Goal: Task Accomplishment & Management: Use online tool/utility

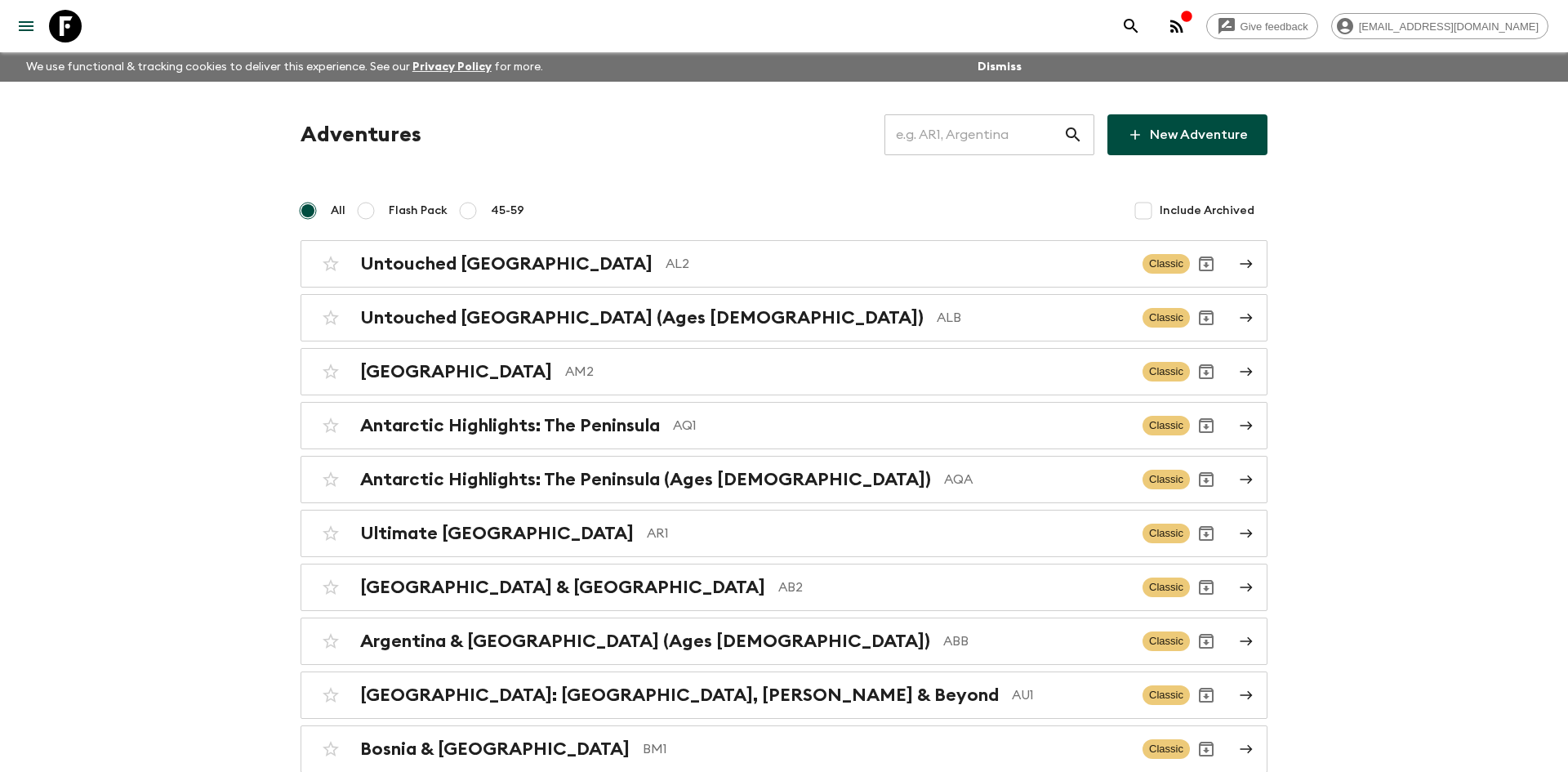
click at [940, 131] on input "text" at bounding box center [973, 134] width 179 height 46
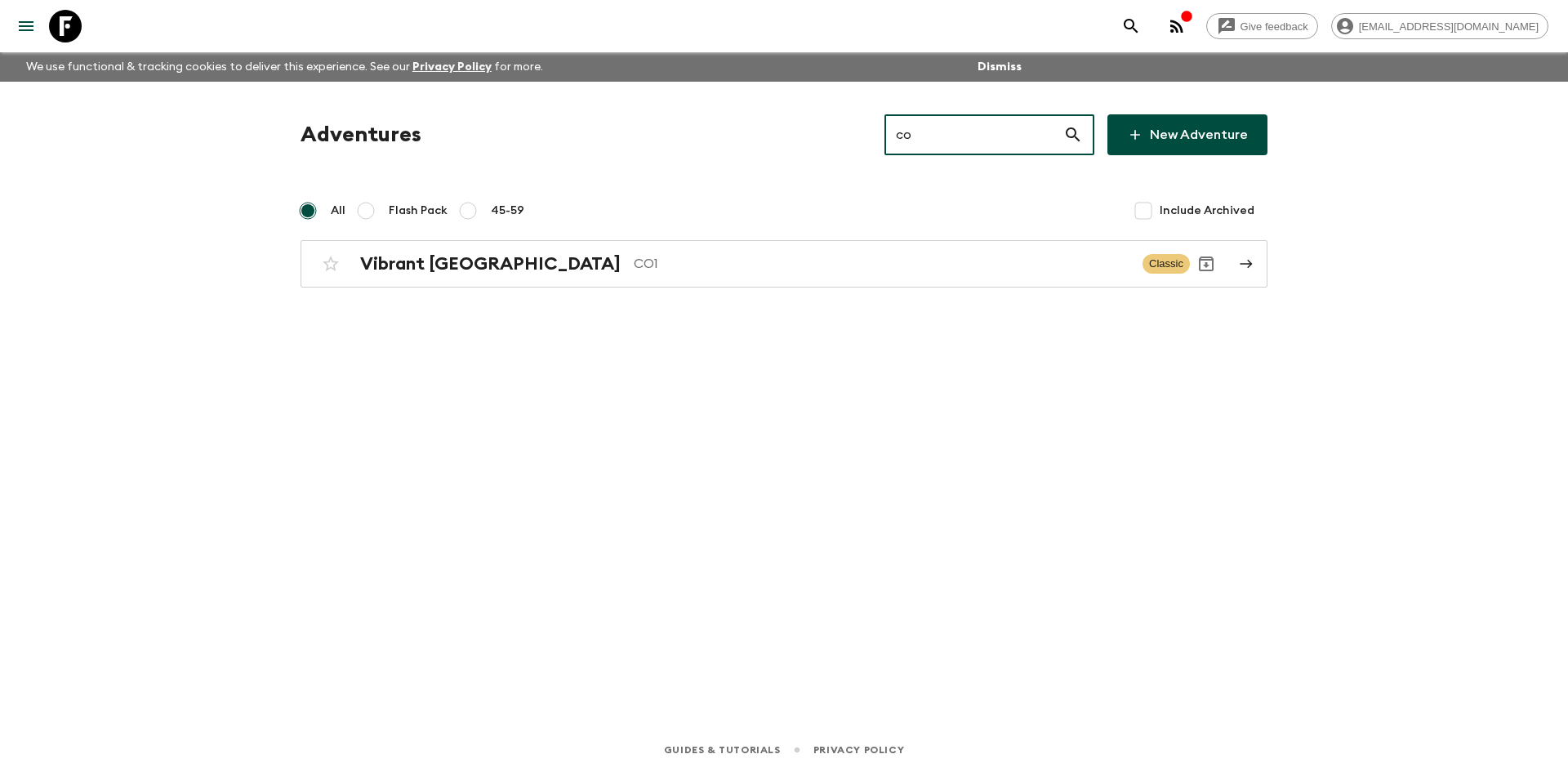
type input "co1"
click at [515, 272] on div "Vibrant Colombia CO1" at bounding box center [745, 263] width 769 height 21
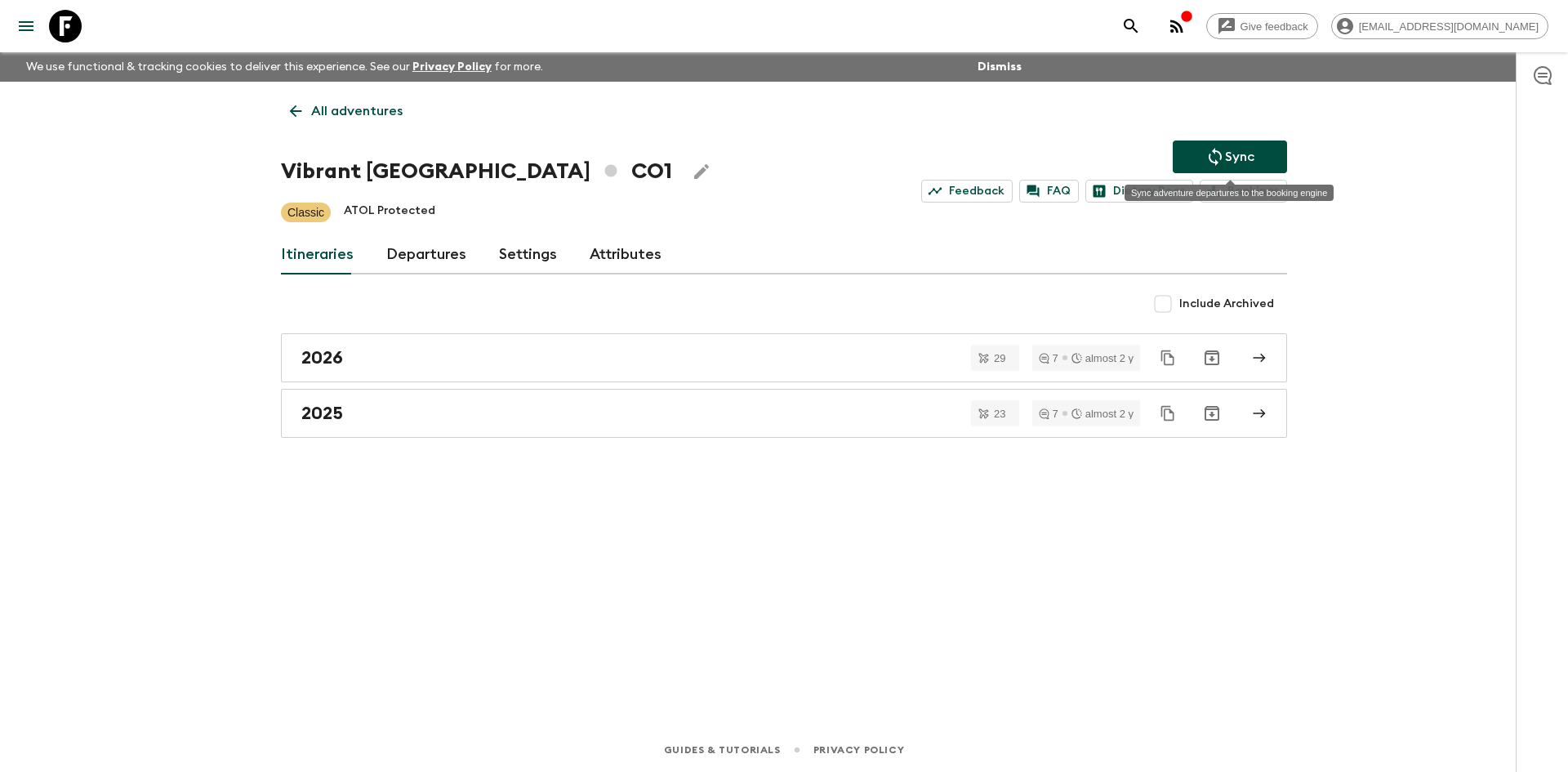
click at [1219, 150] on icon "Sync adventure departures to the booking engine" at bounding box center [1214, 156] width 20 height 20
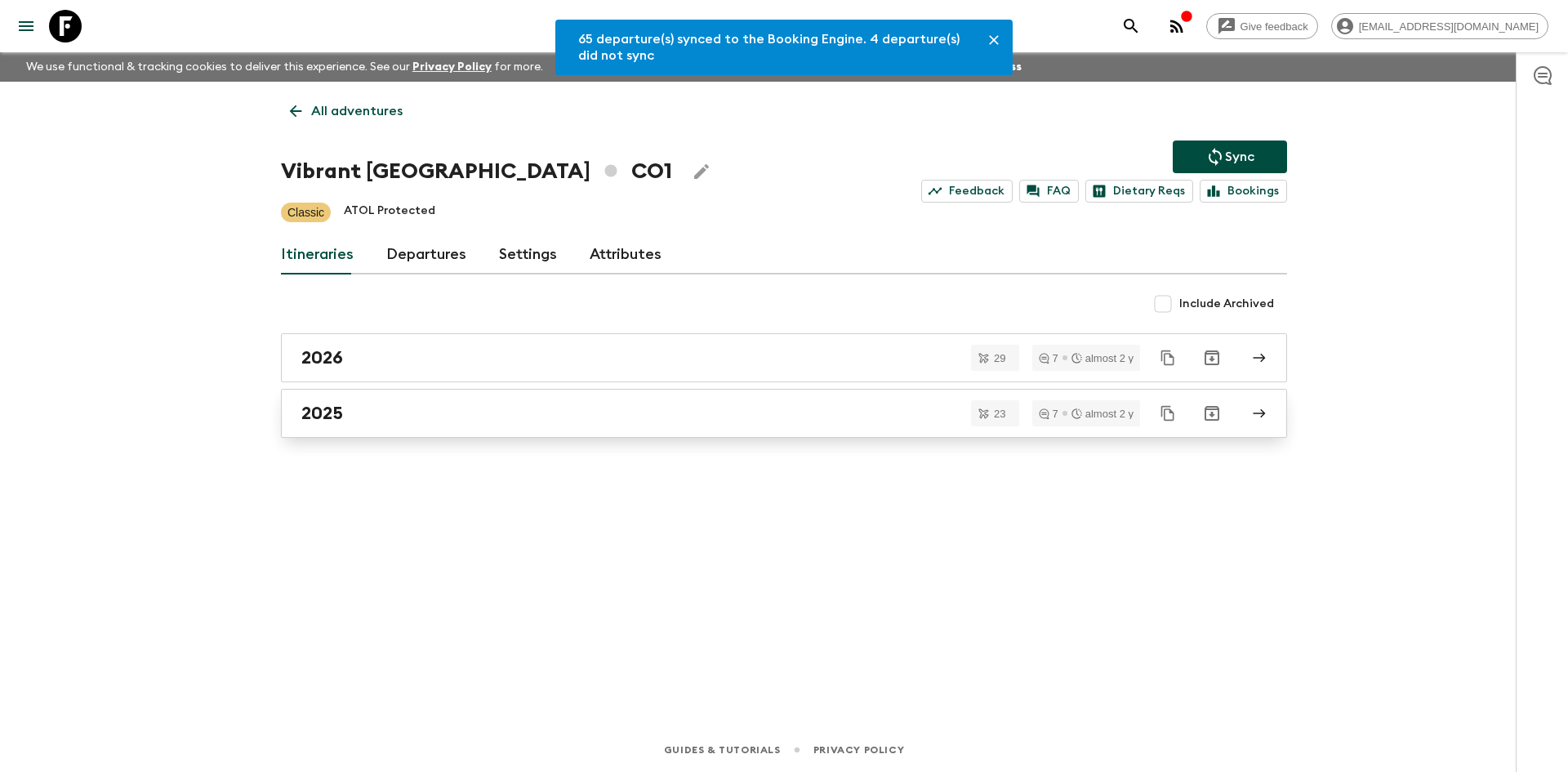
click at [335, 402] on h2 "2025" at bounding box center [322, 413] width 42 height 21
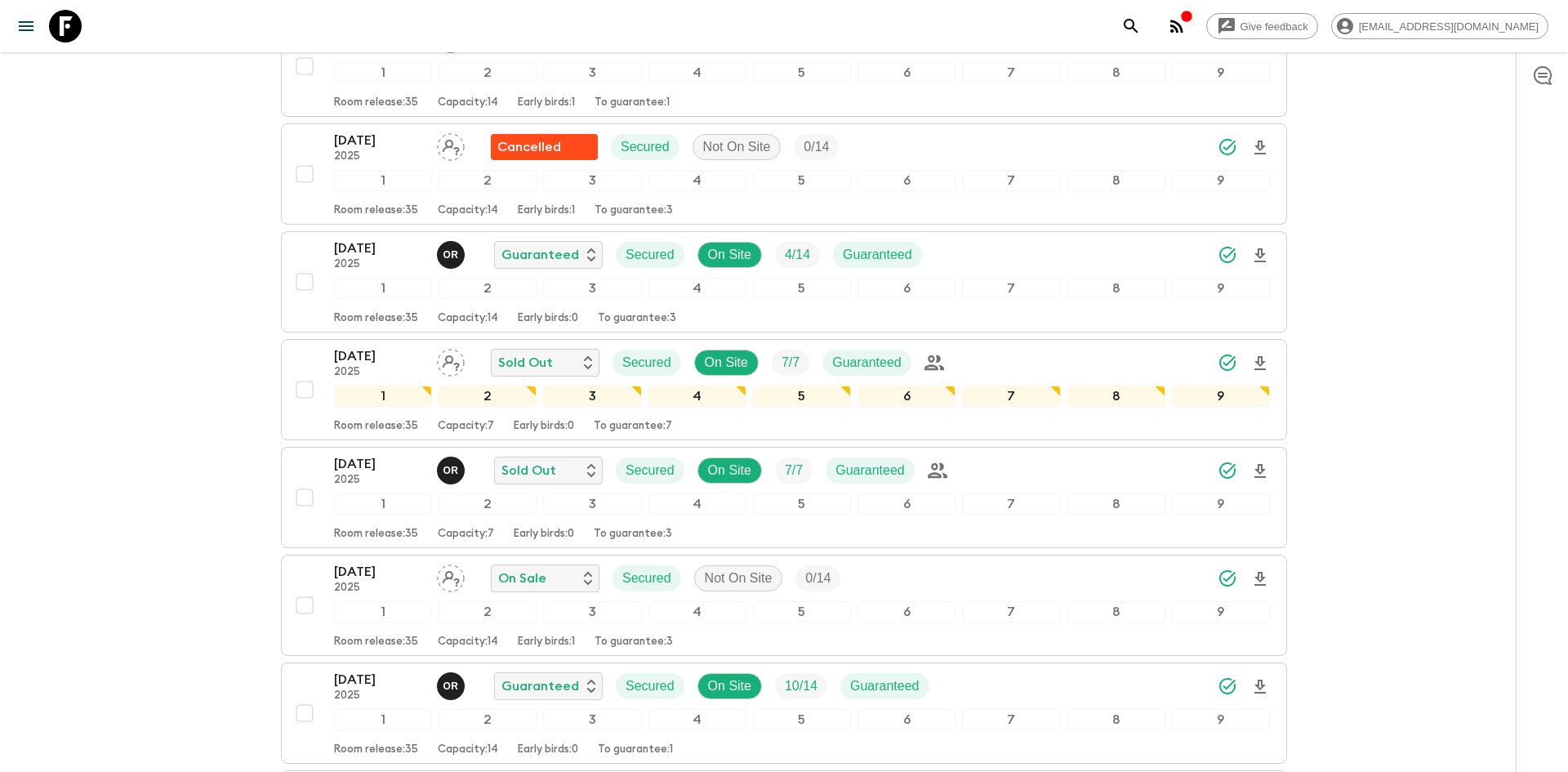
scroll to position [1305, 0]
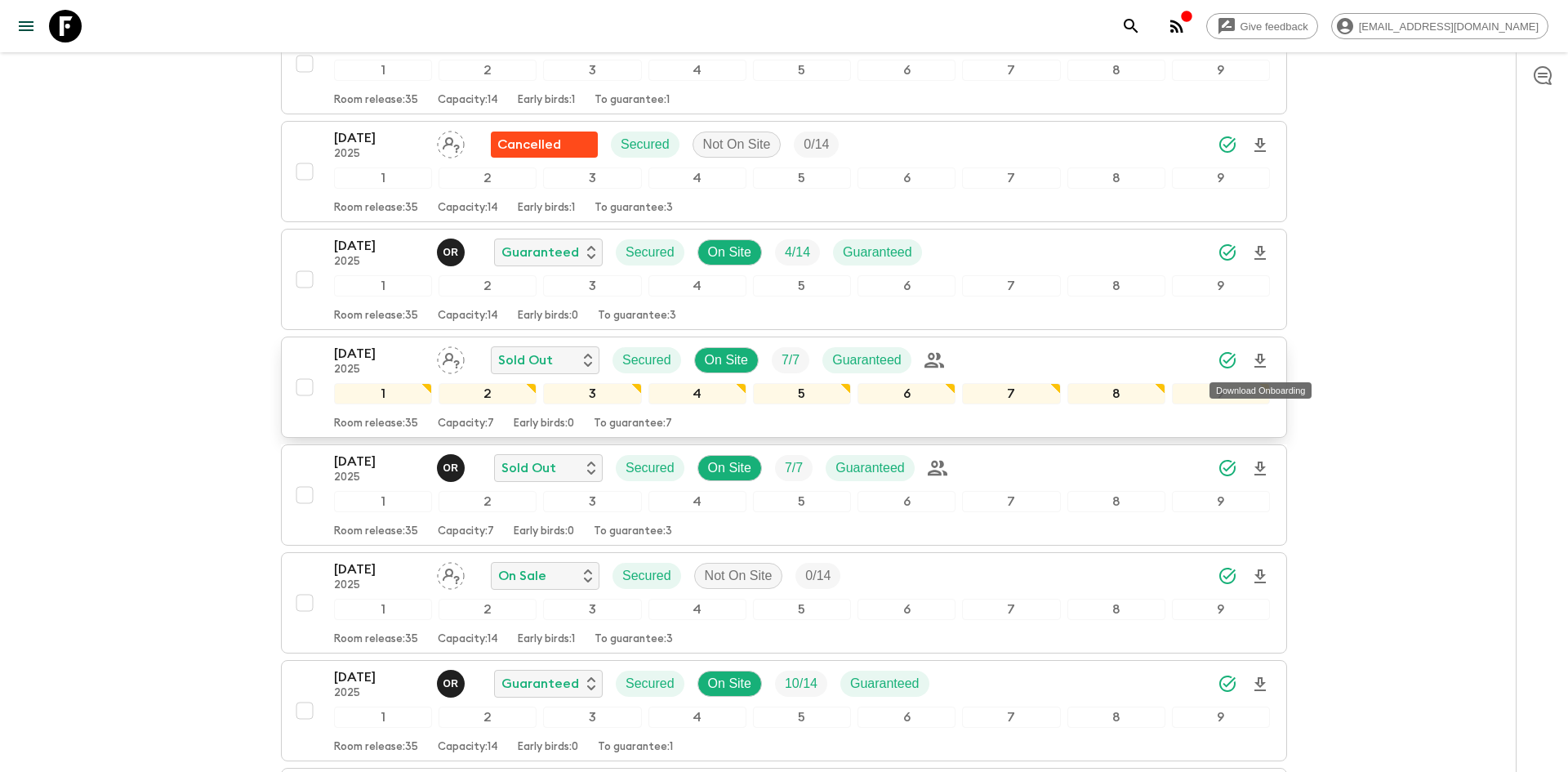
click at [1263, 364] on icon "Download Onboarding" at bounding box center [1259, 360] width 20 height 20
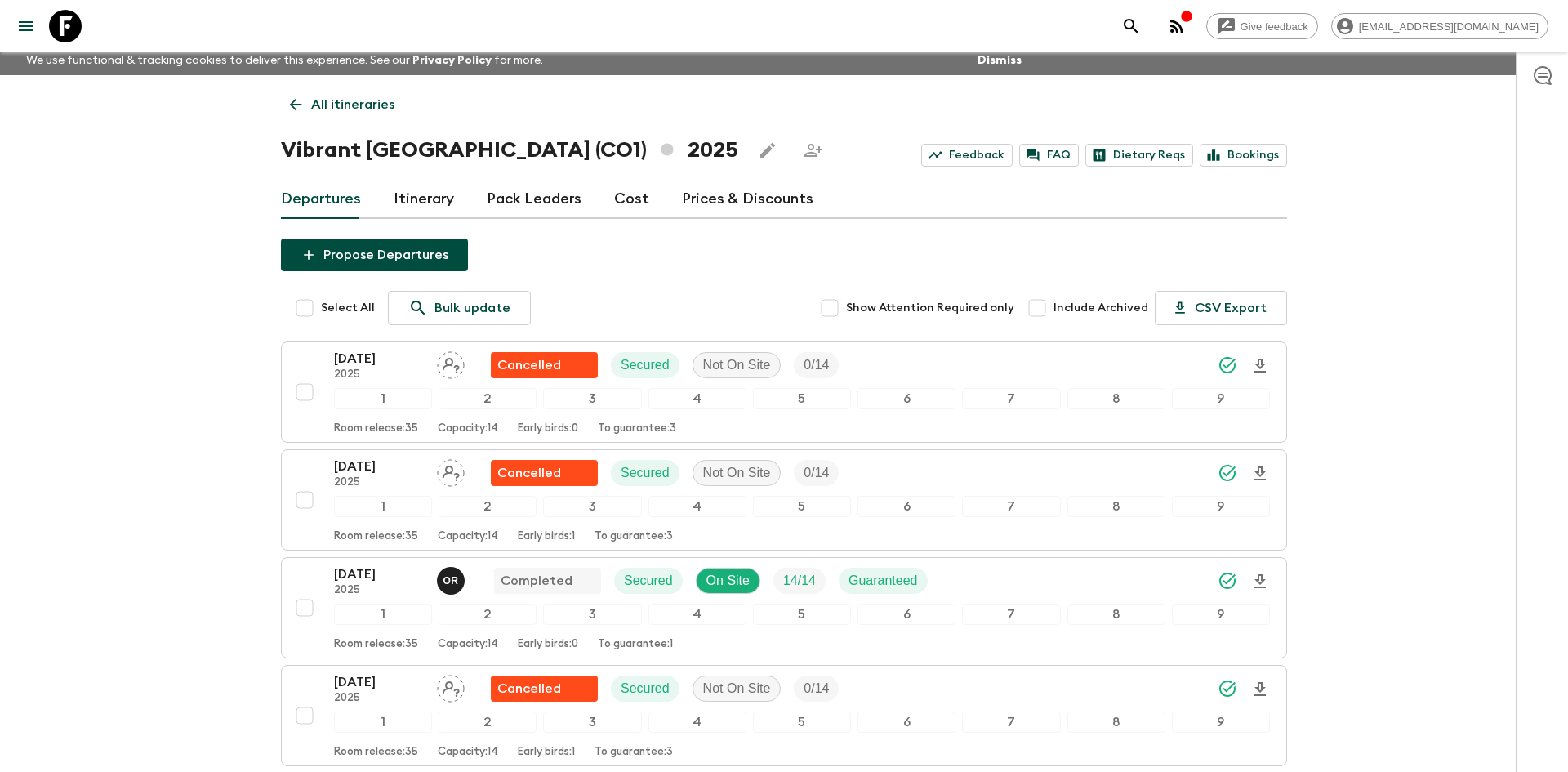
scroll to position [0, 0]
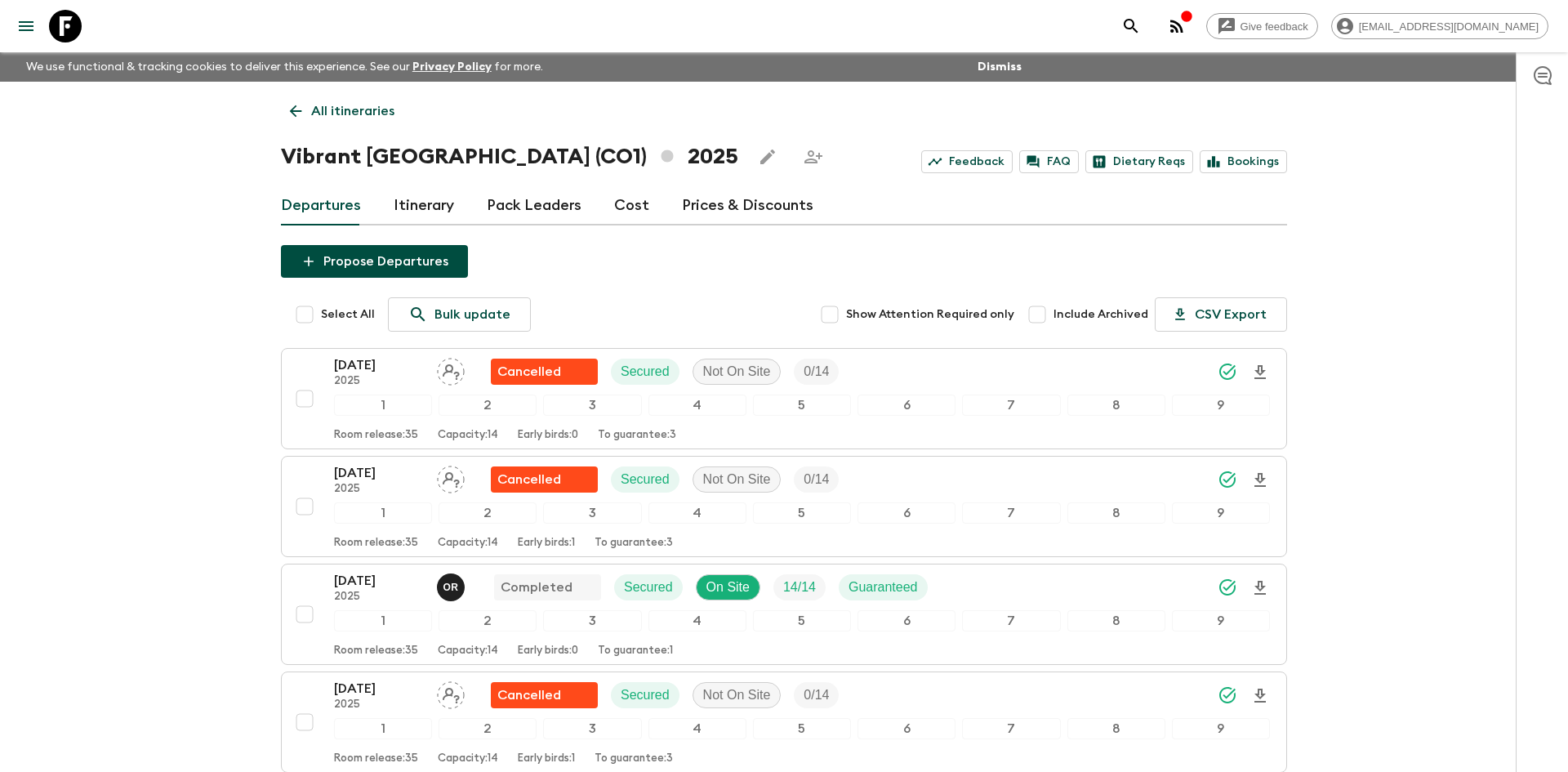
click at [328, 114] on p "All itineraries" at bounding box center [352, 110] width 83 height 20
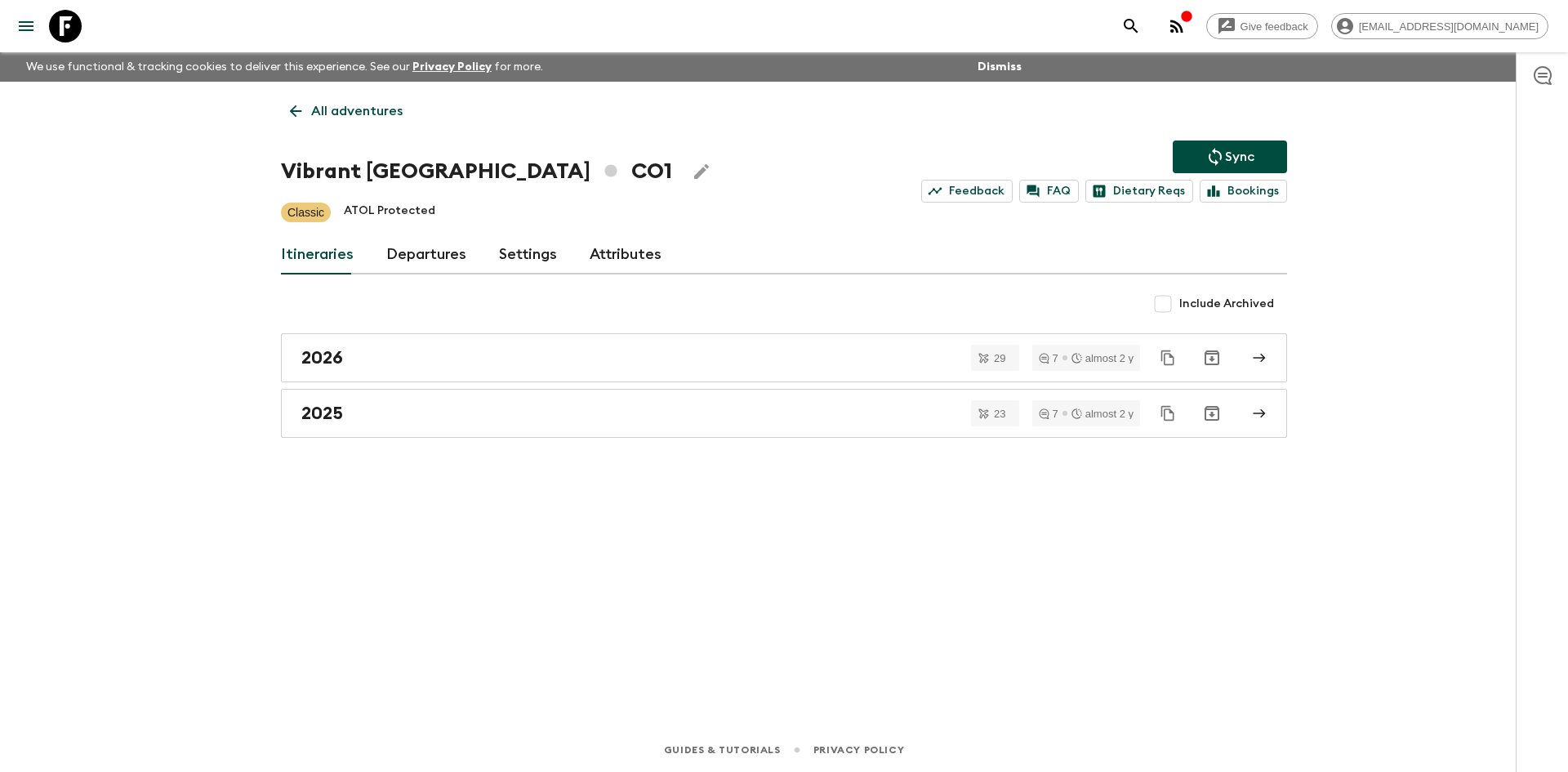
click at [328, 114] on p "All adventures" at bounding box center [357, 110] width 91 height 20
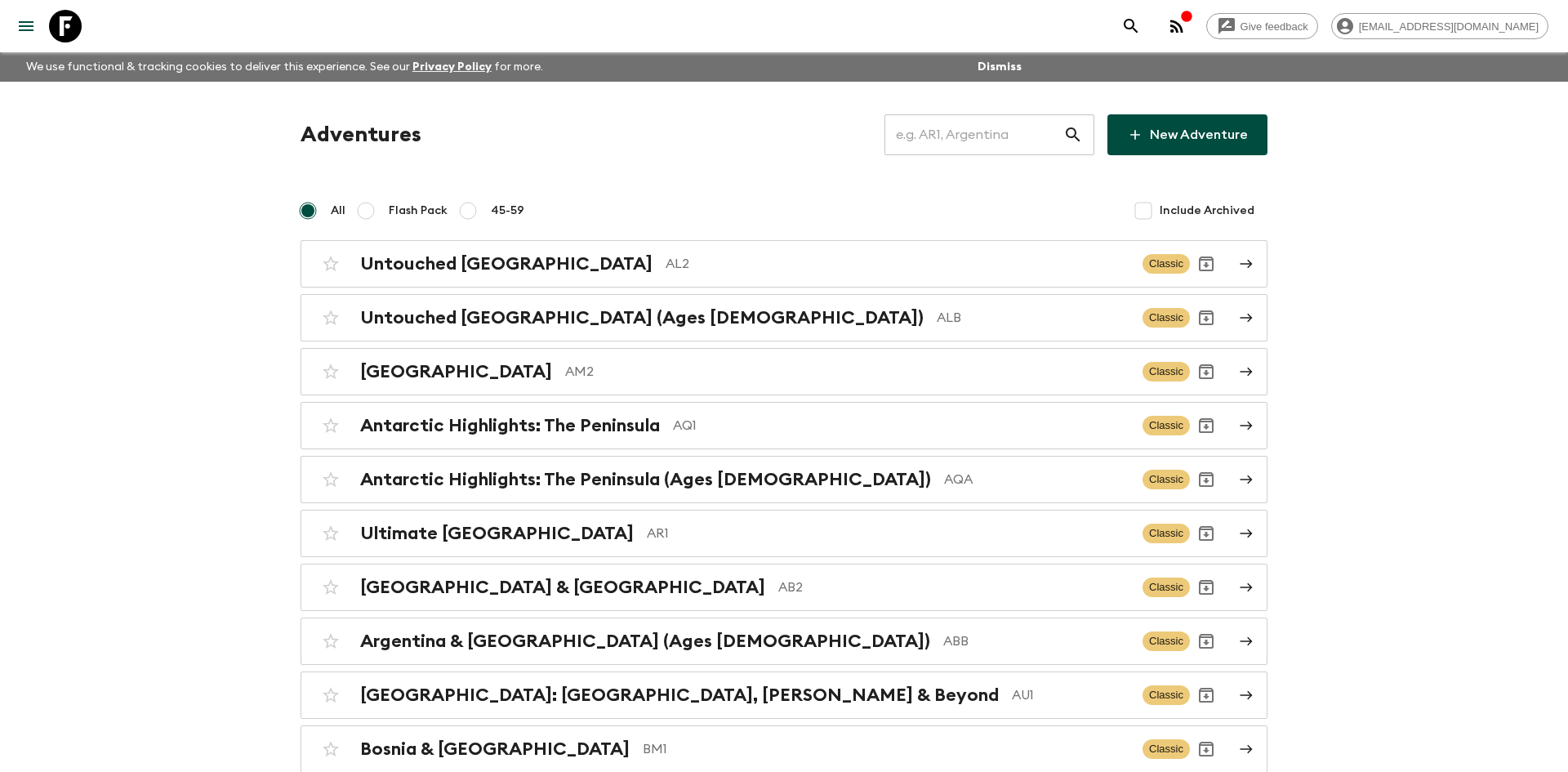
click at [941, 136] on input "text" at bounding box center [973, 134] width 179 height 46
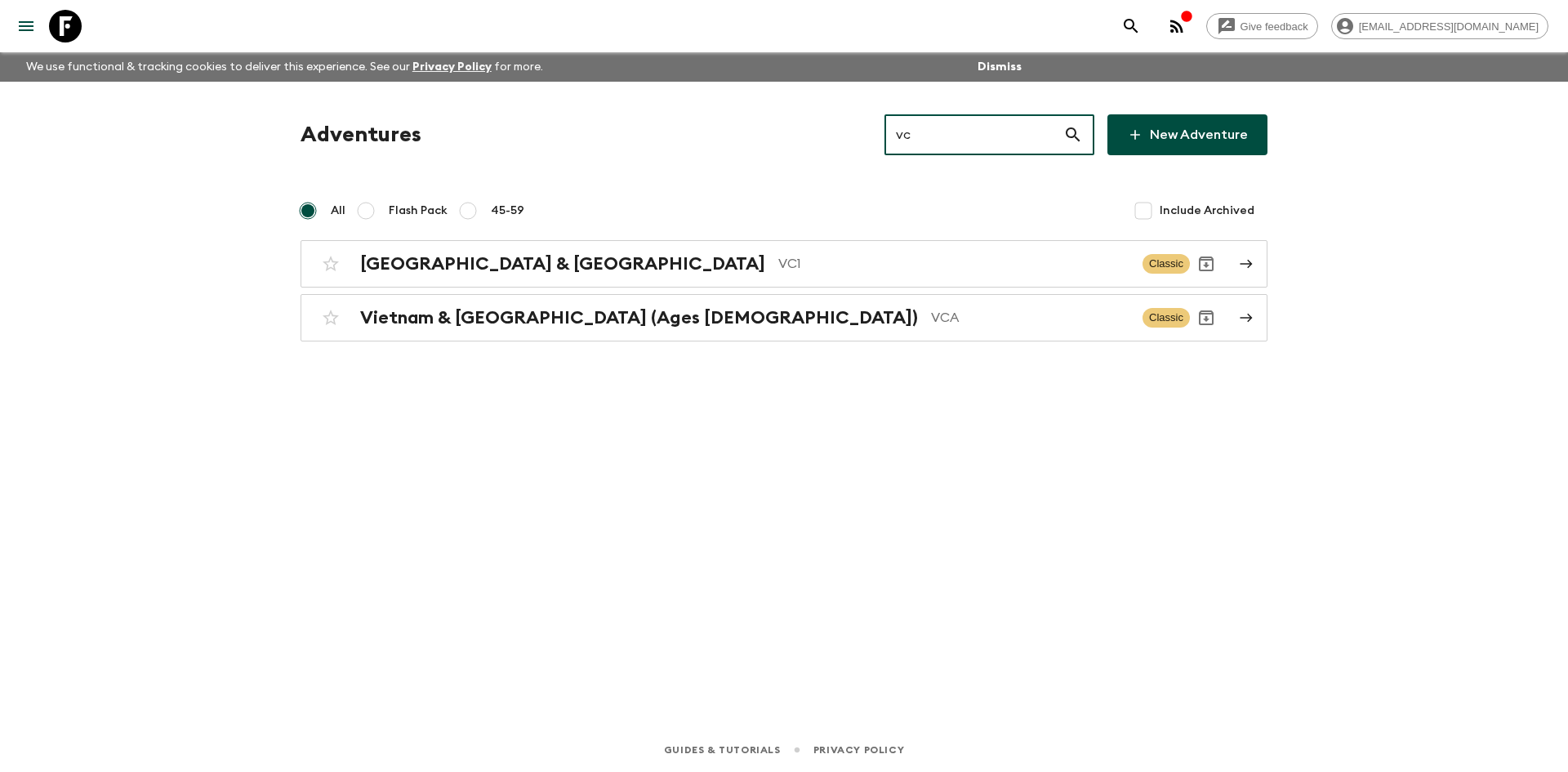
type input "vc1"
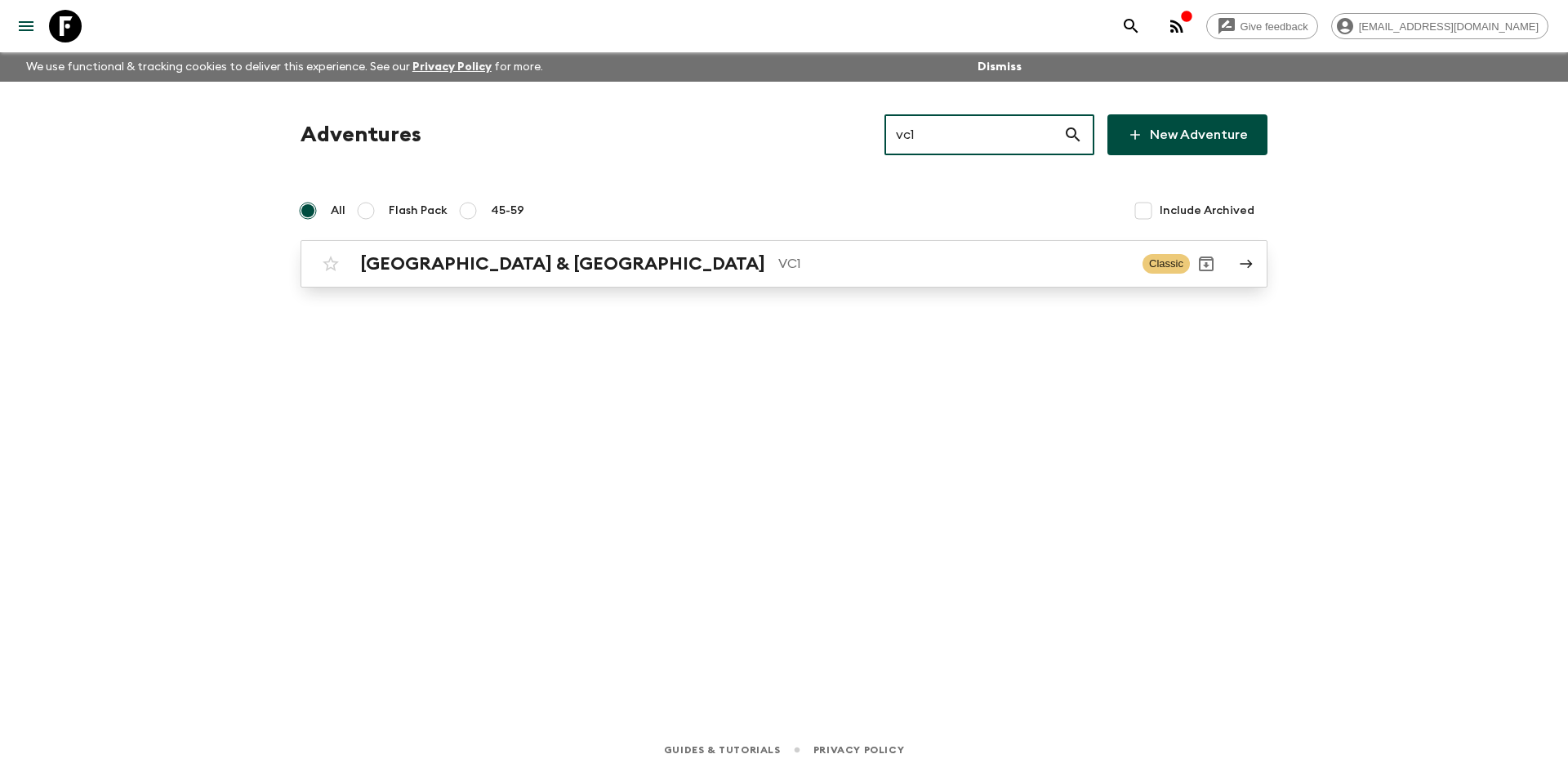
click at [778, 256] on p "VC1" at bounding box center [954, 263] width 351 height 20
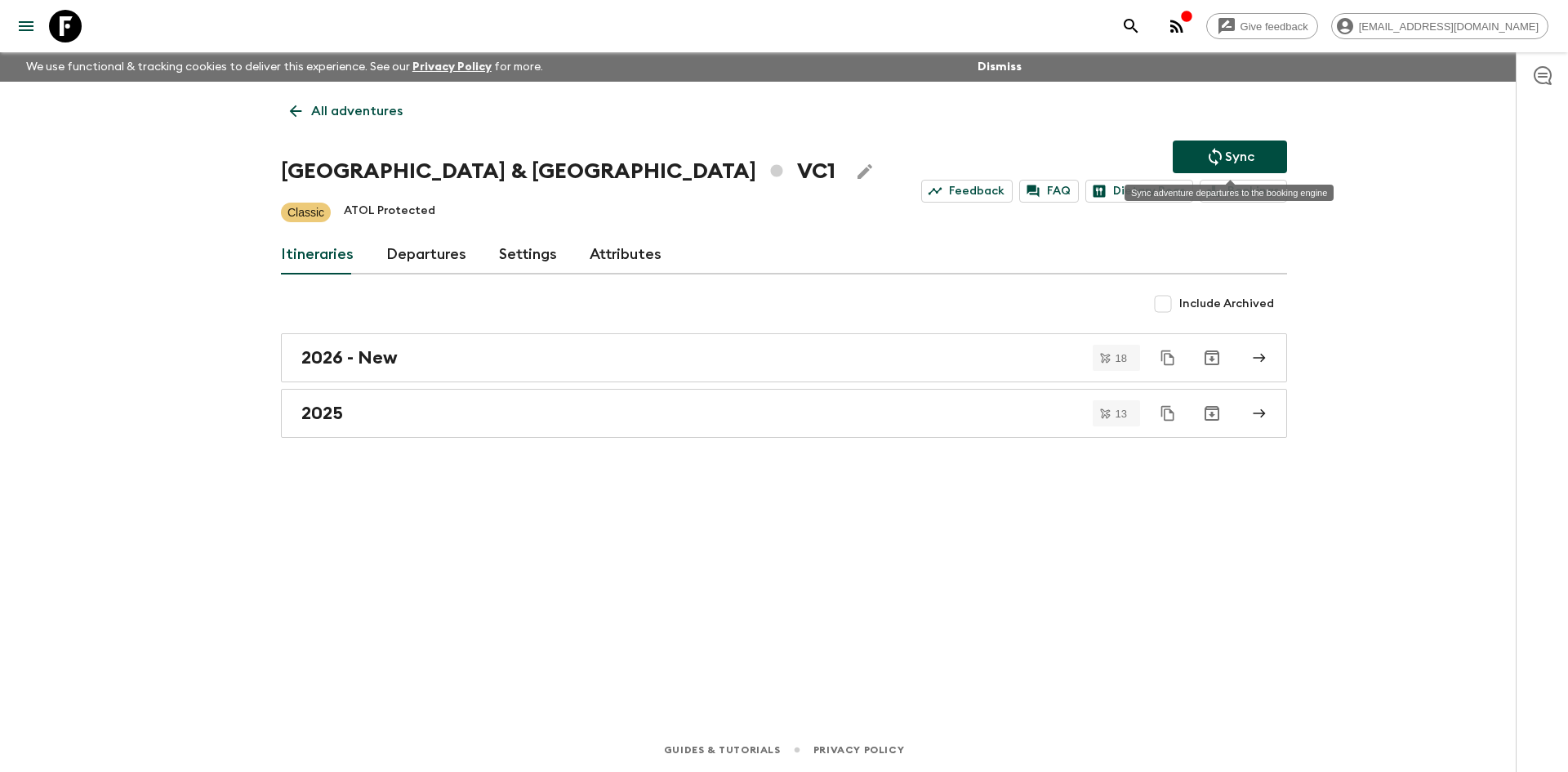
click at [1209, 156] on icon "Sync adventure departures to the booking engine" at bounding box center [1215, 156] width 13 height 18
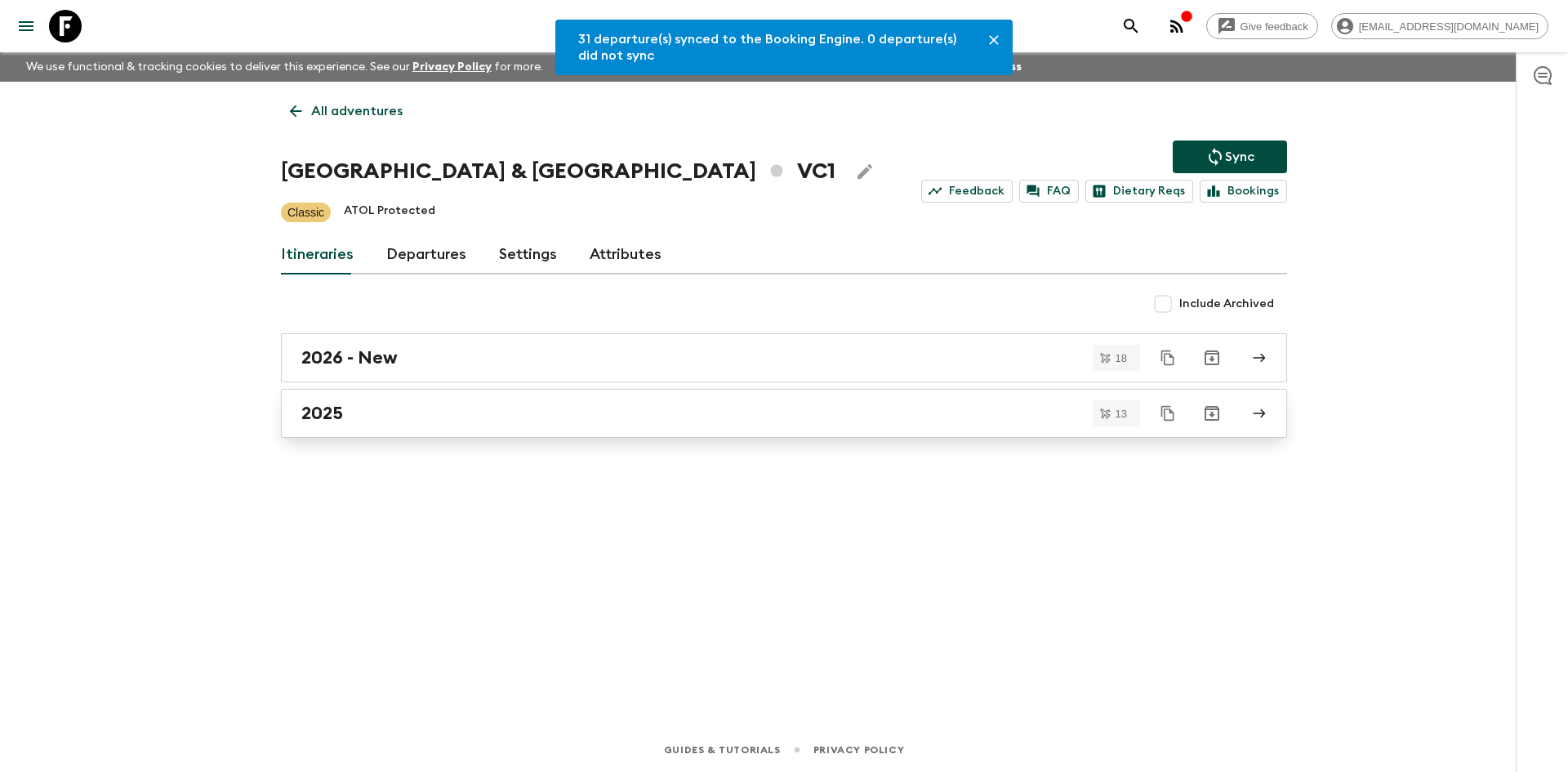
click at [336, 408] on h2 "2025" at bounding box center [322, 413] width 42 height 21
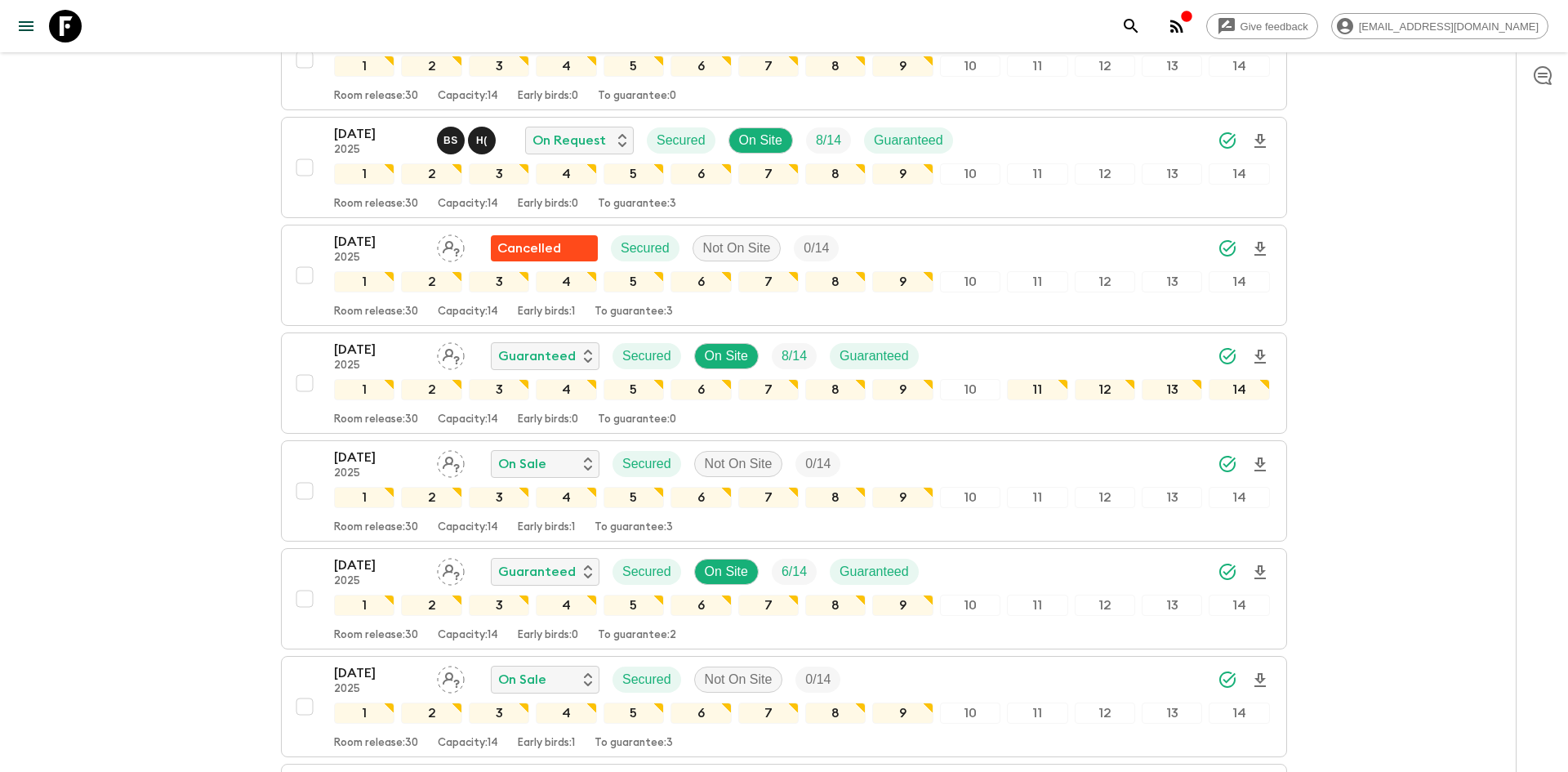
scroll to position [343, 0]
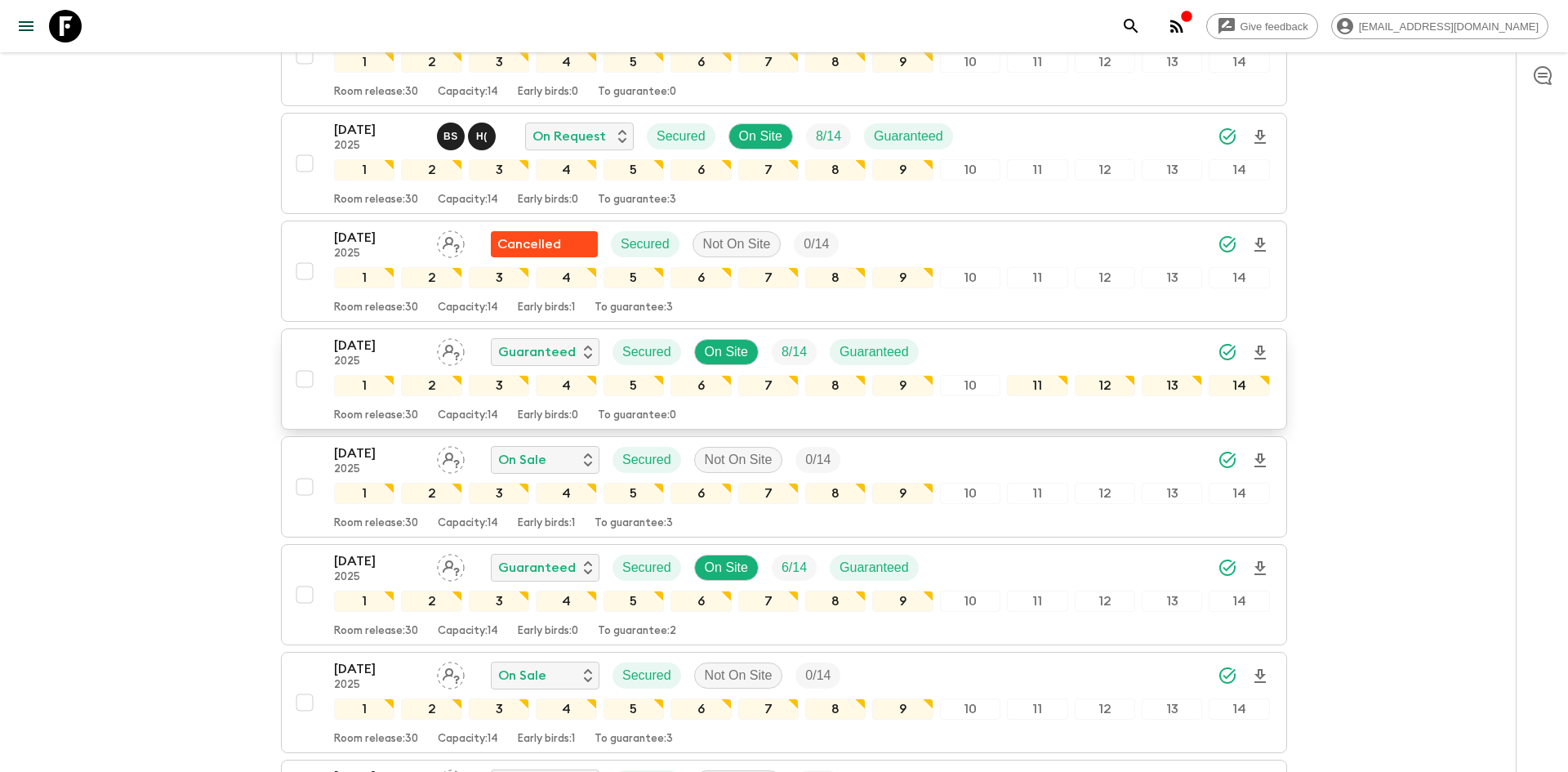
click at [1263, 348] on icon "Download Onboarding" at bounding box center [1259, 352] width 20 height 20
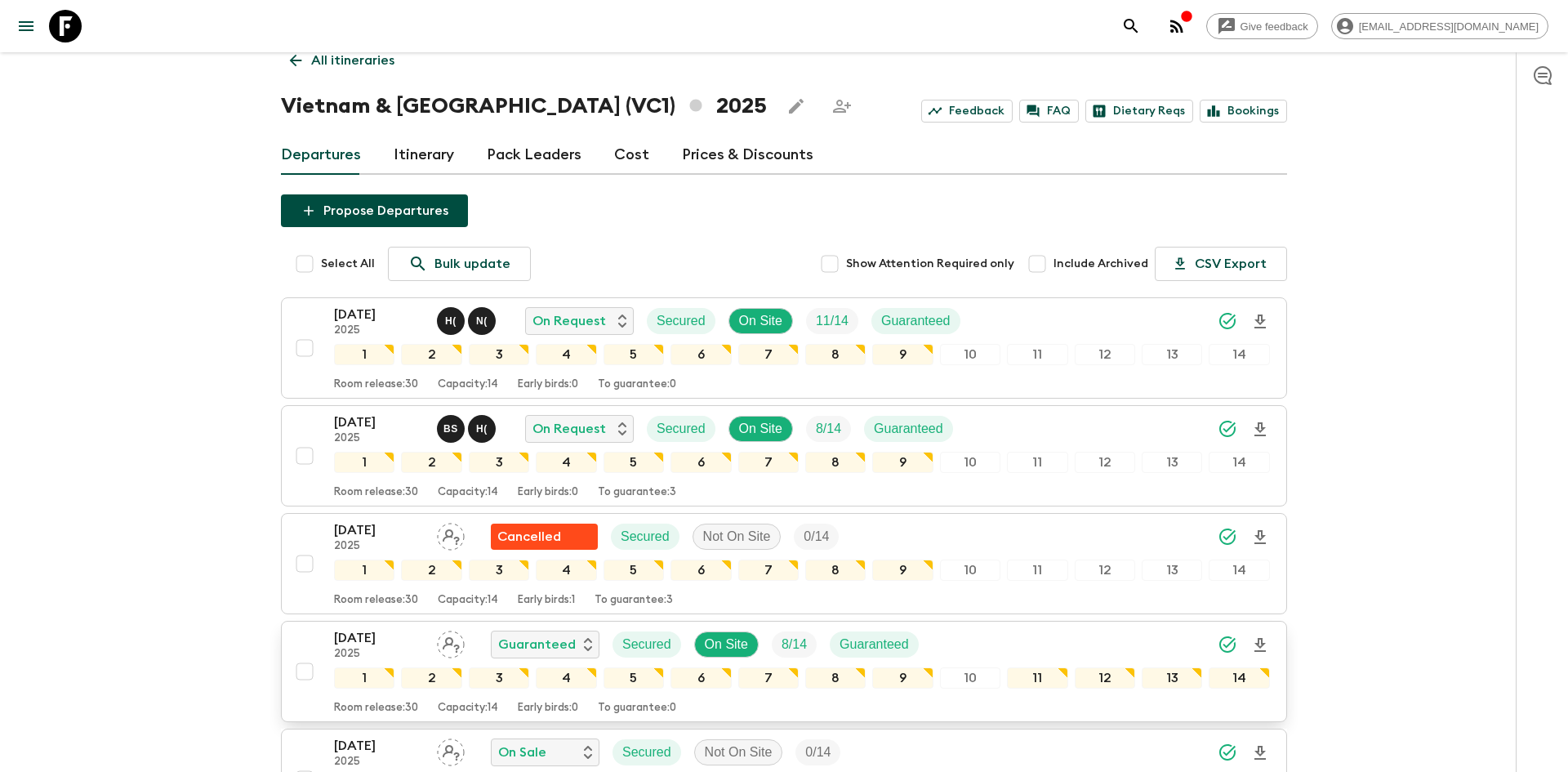
scroll to position [0, 0]
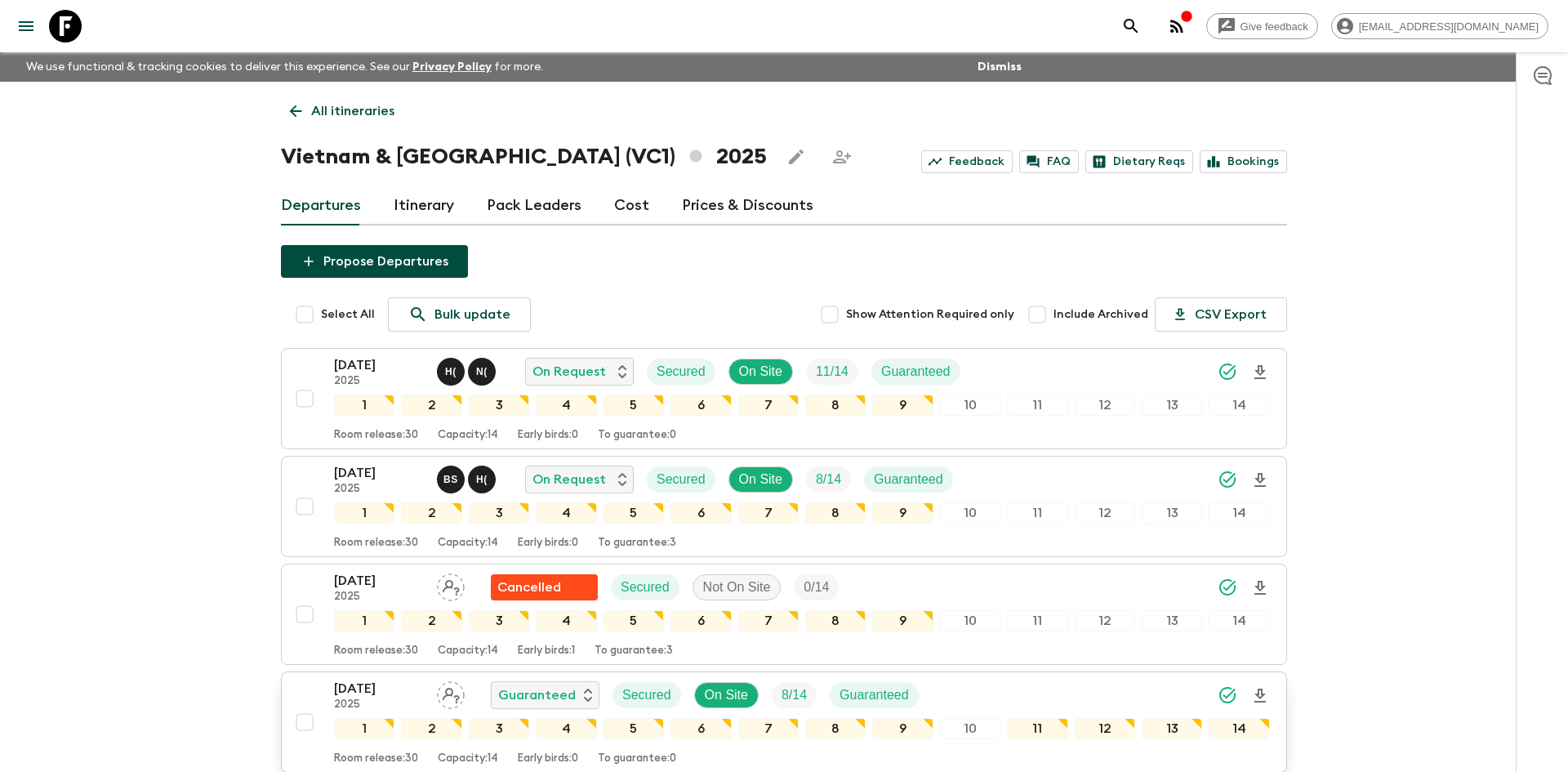
click at [349, 117] on p "All itineraries" at bounding box center [352, 110] width 83 height 20
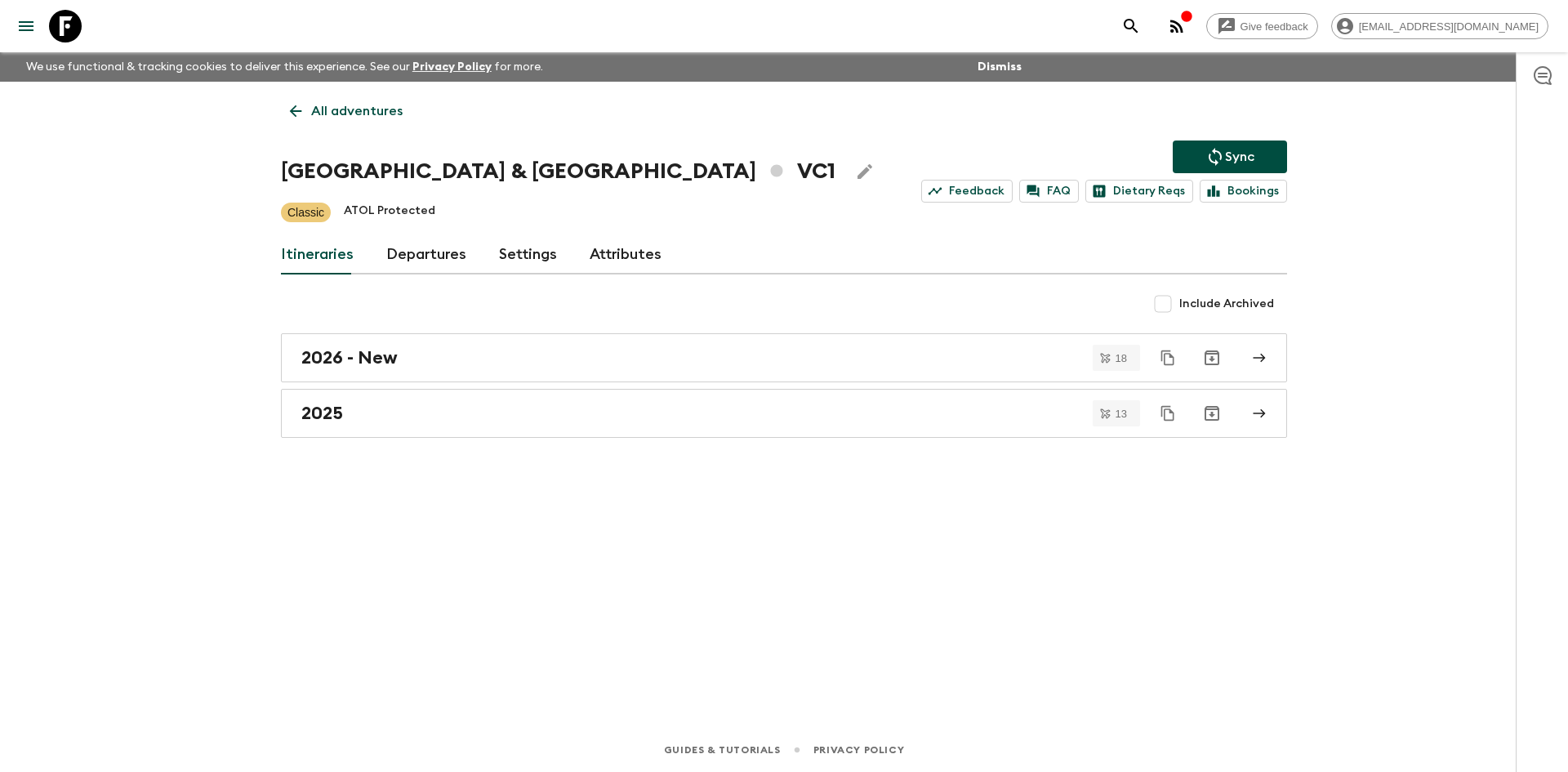
click at [349, 117] on p "All adventures" at bounding box center [357, 110] width 91 height 20
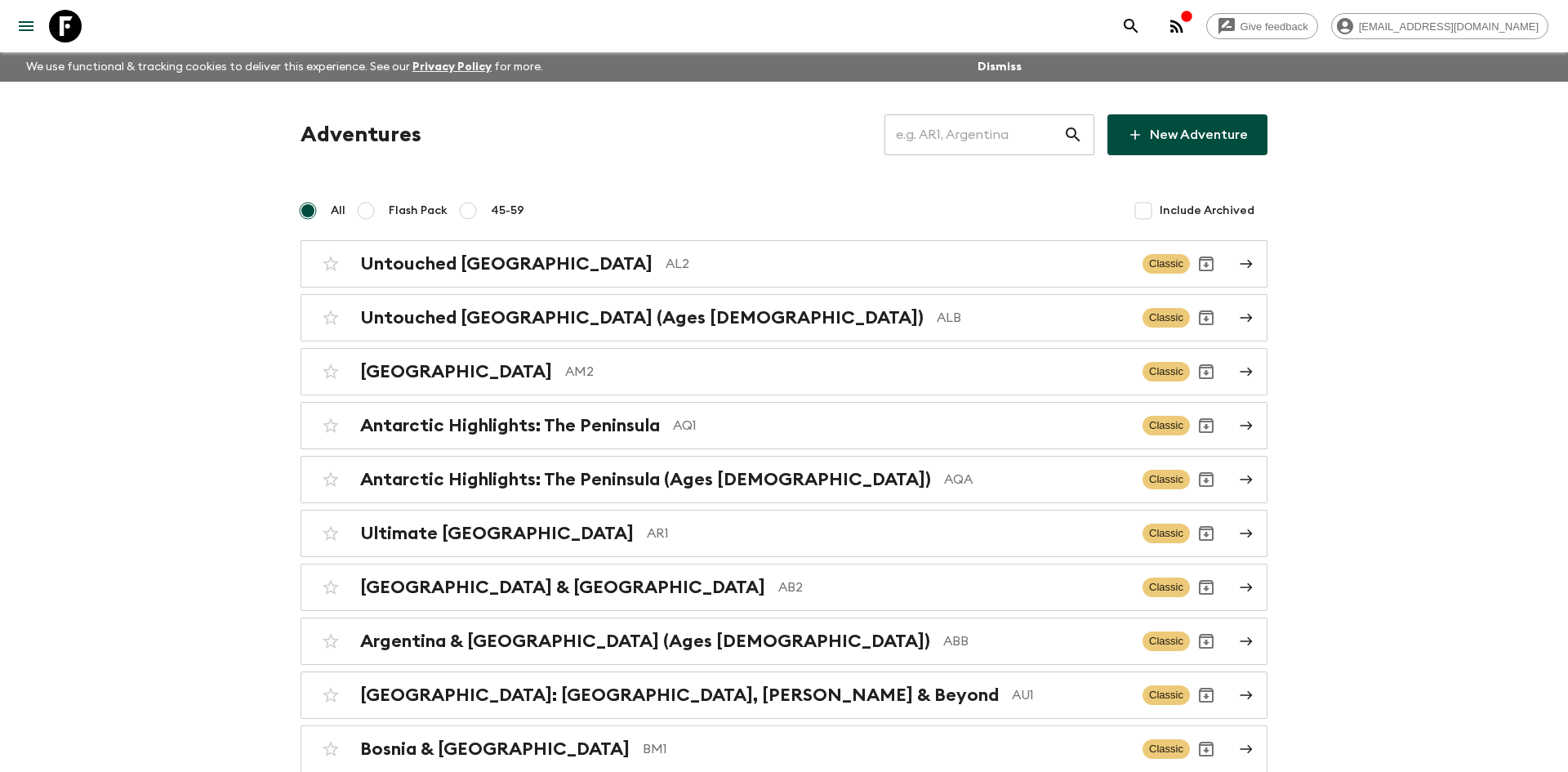
click at [930, 141] on input "text" at bounding box center [973, 134] width 179 height 46
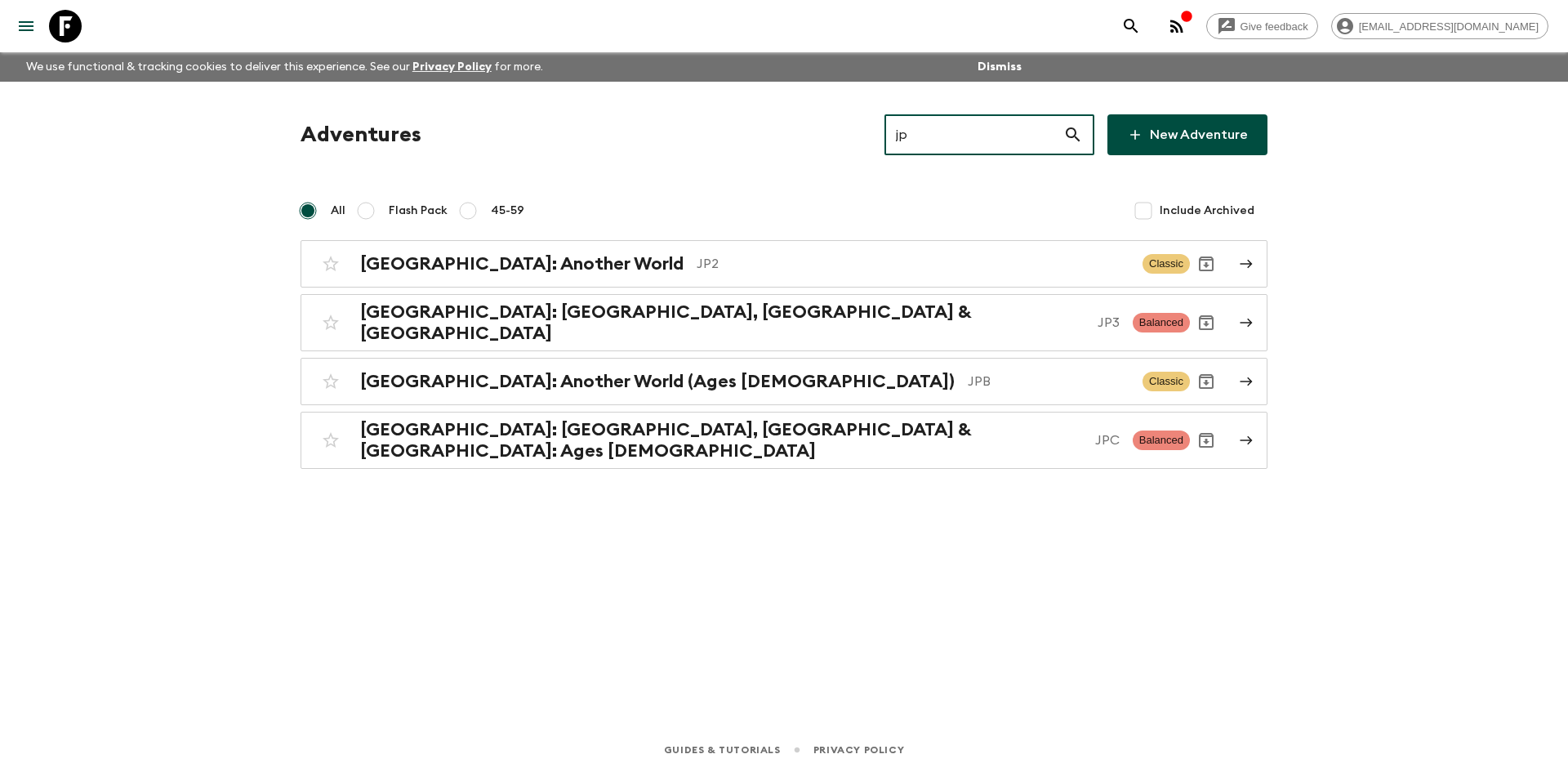
type input "jpb"
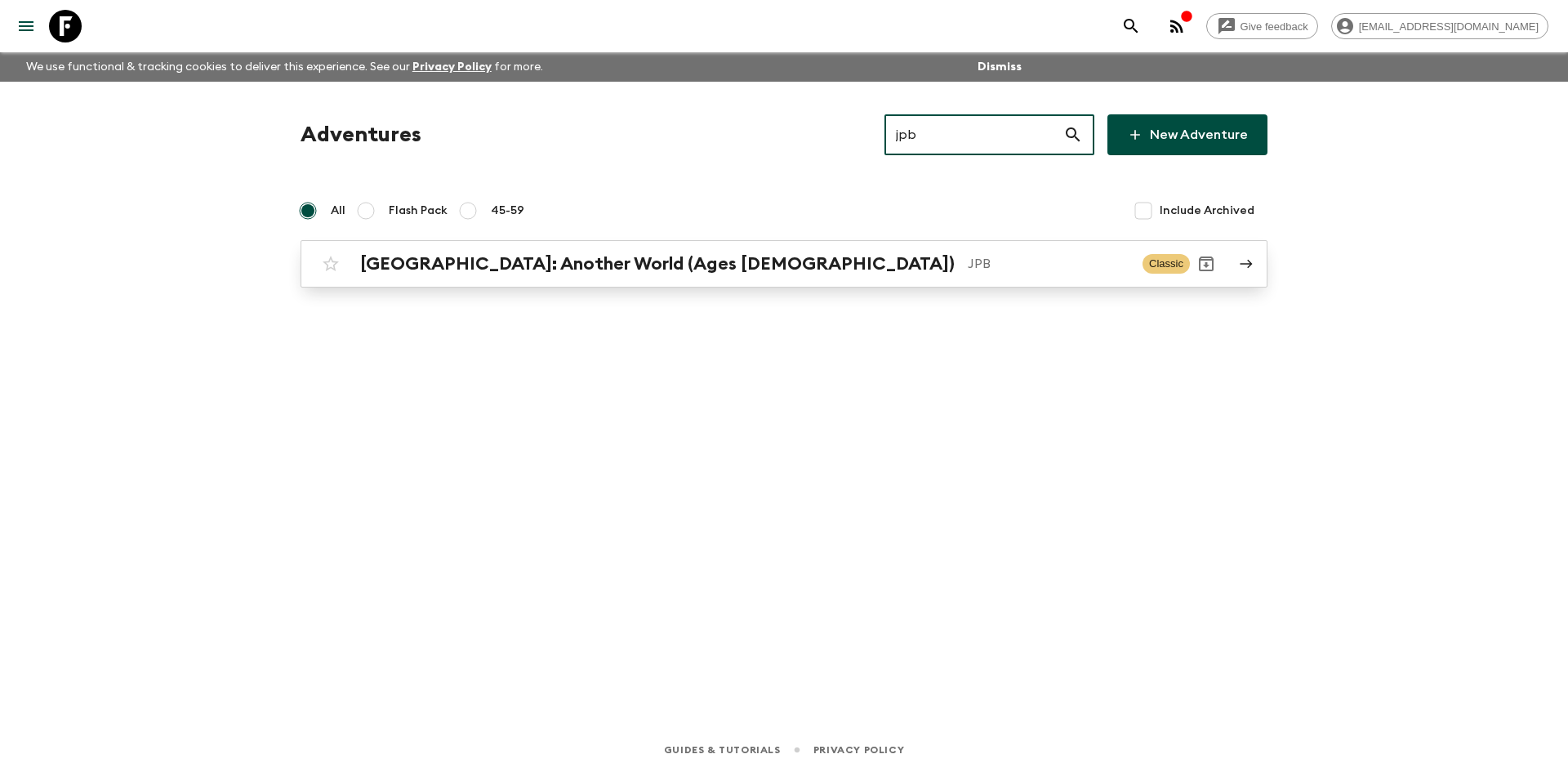
click at [968, 254] on p "JPB" at bounding box center [1048, 263] width 161 height 20
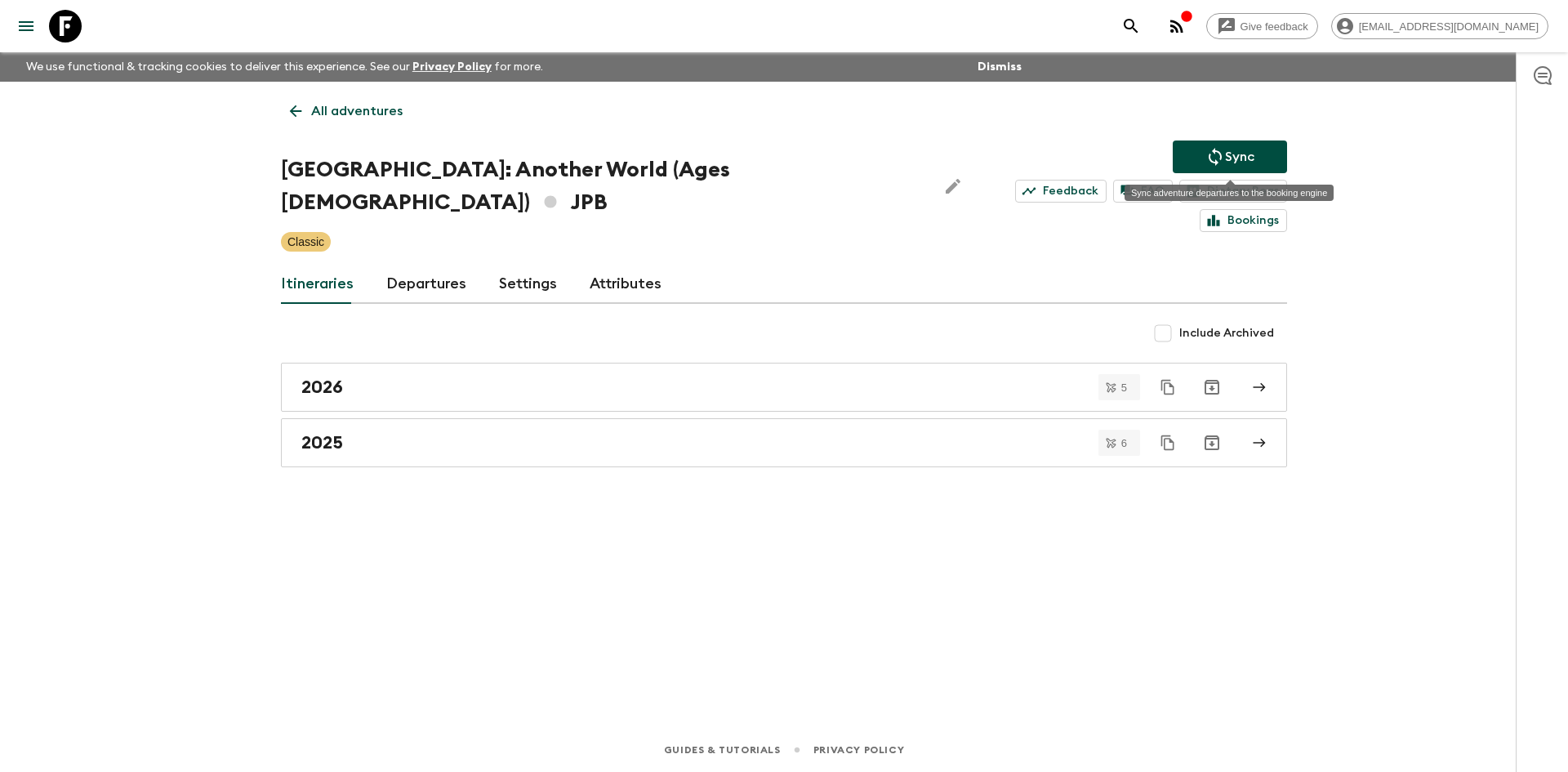
click at [1233, 153] on p "Sync" at bounding box center [1239, 156] width 29 height 20
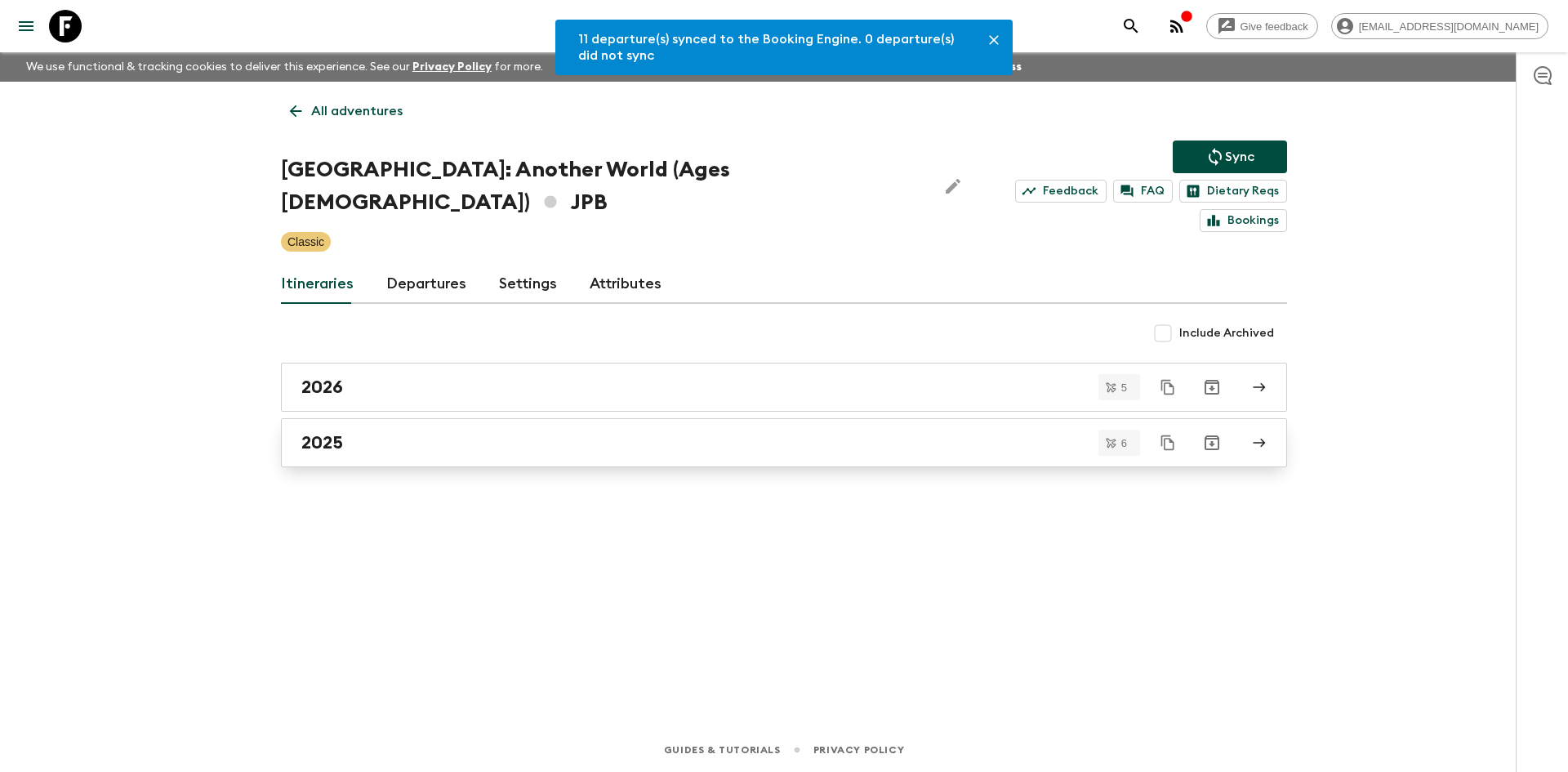
click at [381, 432] on div "2025" at bounding box center [768, 442] width 934 height 21
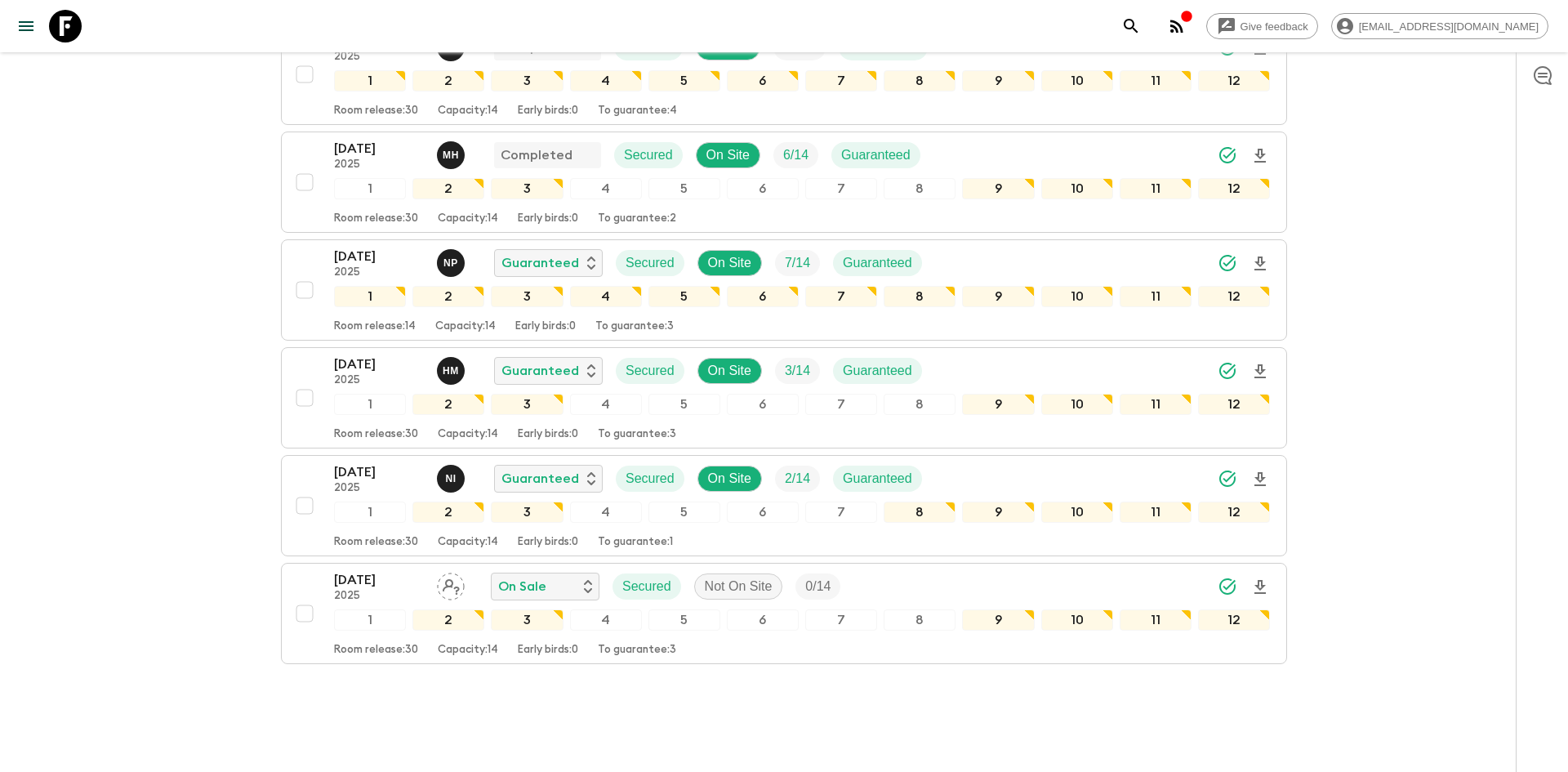
scroll to position [365, 0]
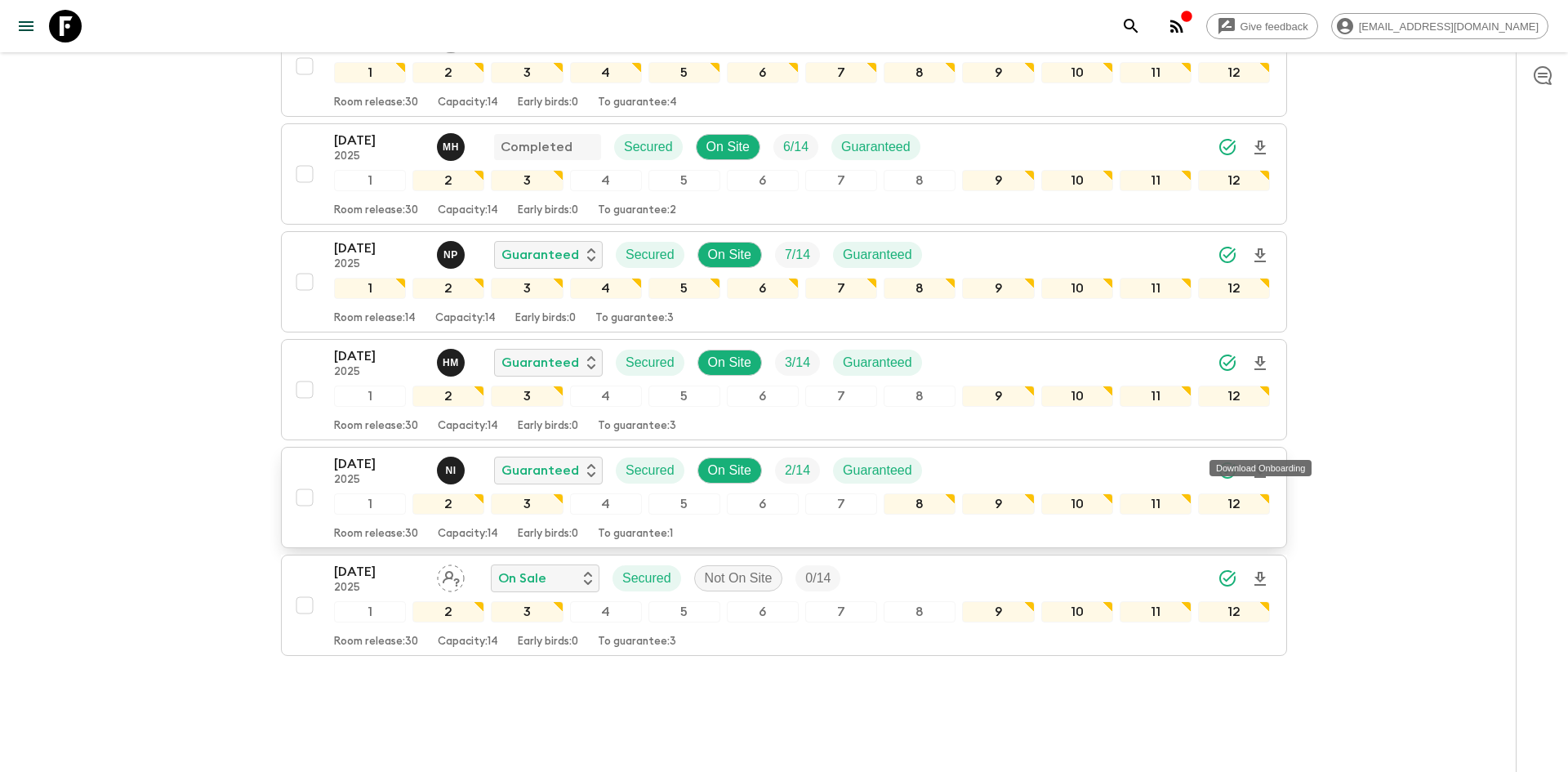
click at [1259, 461] on icon "Download Onboarding" at bounding box center [1259, 470] width 20 height 20
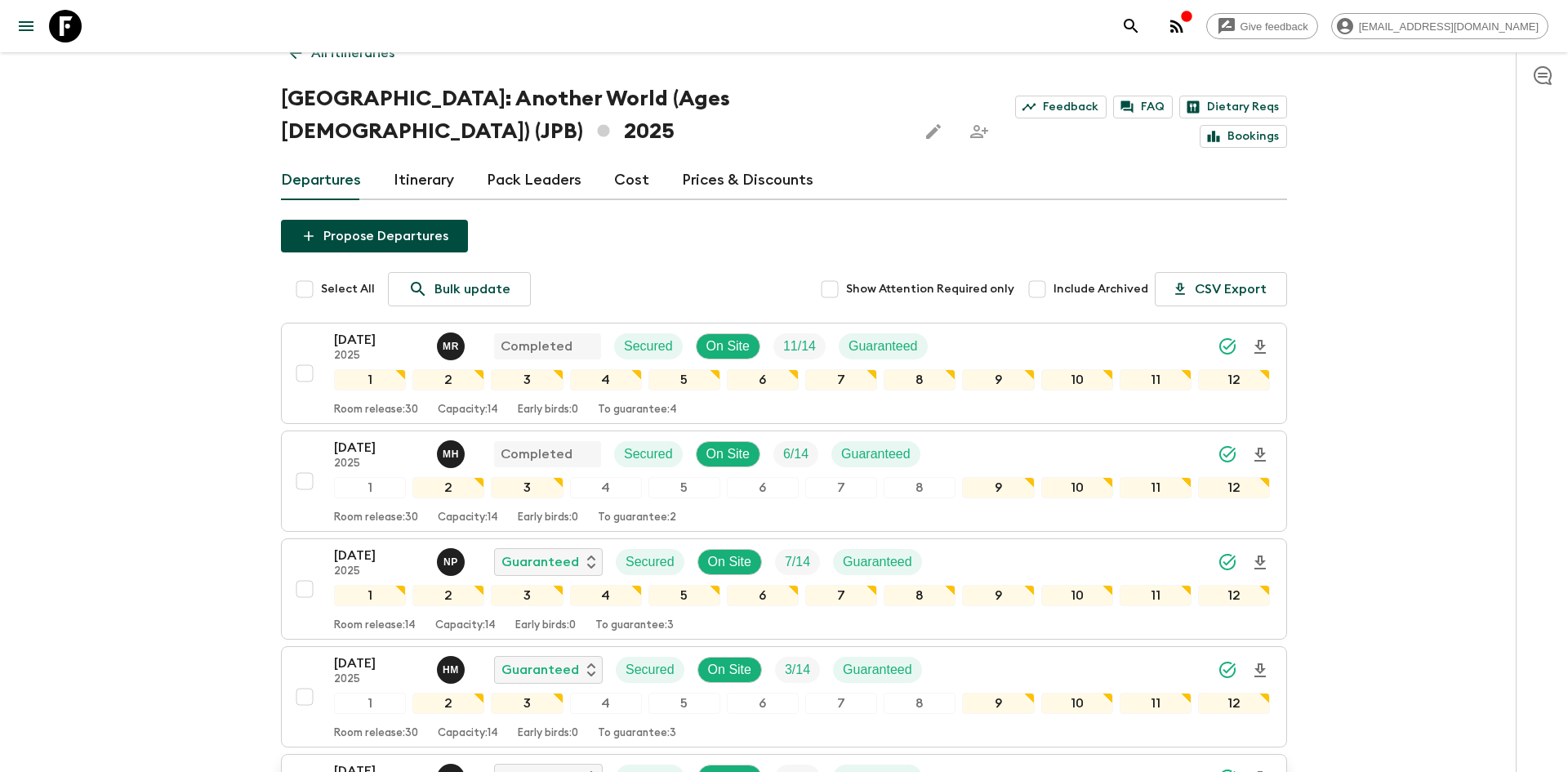
scroll to position [0, 0]
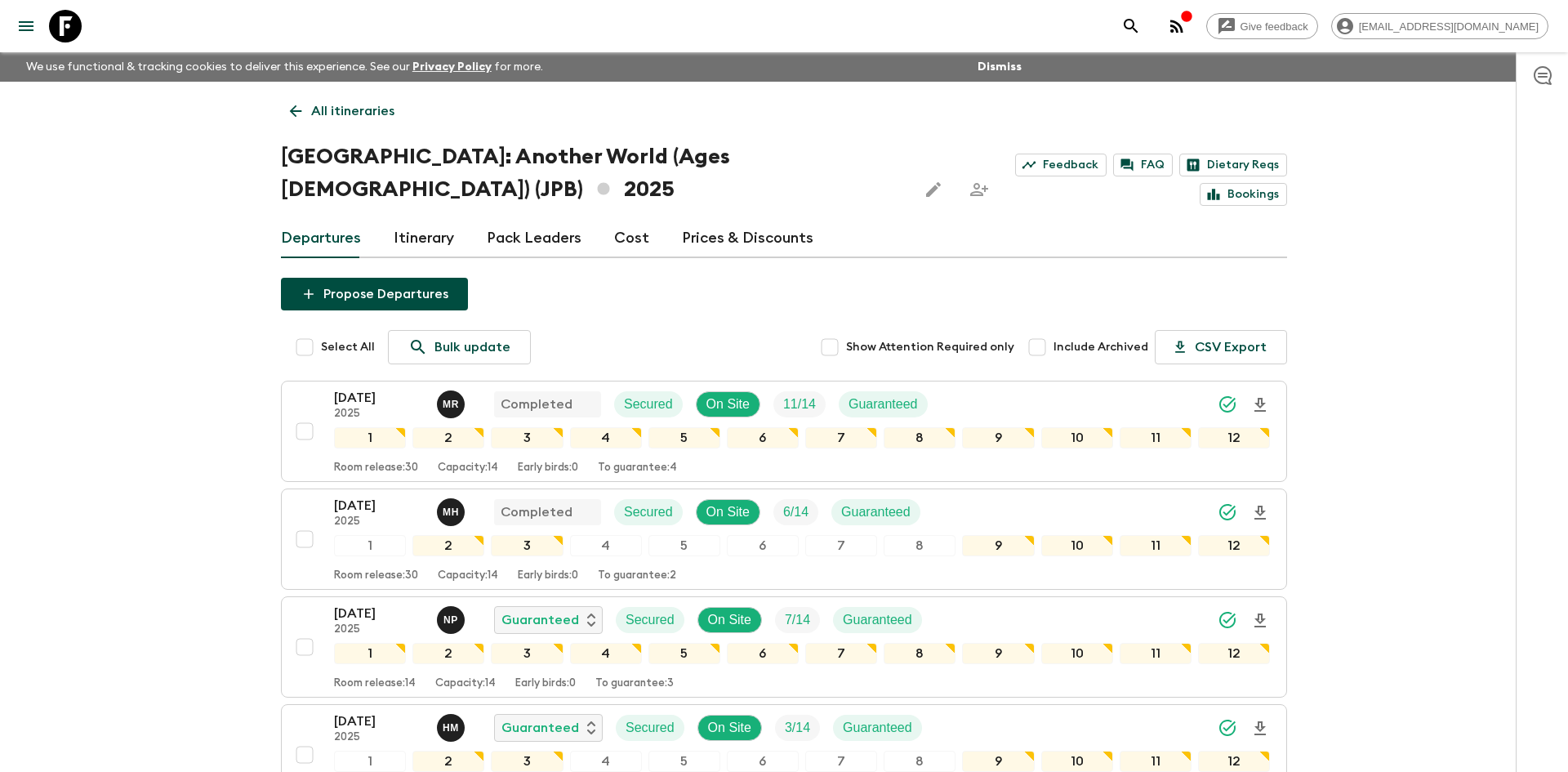
click at [362, 107] on p "All itineraries" at bounding box center [352, 110] width 83 height 20
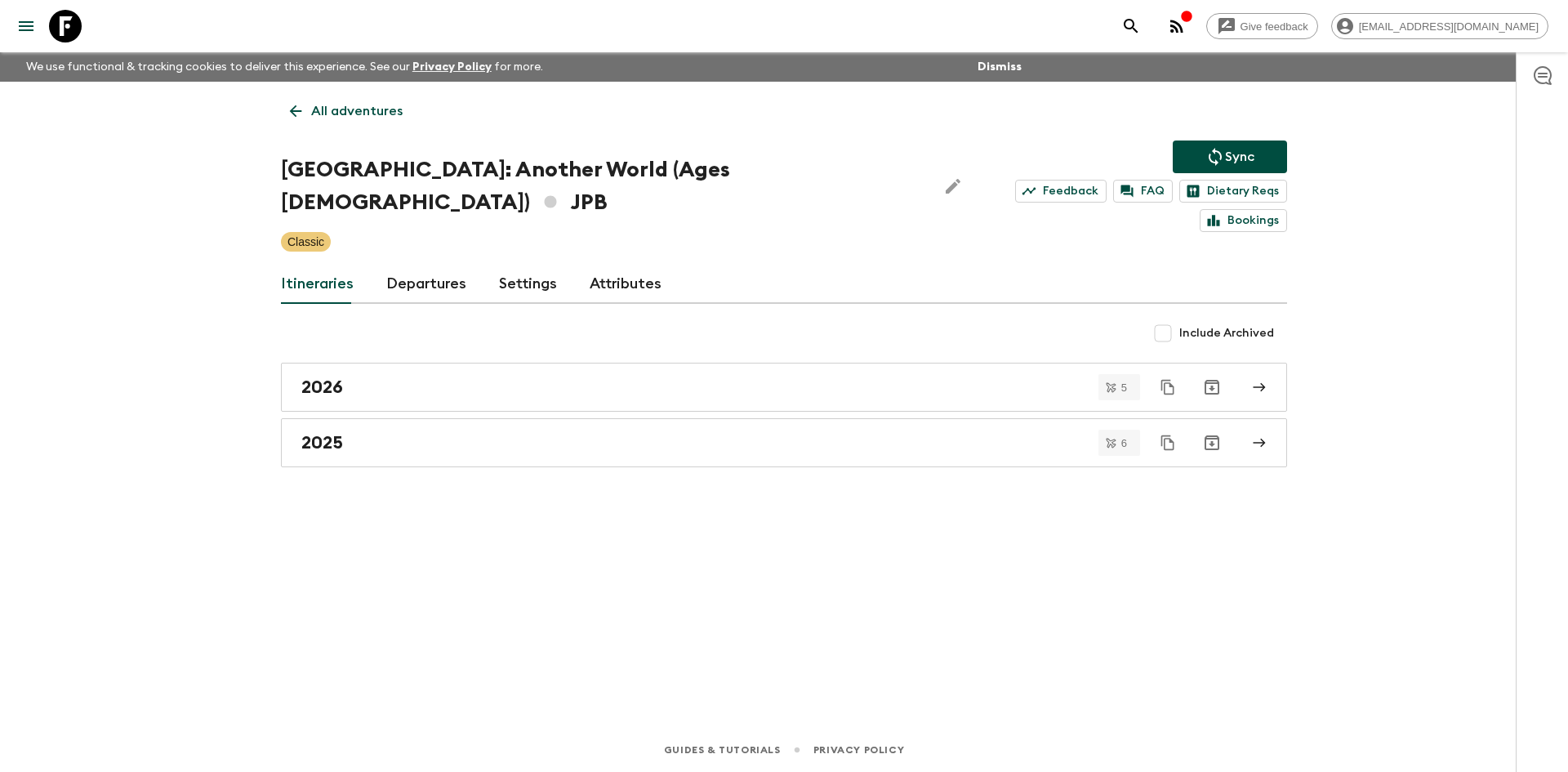
click at [362, 107] on p "All adventures" at bounding box center [357, 110] width 91 height 20
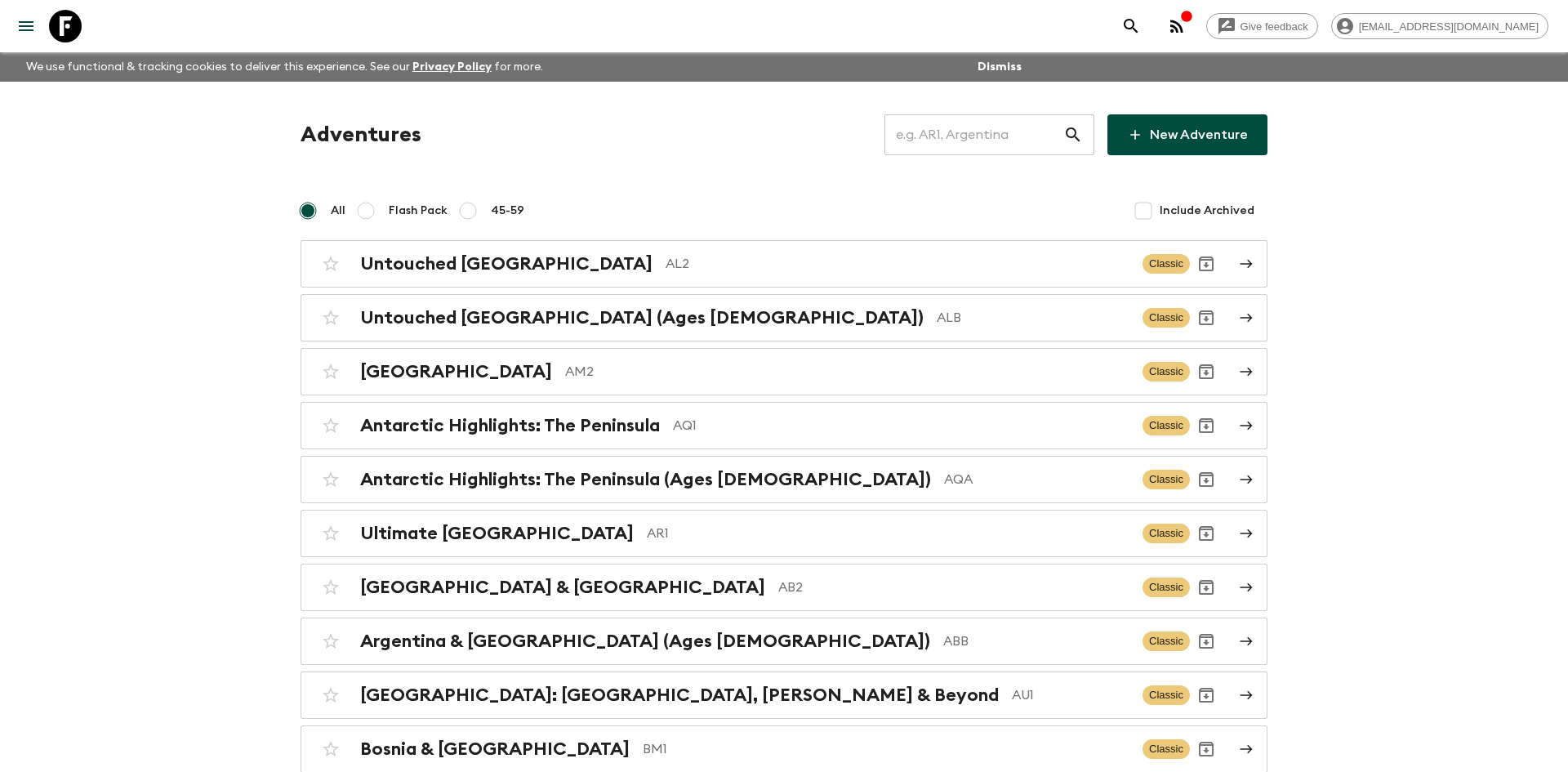
click at [929, 138] on input "text" at bounding box center [973, 134] width 179 height 46
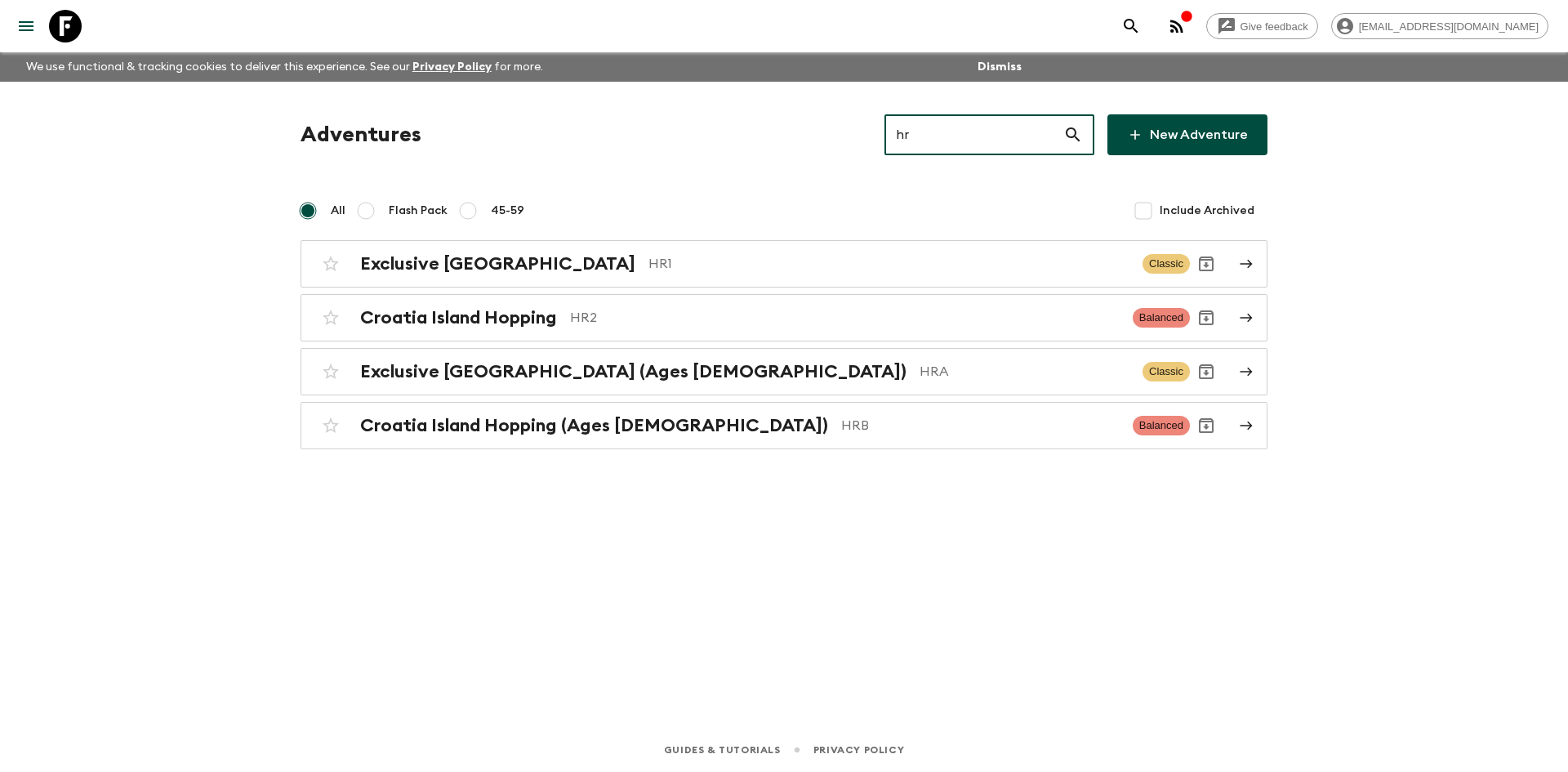
type input "hra"
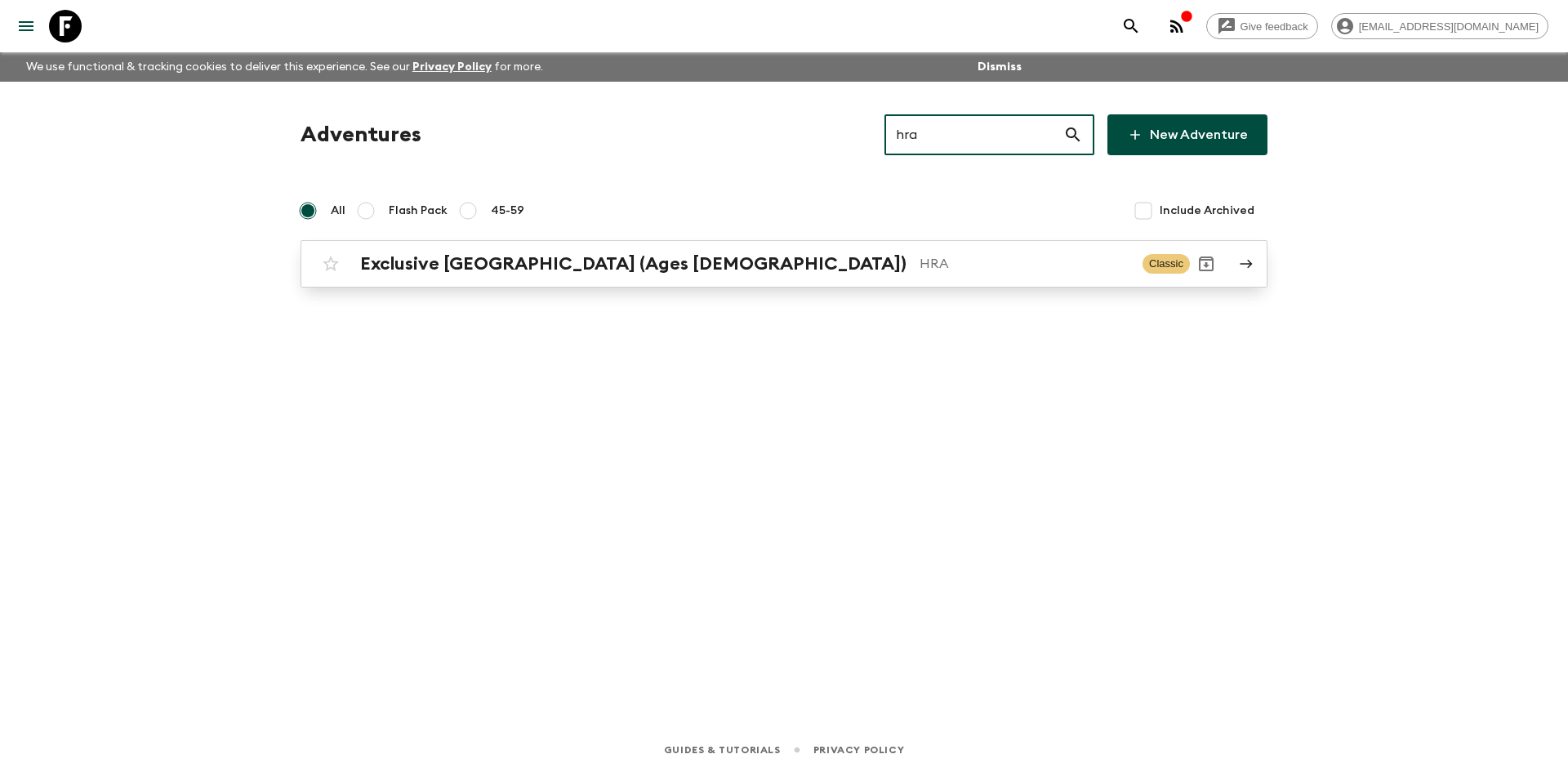
click at [628, 260] on div "Exclusive Croatia (Ages [DEMOGRAPHIC_DATA]) HRA" at bounding box center [745, 263] width 769 height 21
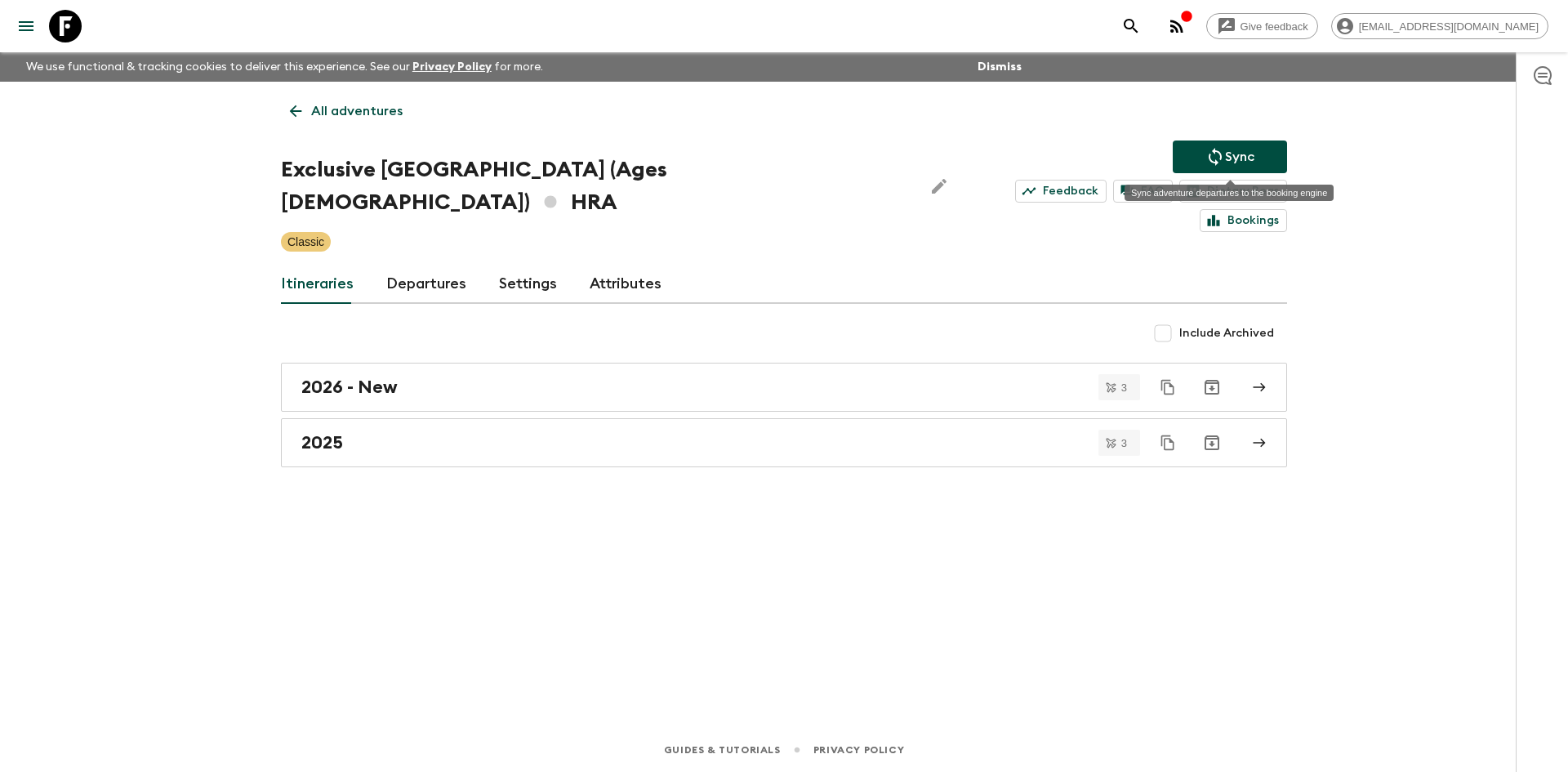
click at [1201, 158] on button "Sync" at bounding box center [1229, 156] width 114 height 33
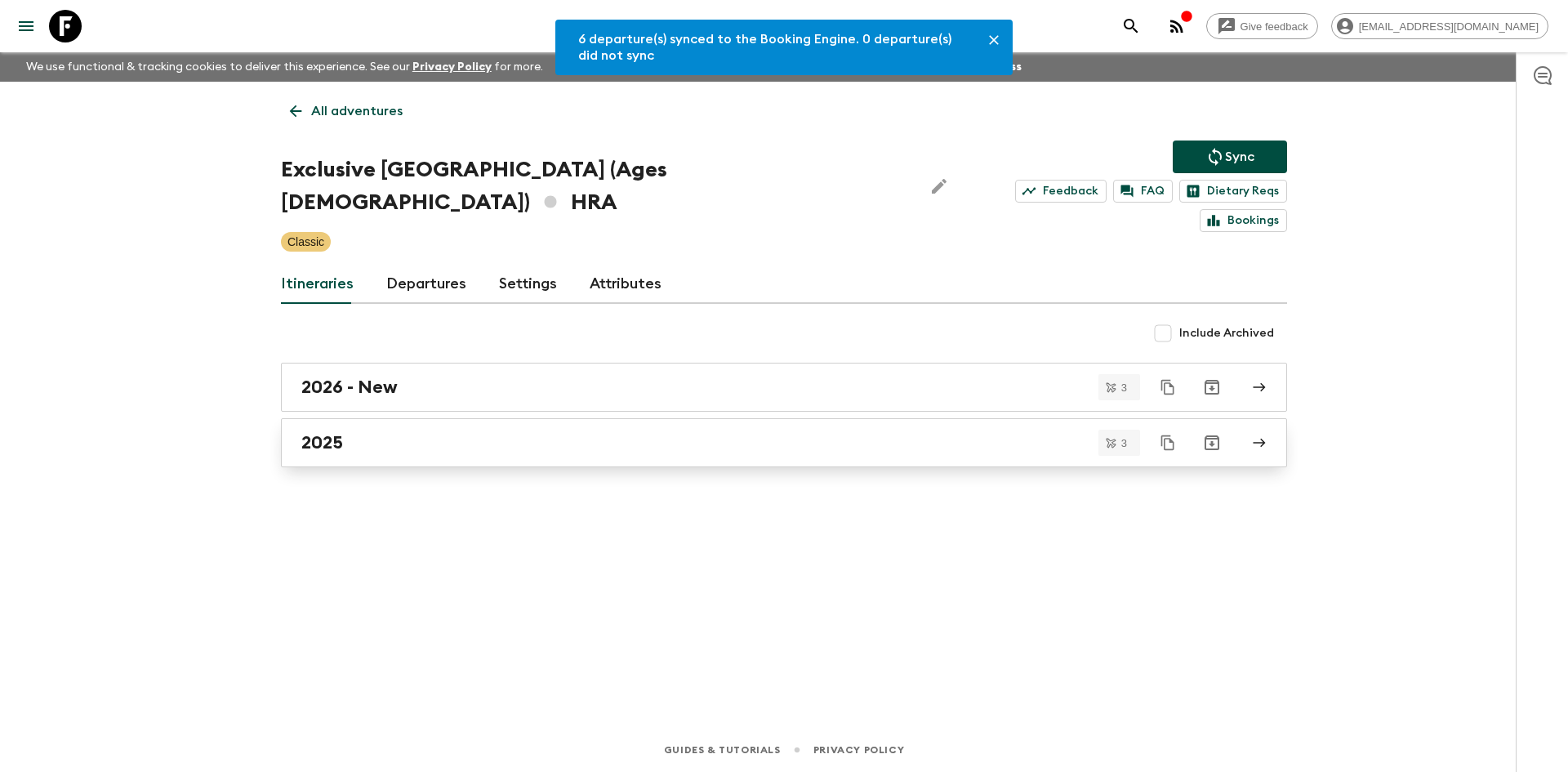
click at [310, 432] on h2 "2025" at bounding box center [322, 442] width 42 height 21
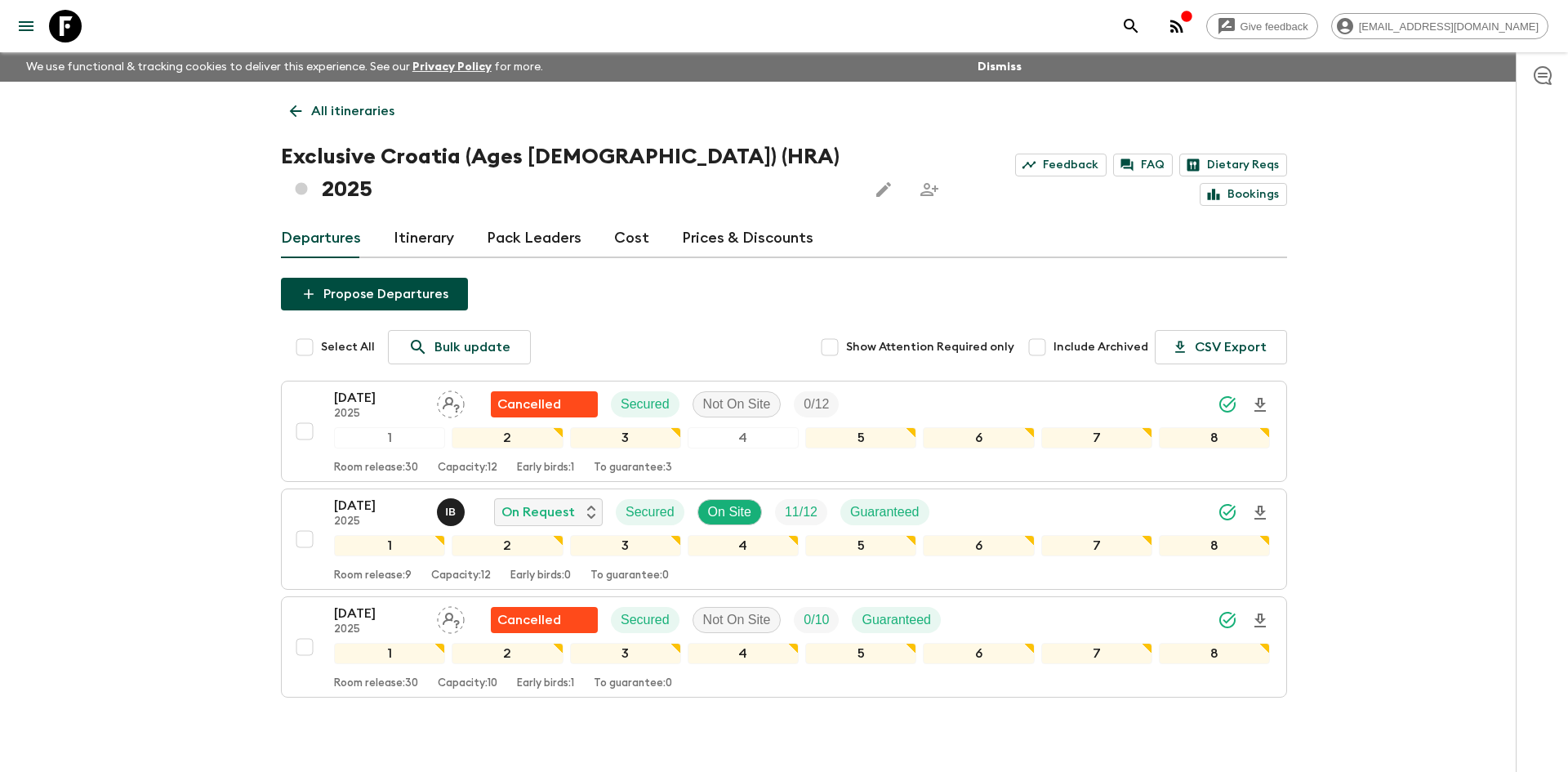
click at [364, 103] on p "All itineraries" at bounding box center [352, 110] width 83 height 20
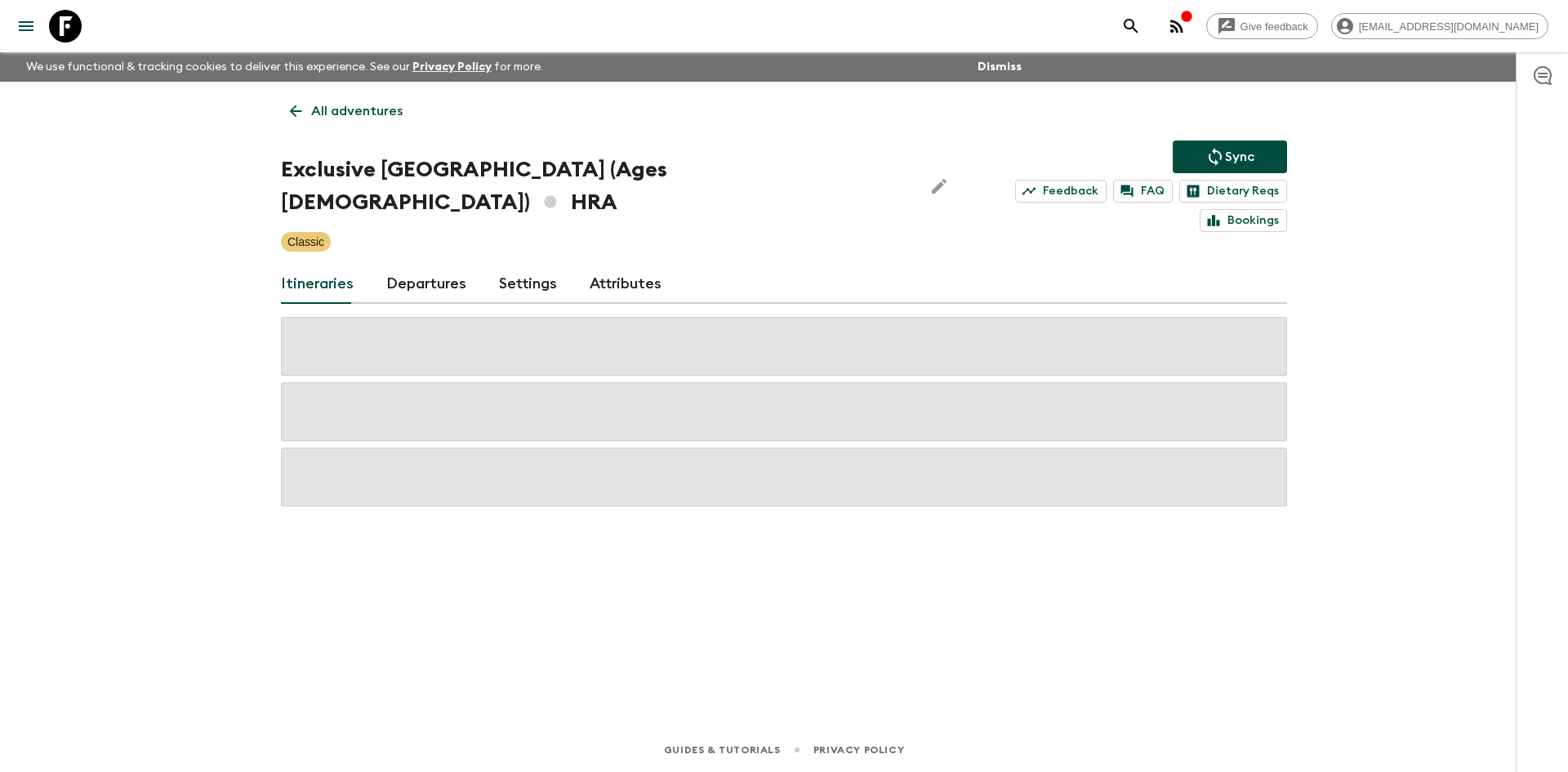
click at [364, 103] on p "All adventures" at bounding box center [357, 110] width 91 height 20
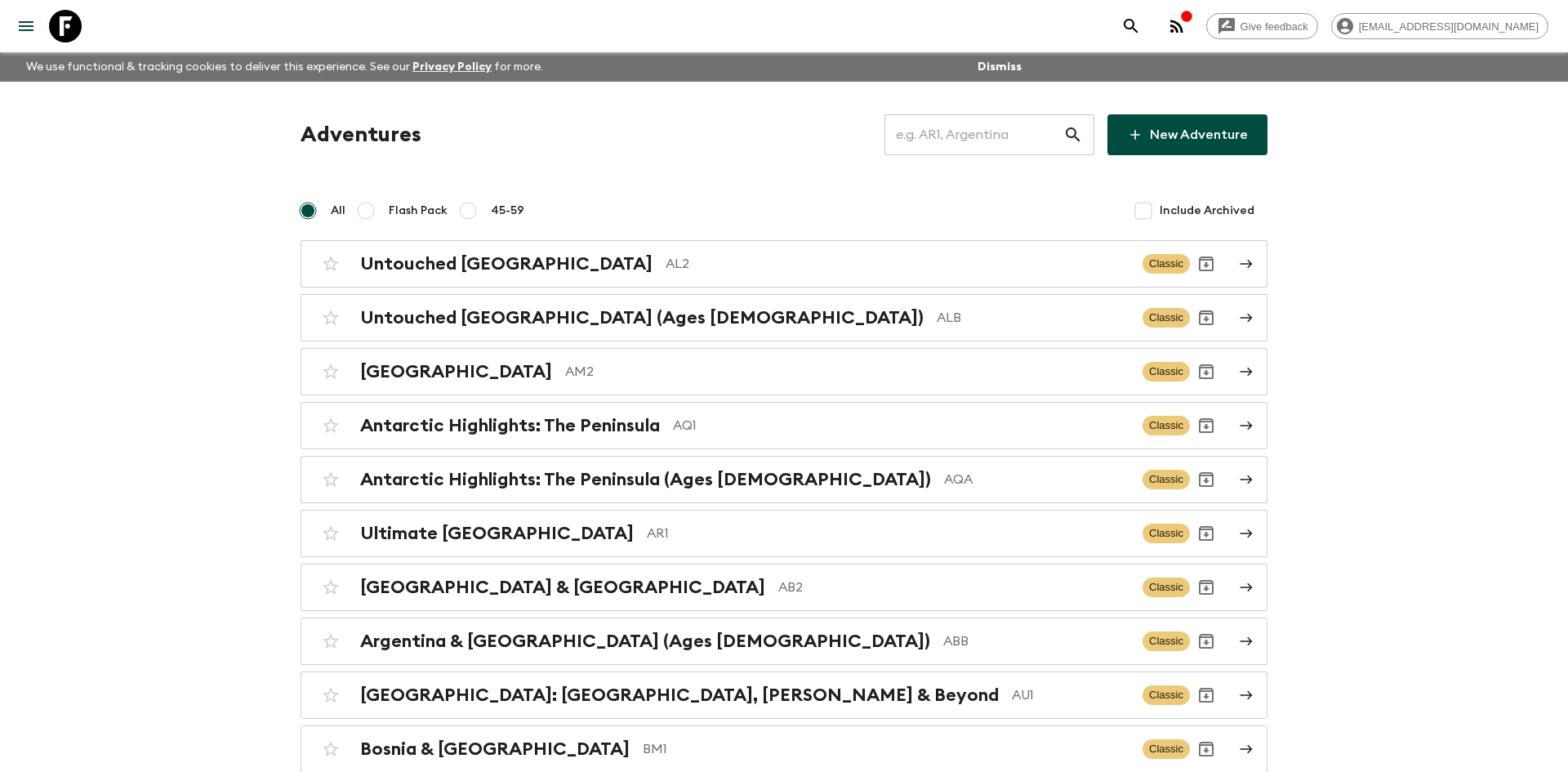
click at [957, 128] on input "text" at bounding box center [973, 134] width 179 height 46
type input "ge1"
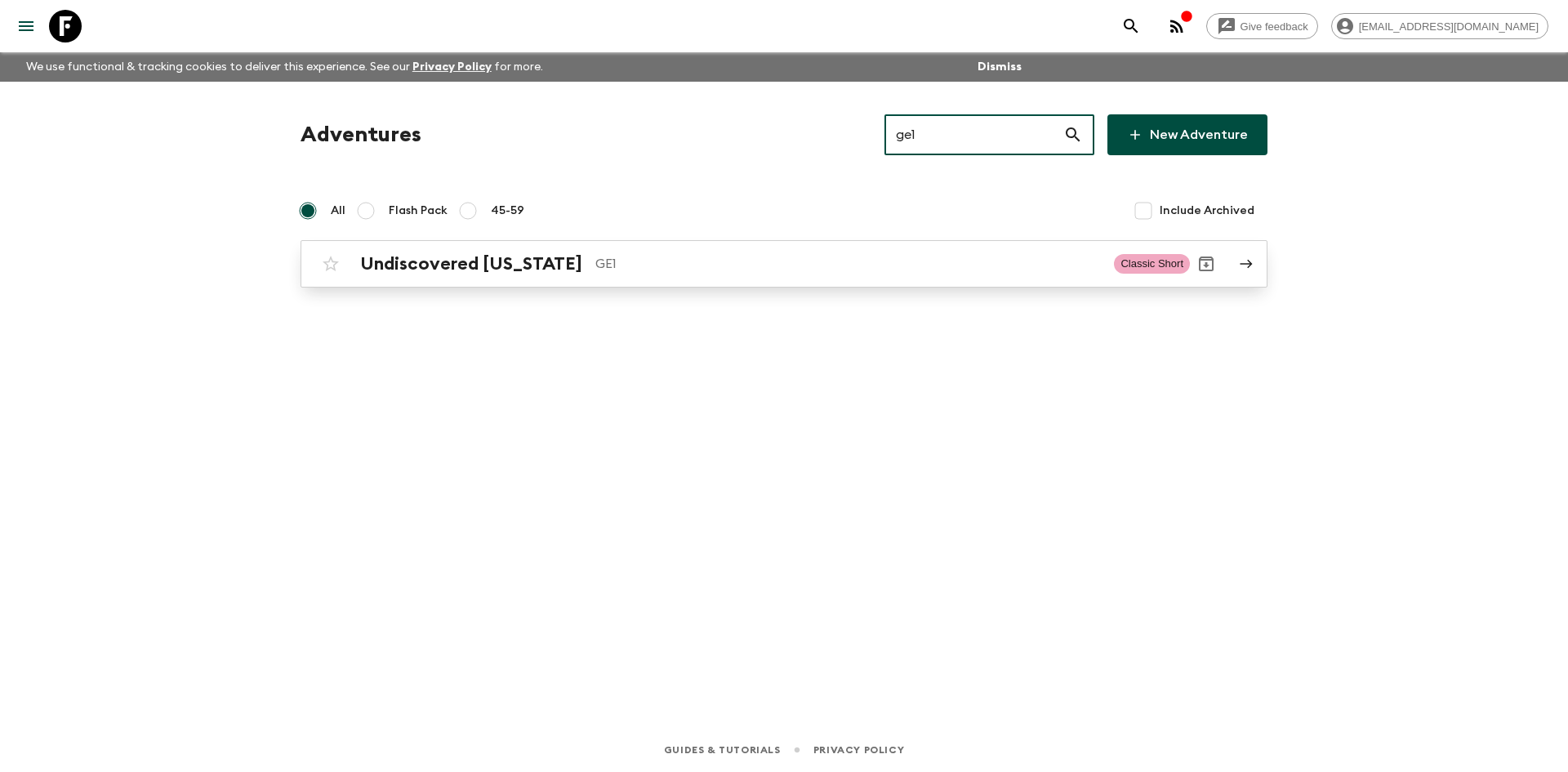
click at [606, 279] on div "Undiscovered [US_STATE] GE1 Classic Short" at bounding box center [752, 263] width 875 height 33
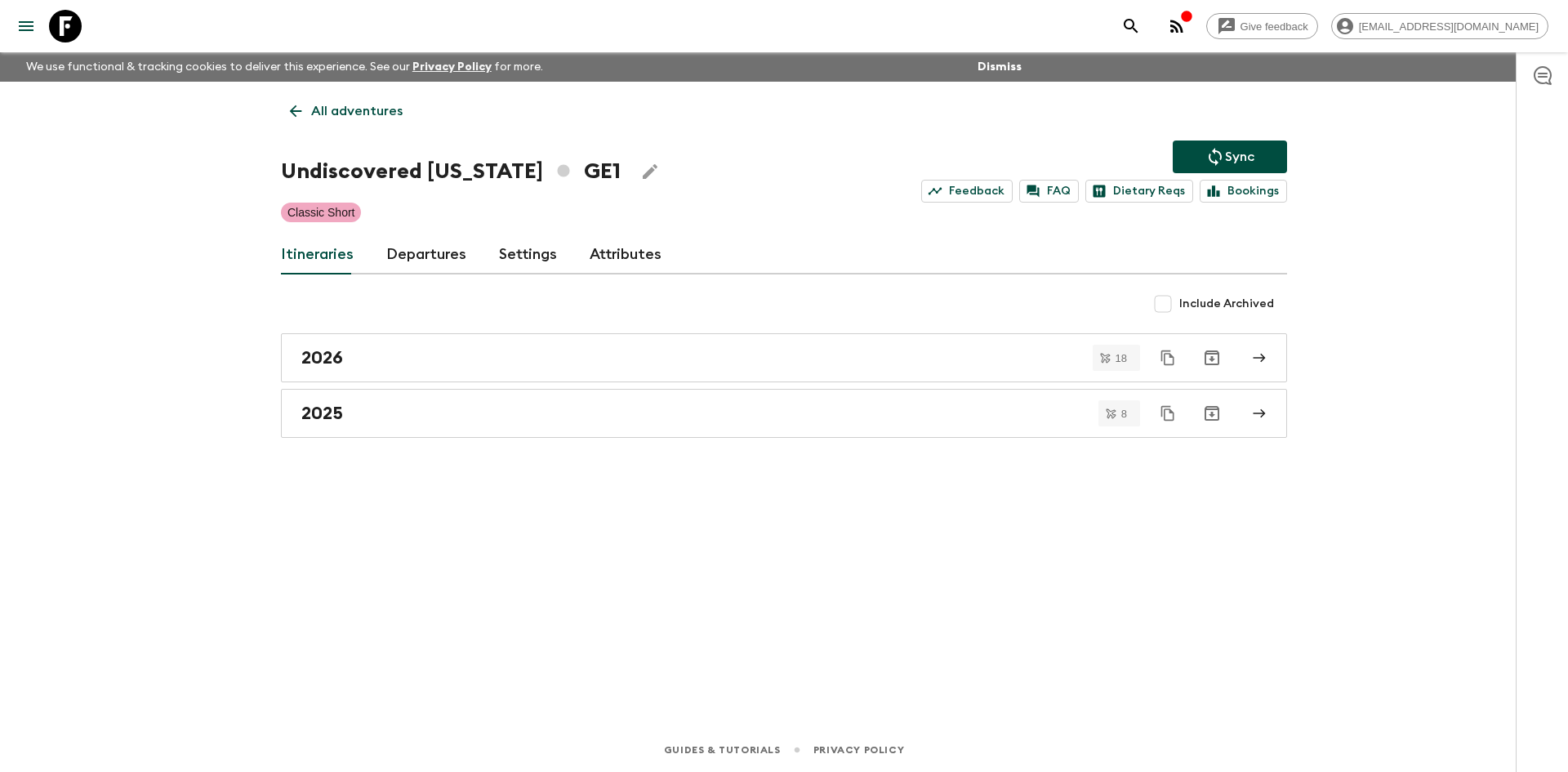
click at [1246, 154] on p "Sync" at bounding box center [1239, 156] width 29 height 20
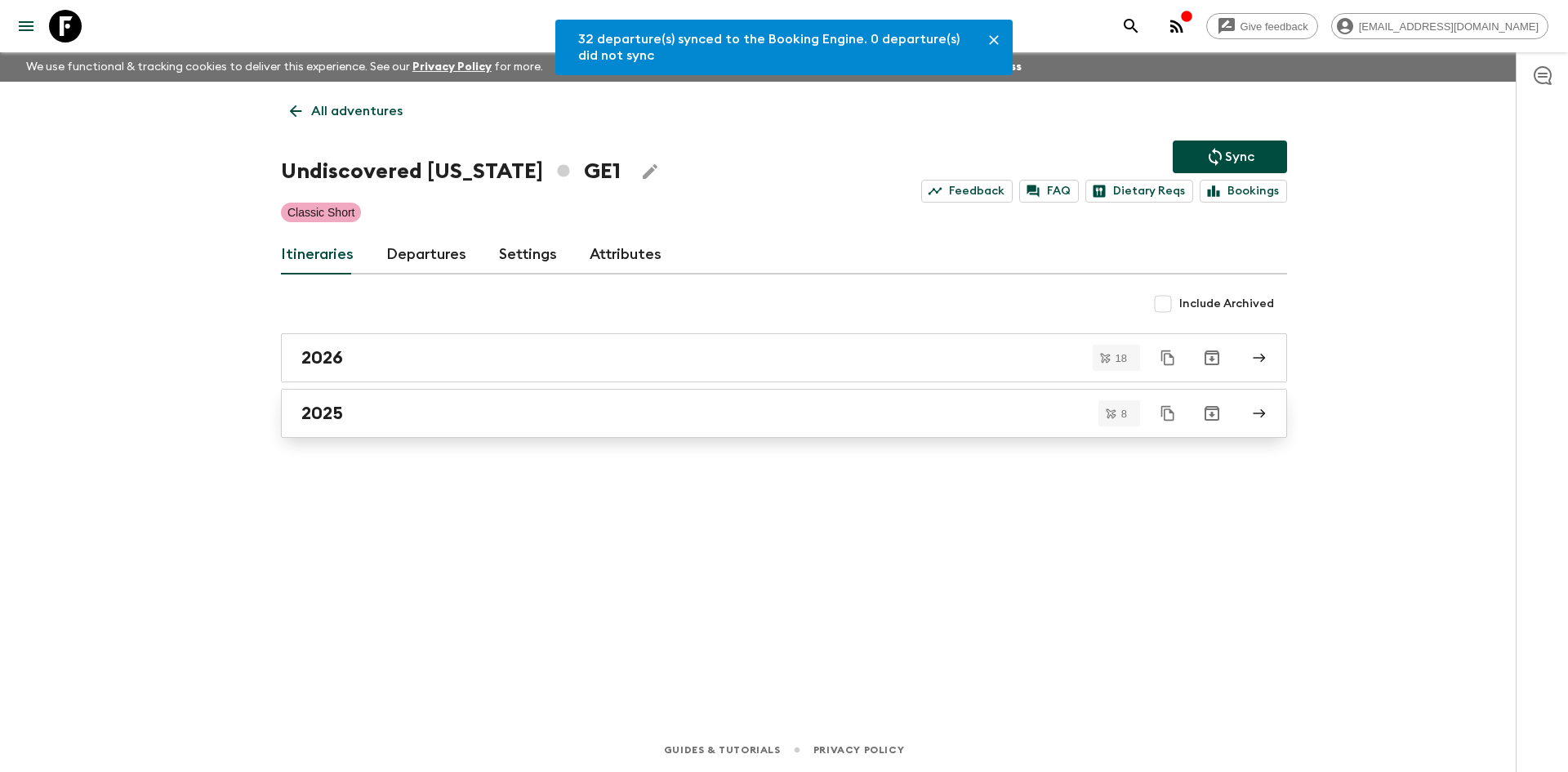
click at [309, 420] on h2 "2025" at bounding box center [322, 413] width 42 height 21
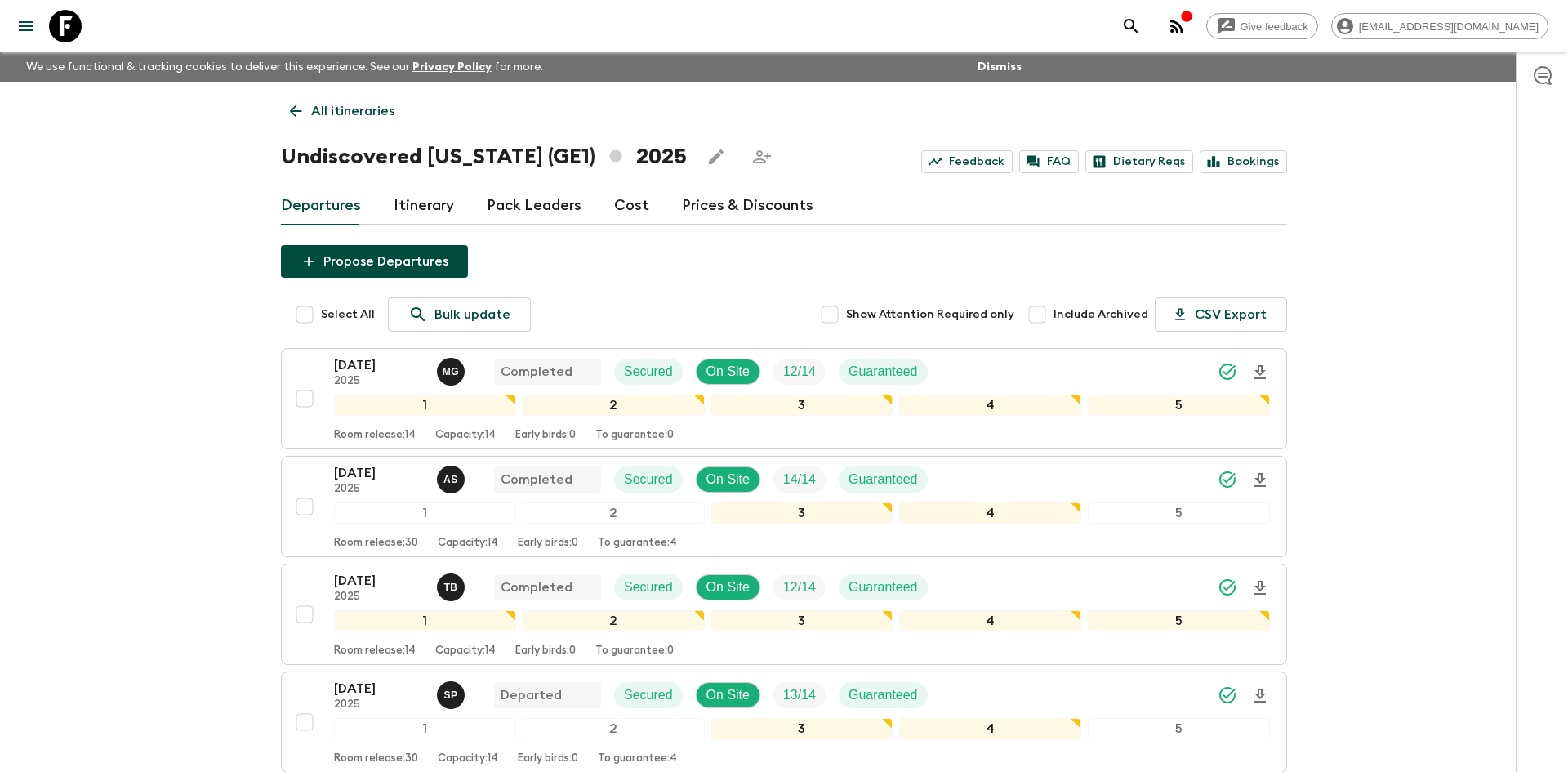
click at [363, 107] on p "All itineraries" at bounding box center [352, 110] width 83 height 20
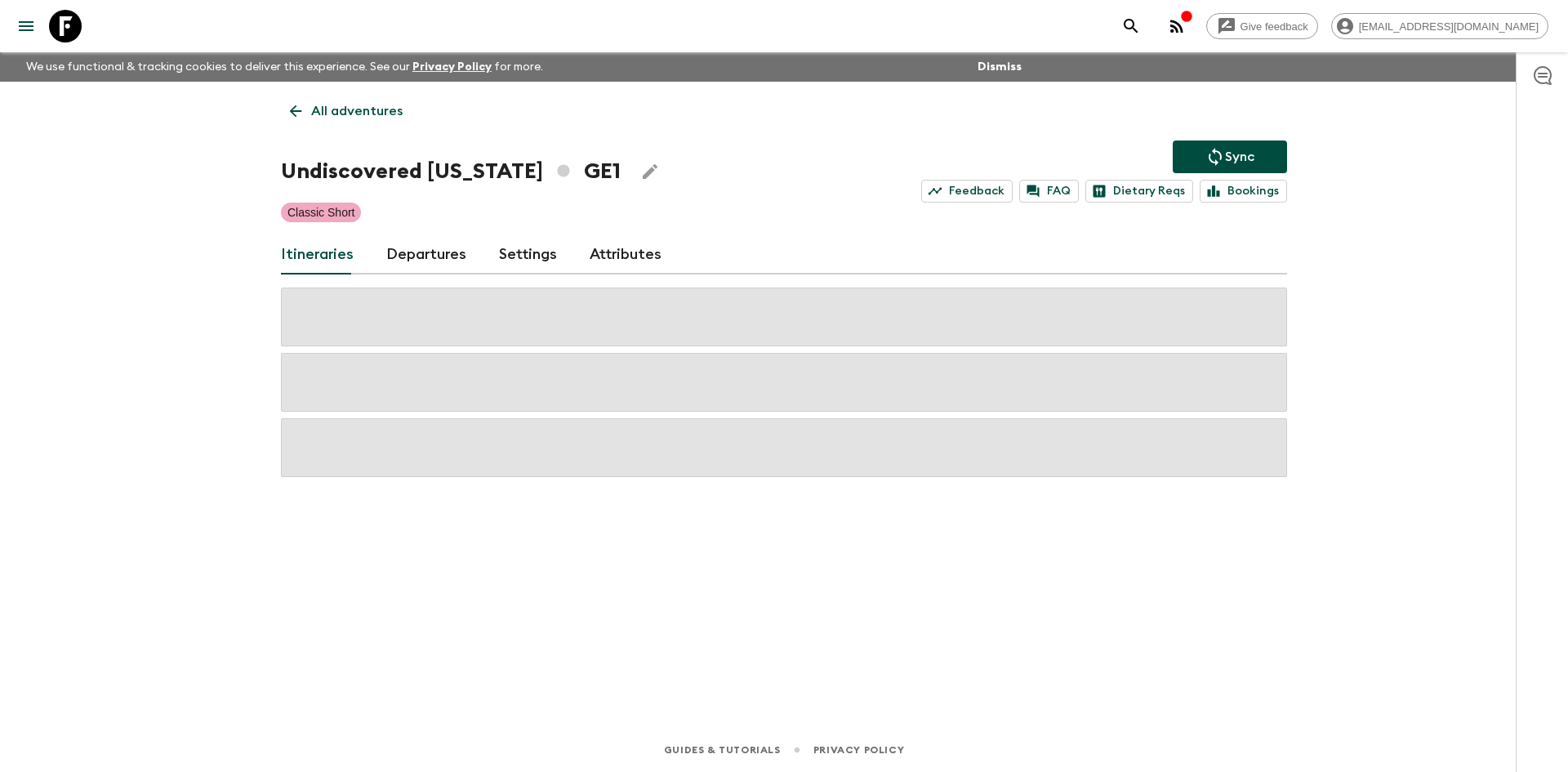
click at [363, 107] on p "All adventures" at bounding box center [357, 110] width 91 height 20
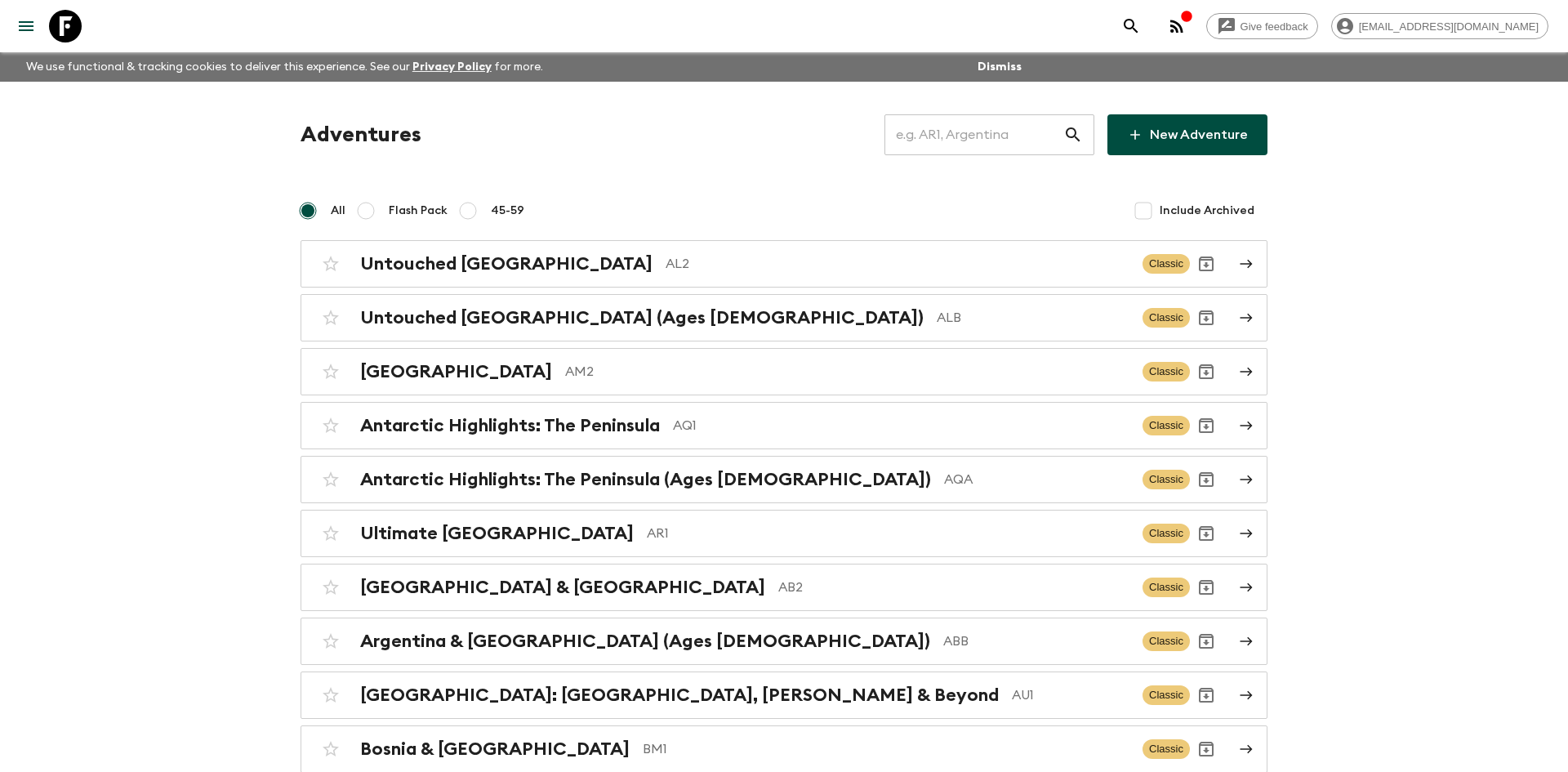
click at [906, 146] on input "text" at bounding box center [973, 134] width 179 height 46
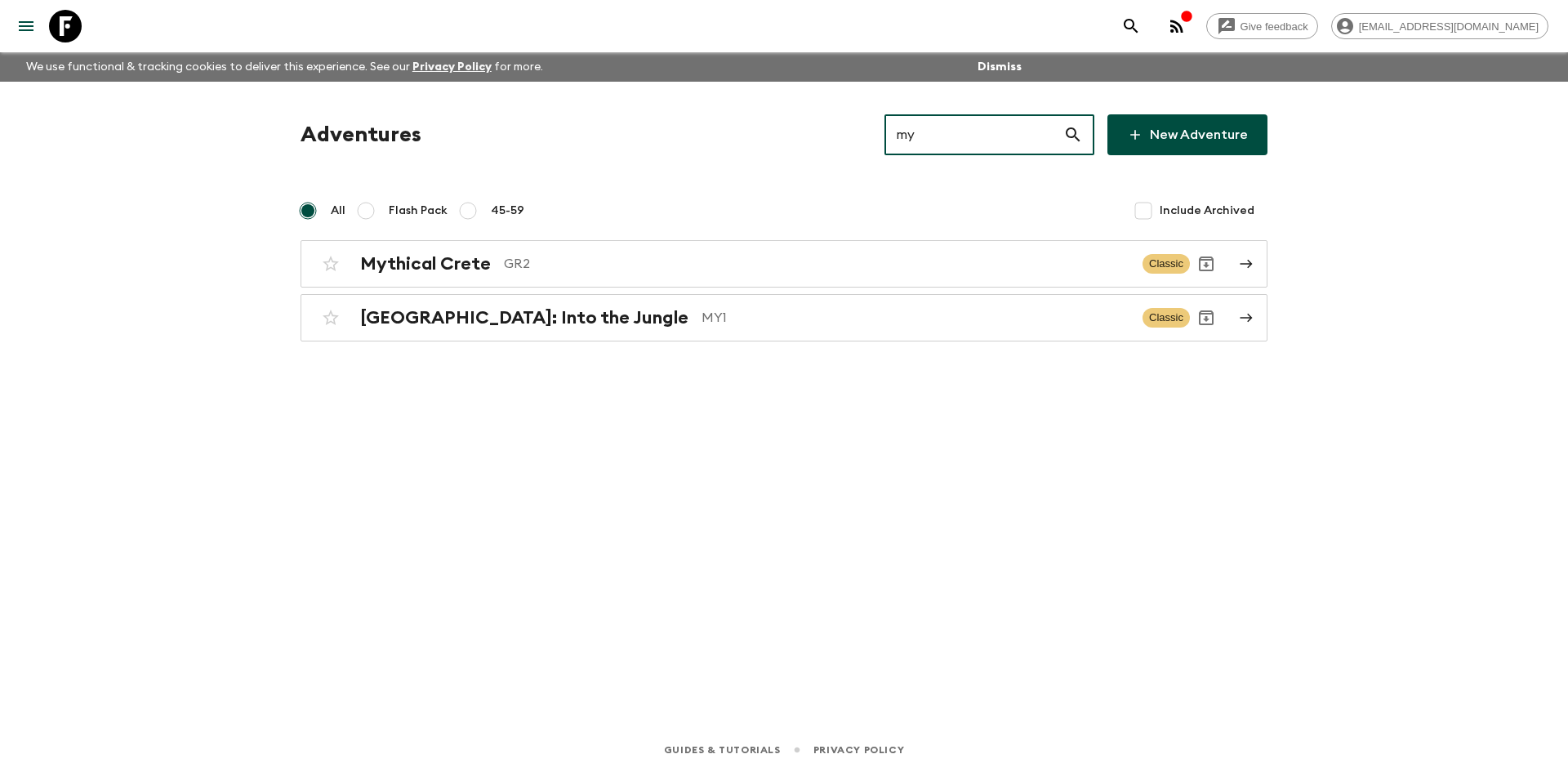
type input "my1"
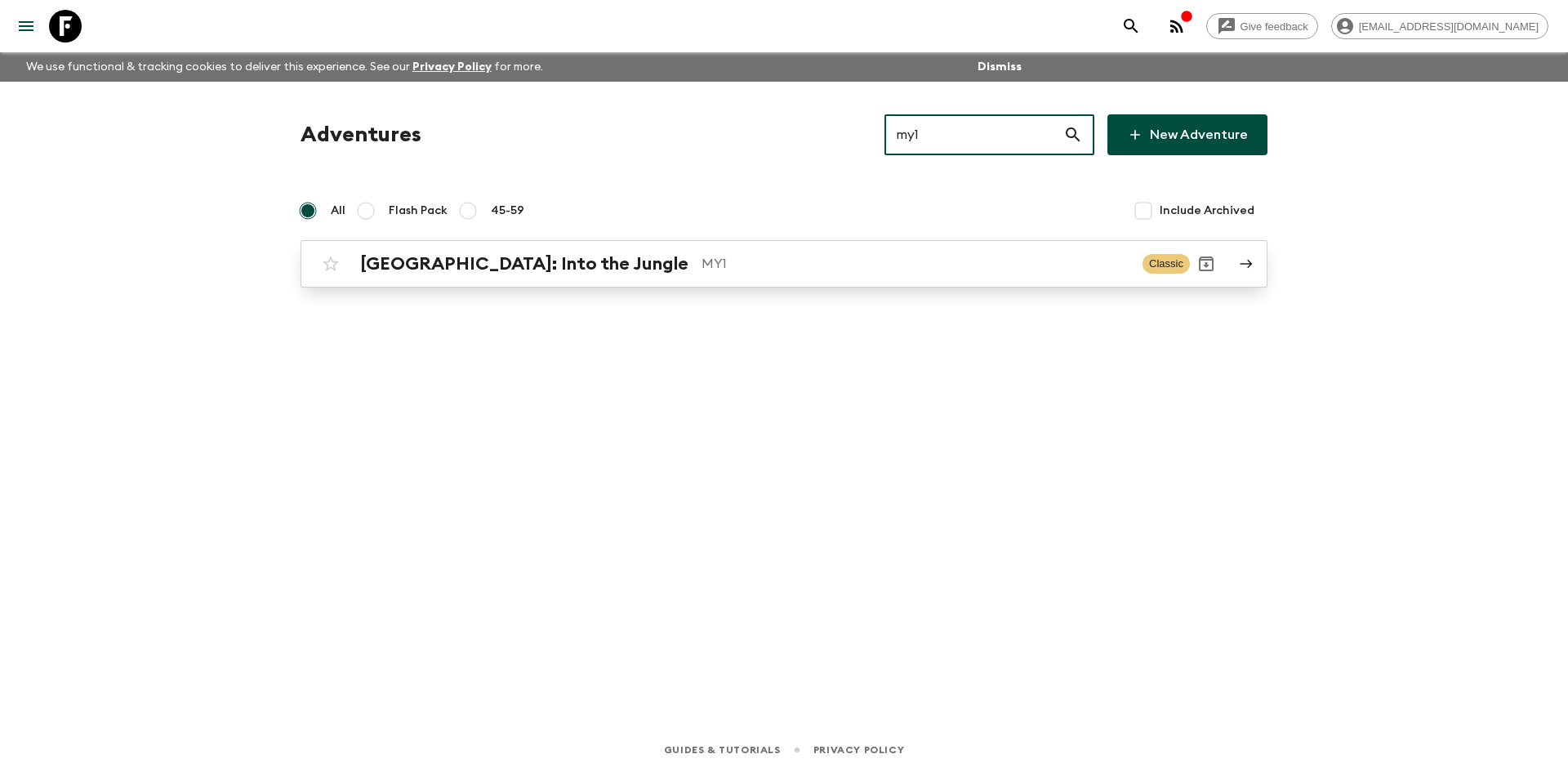
click at [569, 277] on div "[GEOGRAPHIC_DATA]: Into the Jungle MY1 Classic" at bounding box center [752, 263] width 875 height 33
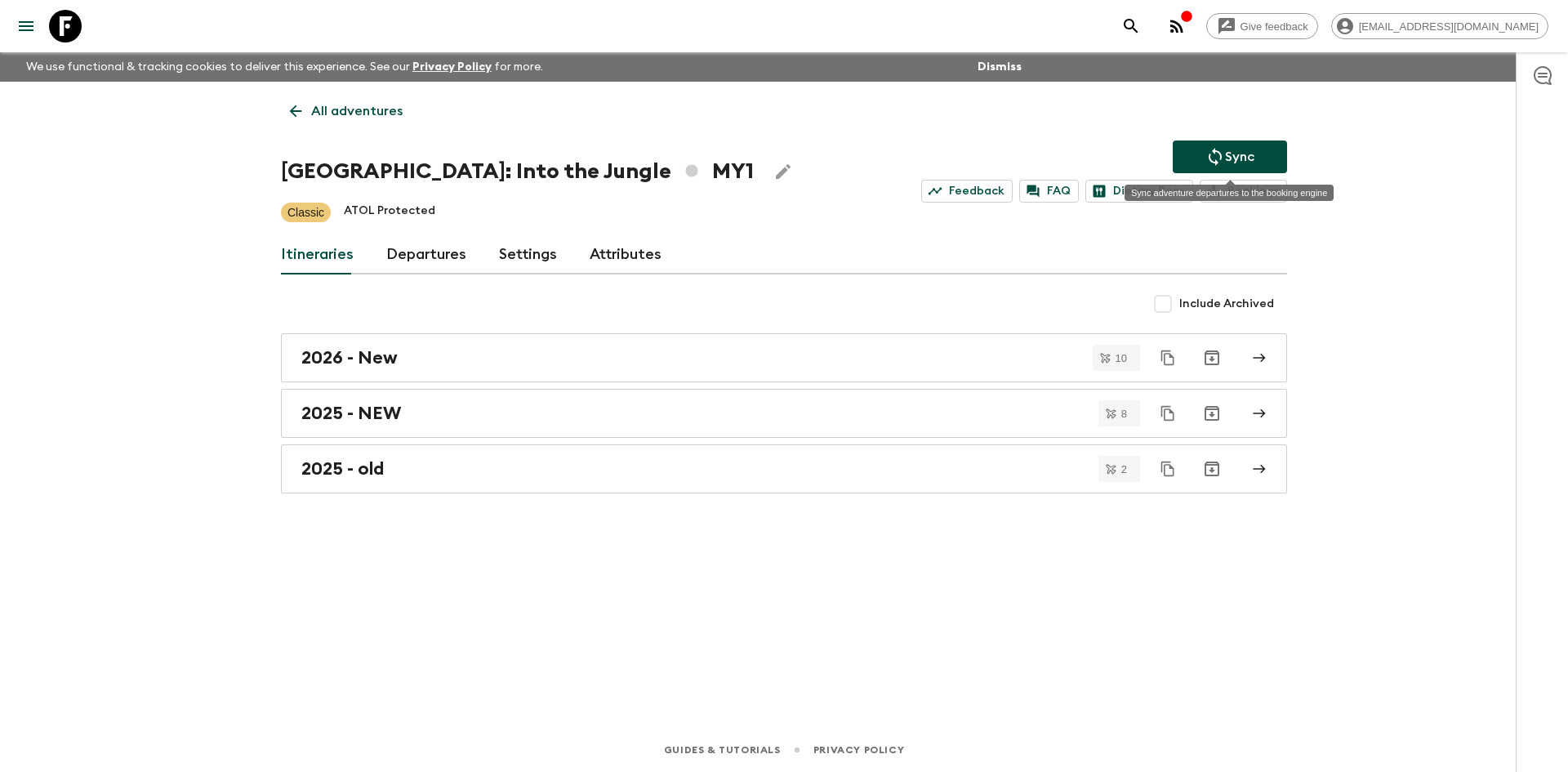
click at [1231, 144] on button "Sync" at bounding box center [1229, 156] width 114 height 33
click at [404, 426] on link "2025 - NEW" at bounding box center [784, 413] width 1006 height 49
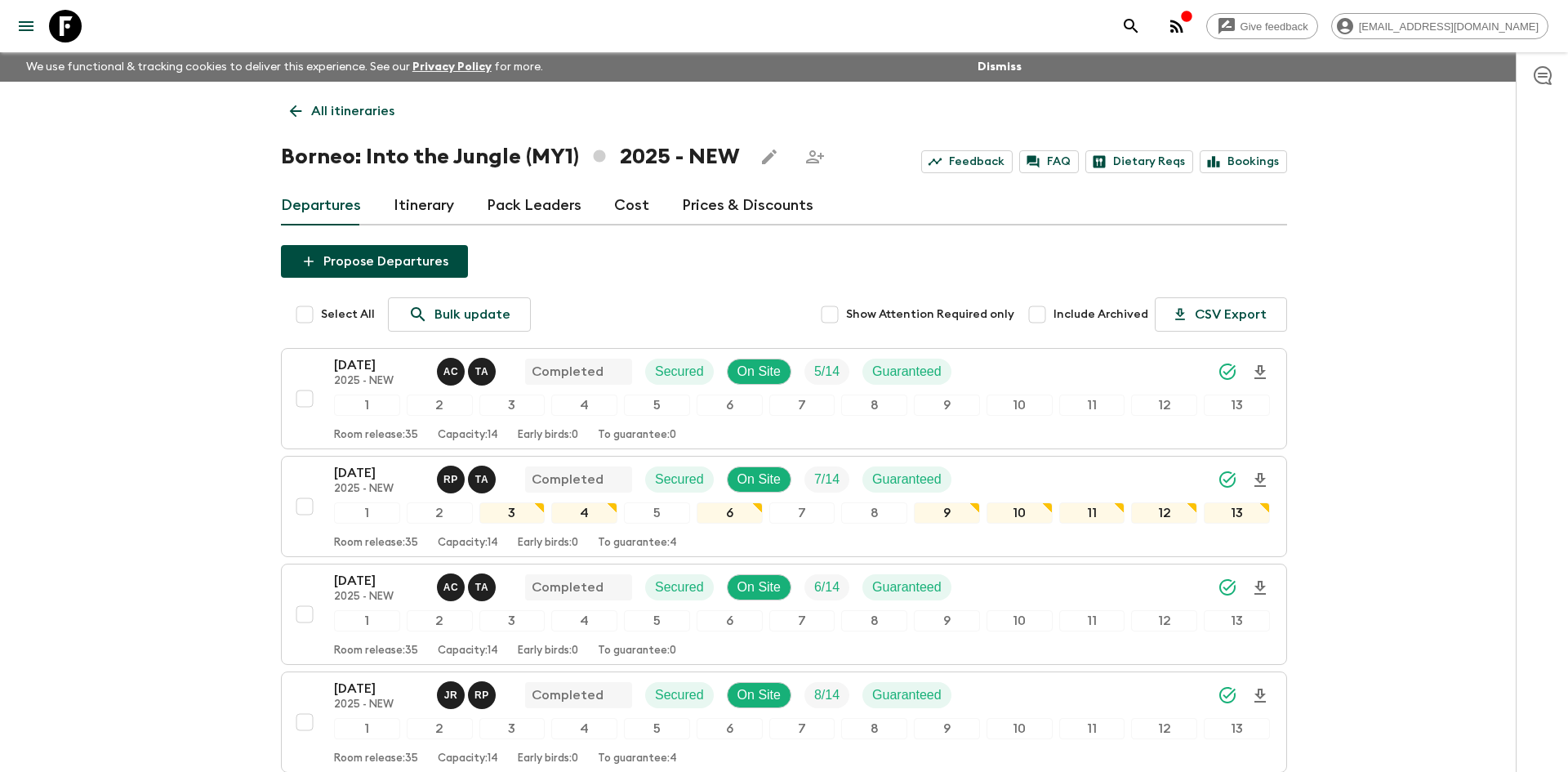
click at [364, 114] on p "All itineraries" at bounding box center [352, 110] width 83 height 20
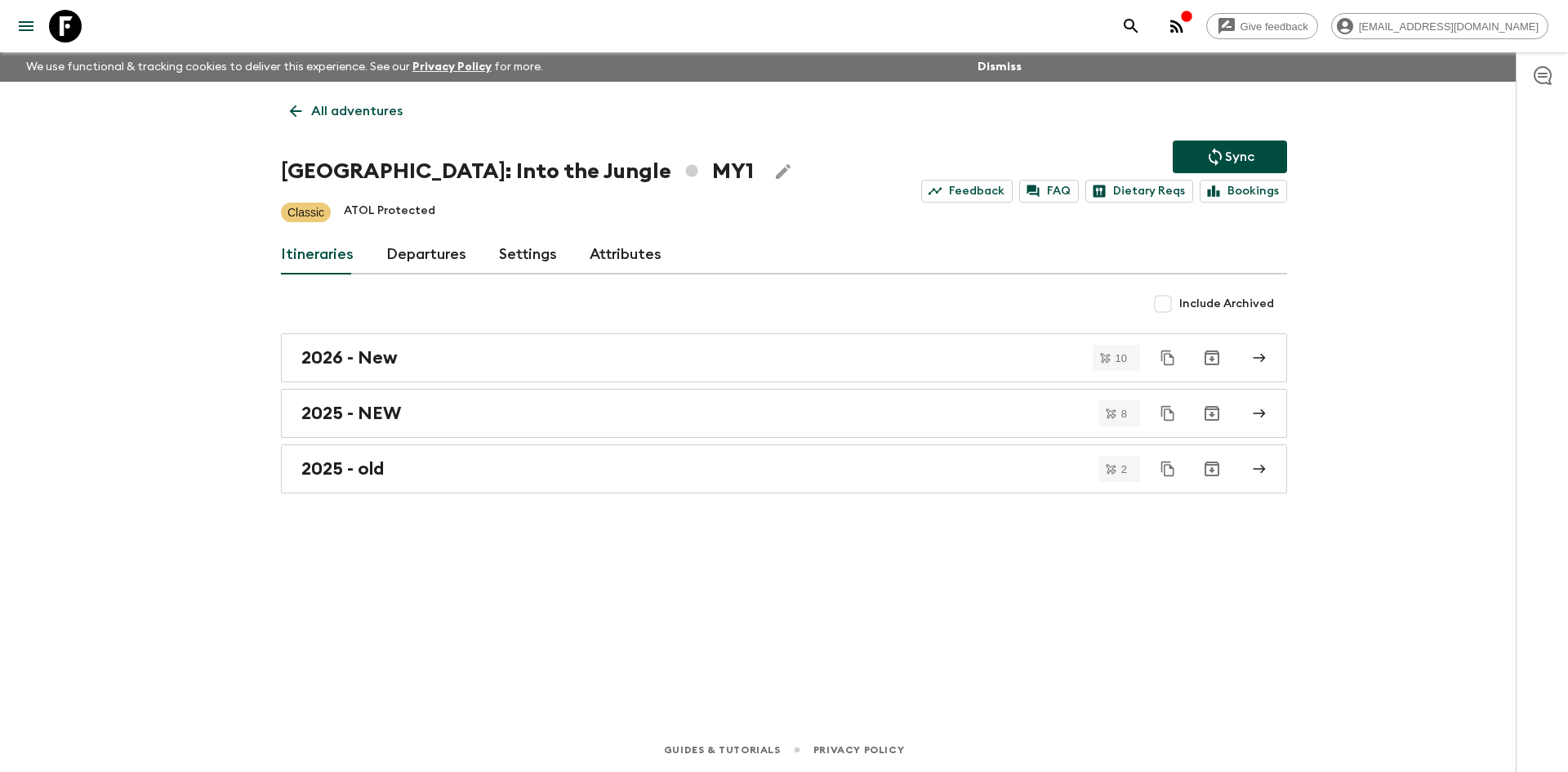
click at [364, 114] on p "All adventures" at bounding box center [357, 110] width 91 height 20
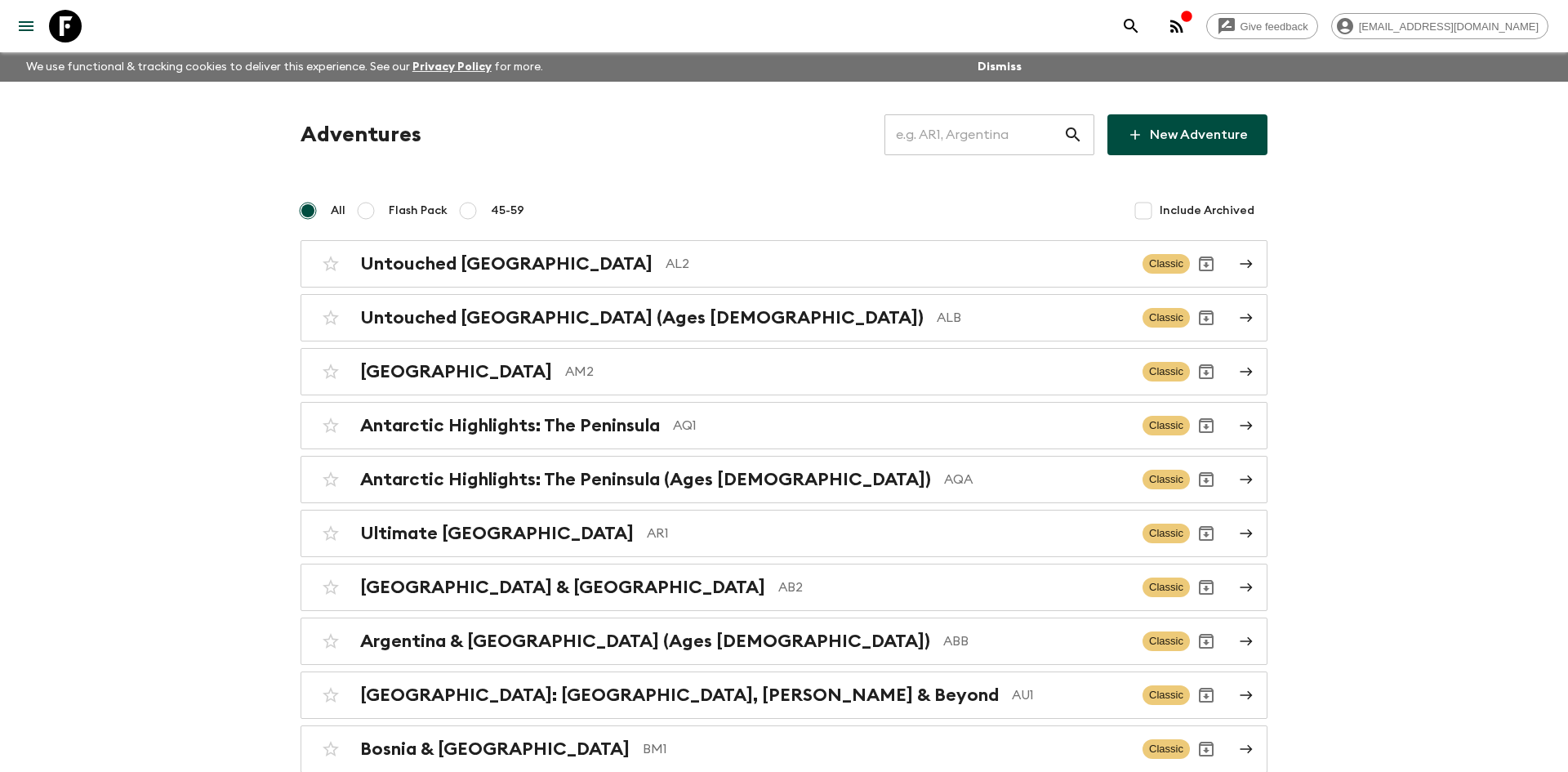
click at [971, 131] on input "text" at bounding box center [973, 134] width 179 height 46
type input "it6"
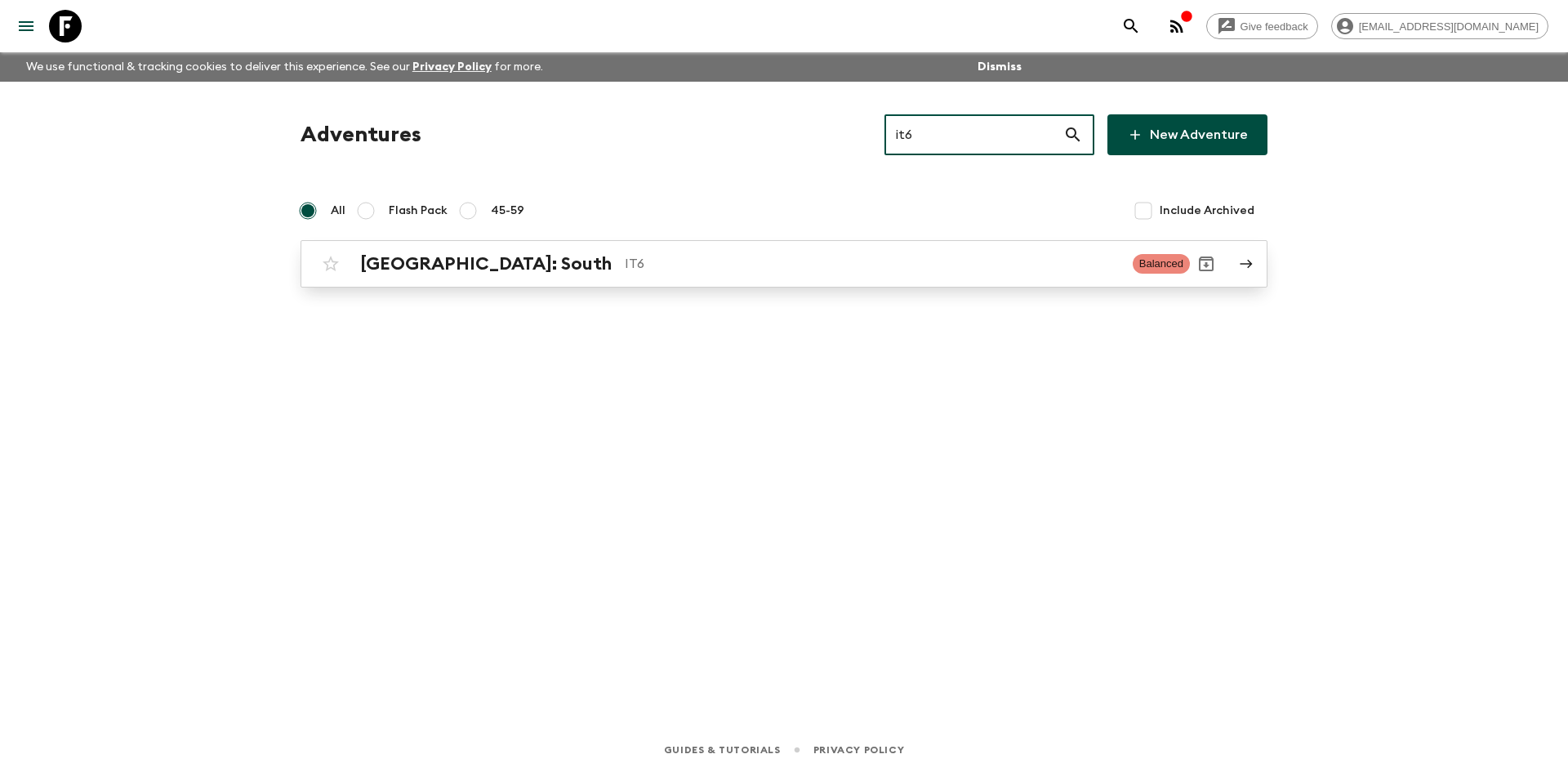
click at [624, 256] on p "IT6" at bounding box center [872, 263] width 495 height 20
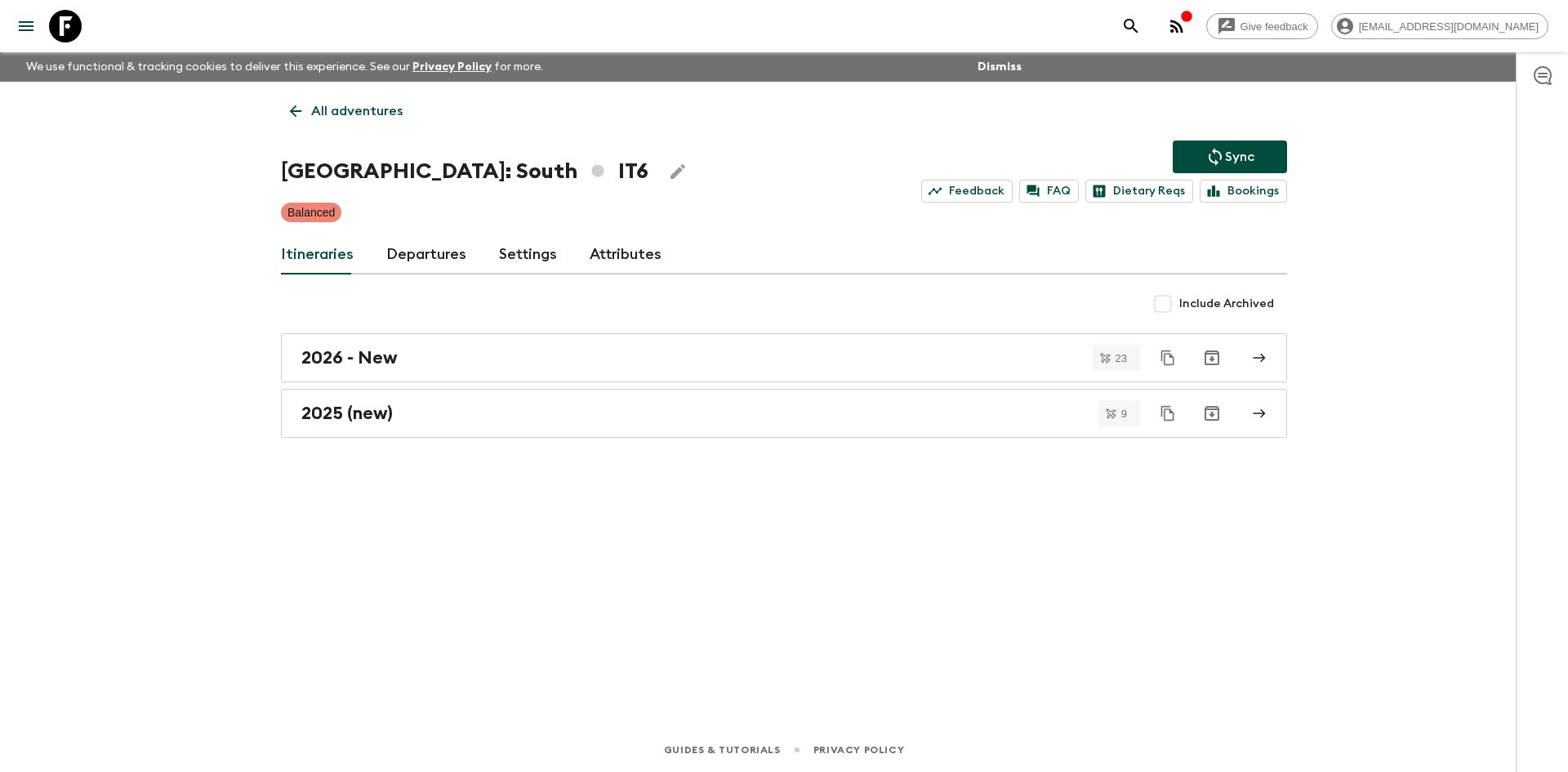
click at [1242, 147] on p "Sync" at bounding box center [1239, 156] width 29 height 20
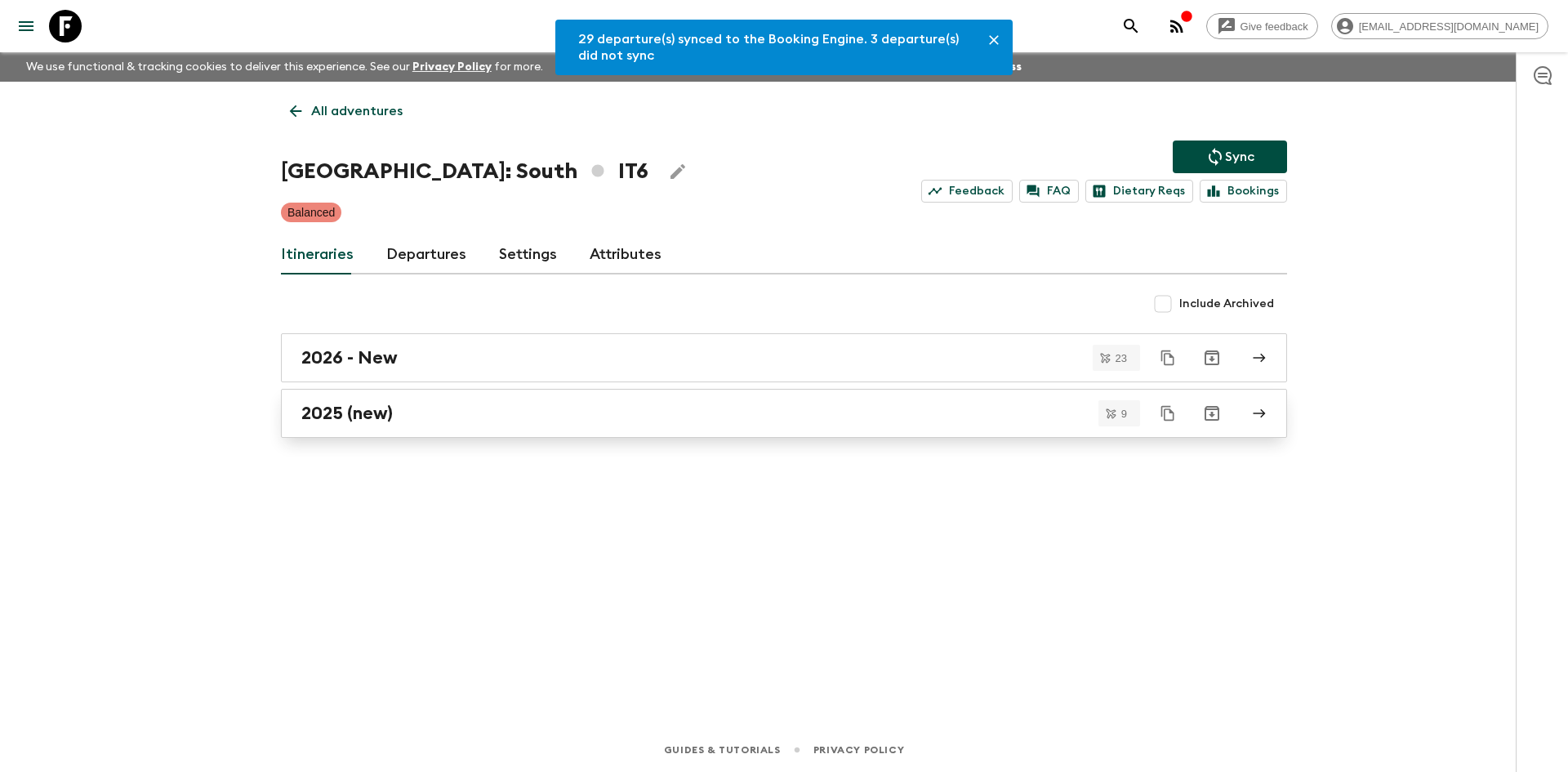
click at [377, 414] on h2 "2025 (new)" at bounding box center [347, 413] width 91 height 21
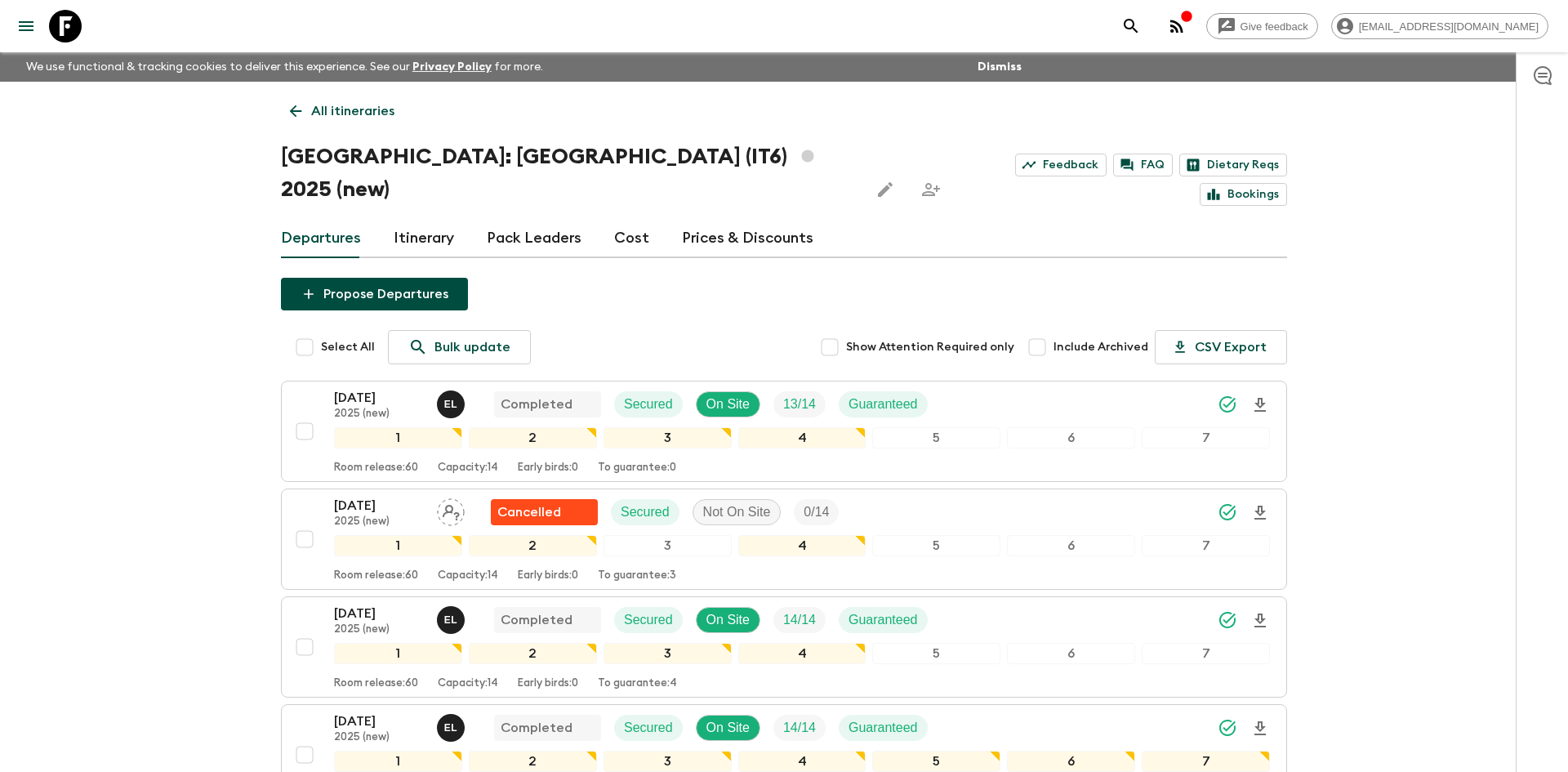
click at [371, 109] on p "All itineraries" at bounding box center [352, 110] width 83 height 20
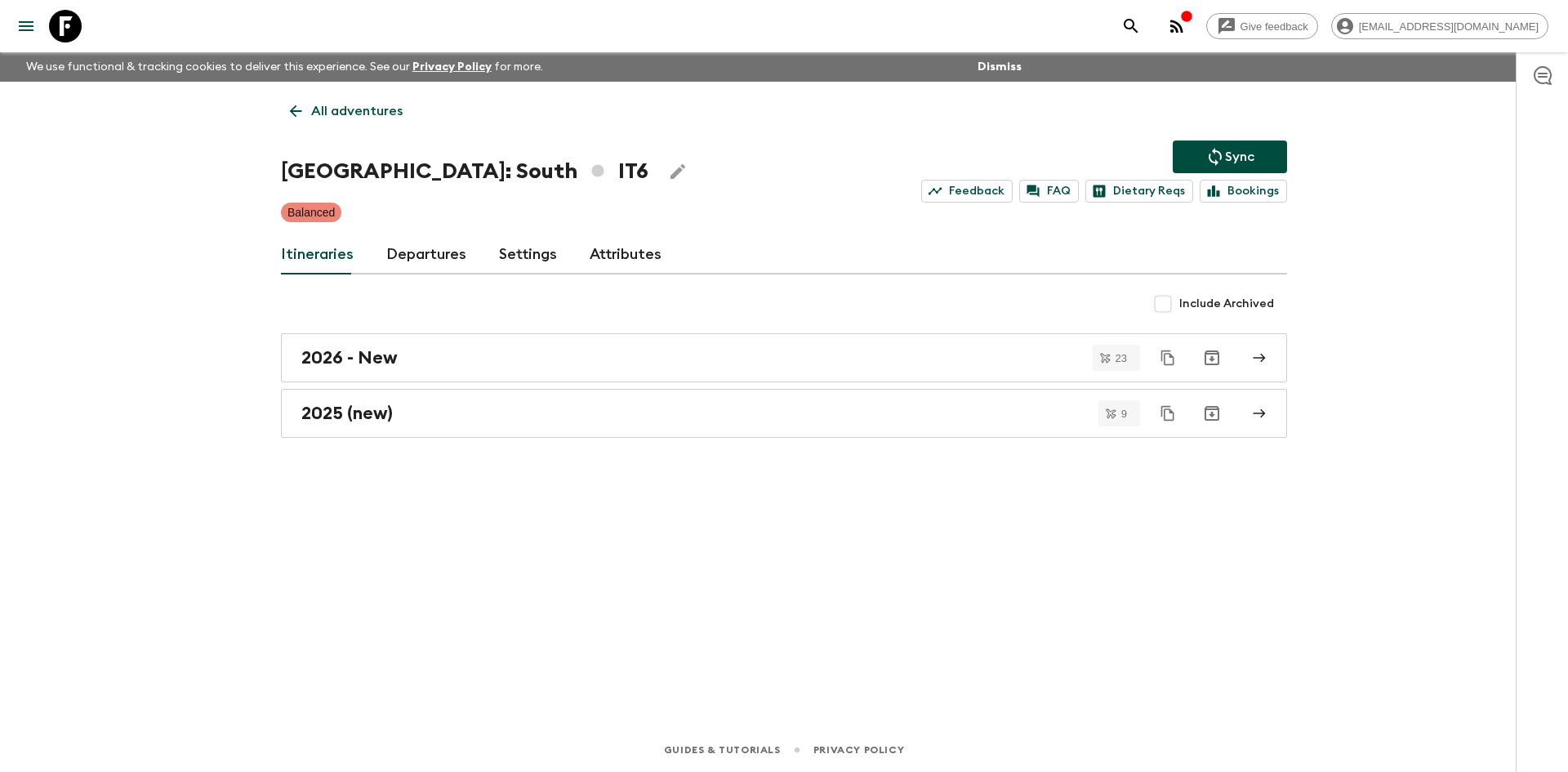
click at [371, 109] on p "All adventures" at bounding box center [357, 110] width 91 height 20
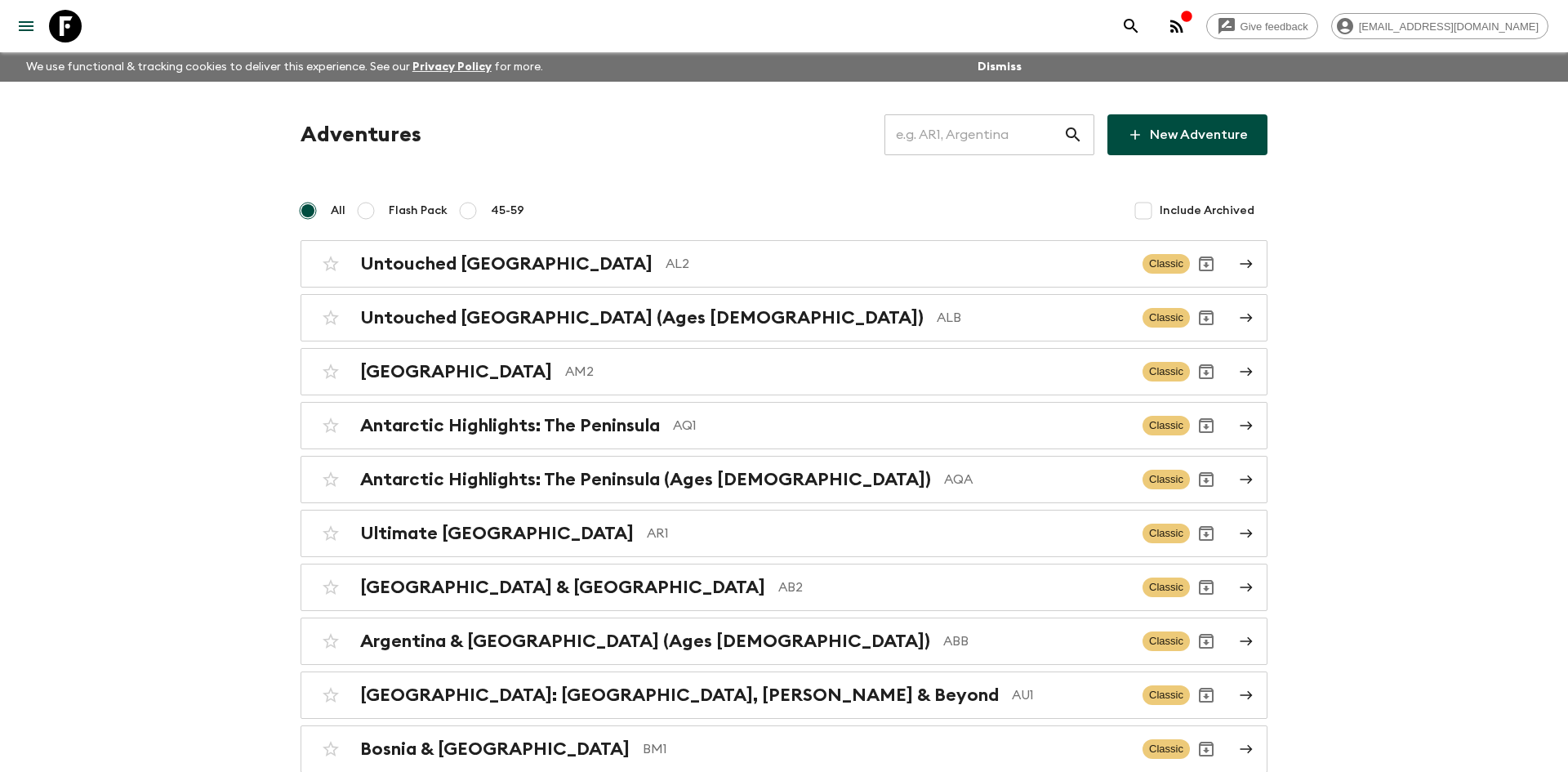
click at [945, 130] on input "text" at bounding box center [973, 134] width 179 height 46
type input "al2"
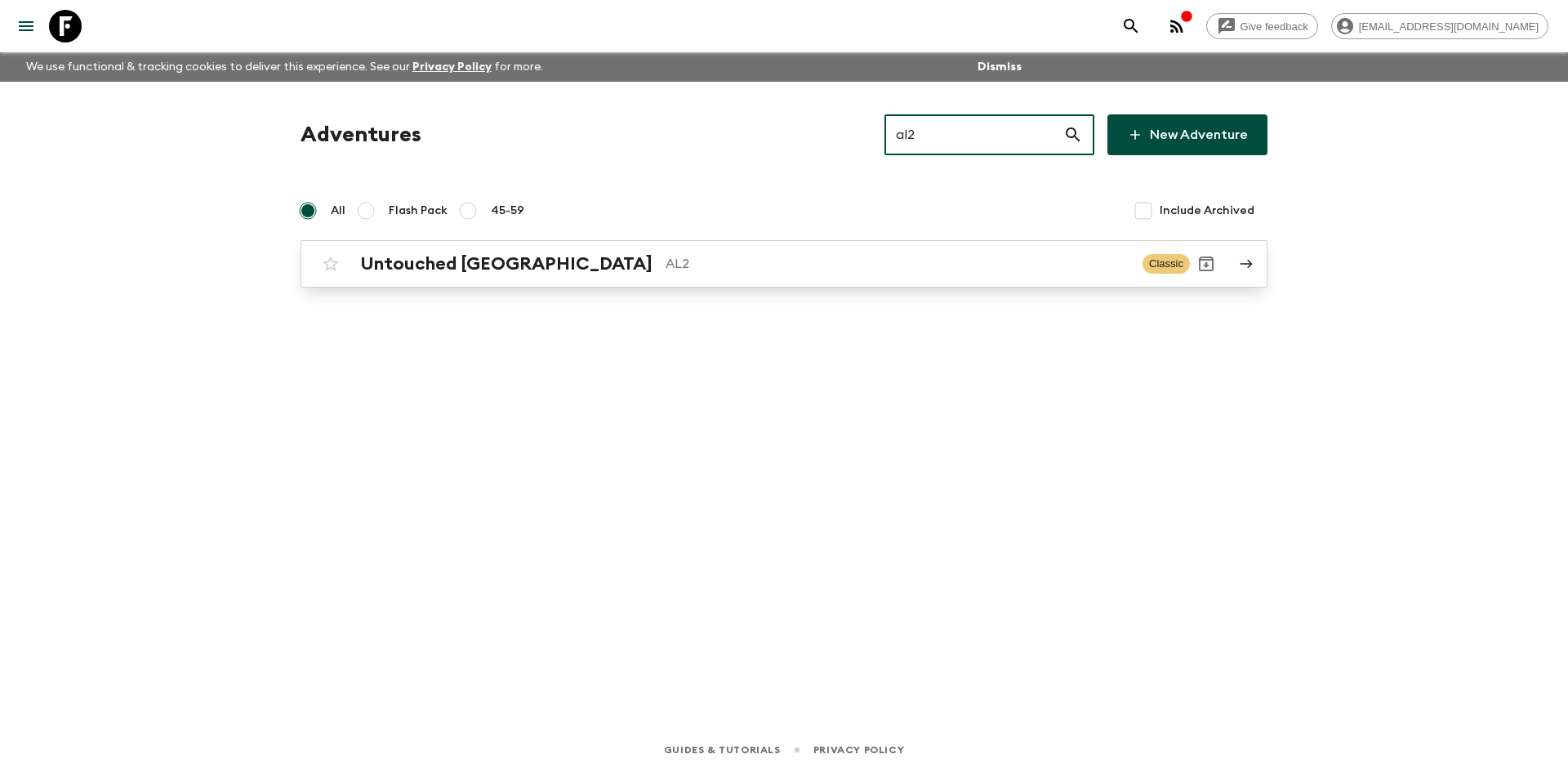
click at [665, 260] on p "AL2" at bounding box center [897, 263] width 464 height 20
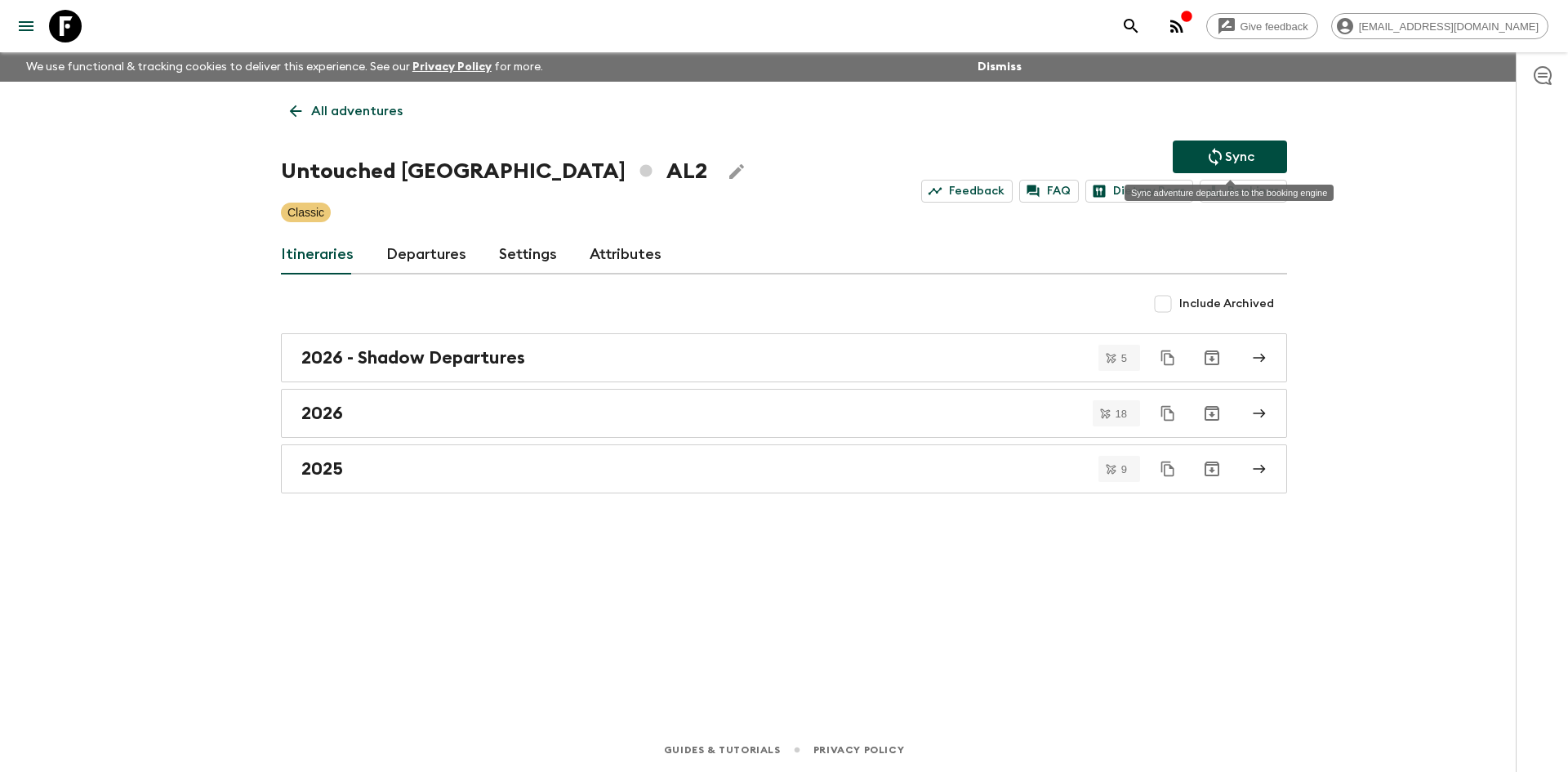
click at [1217, 165] on icon "Sync adventure departures to the booking engine" at bounding box center [1214, 156] width 20 height 20
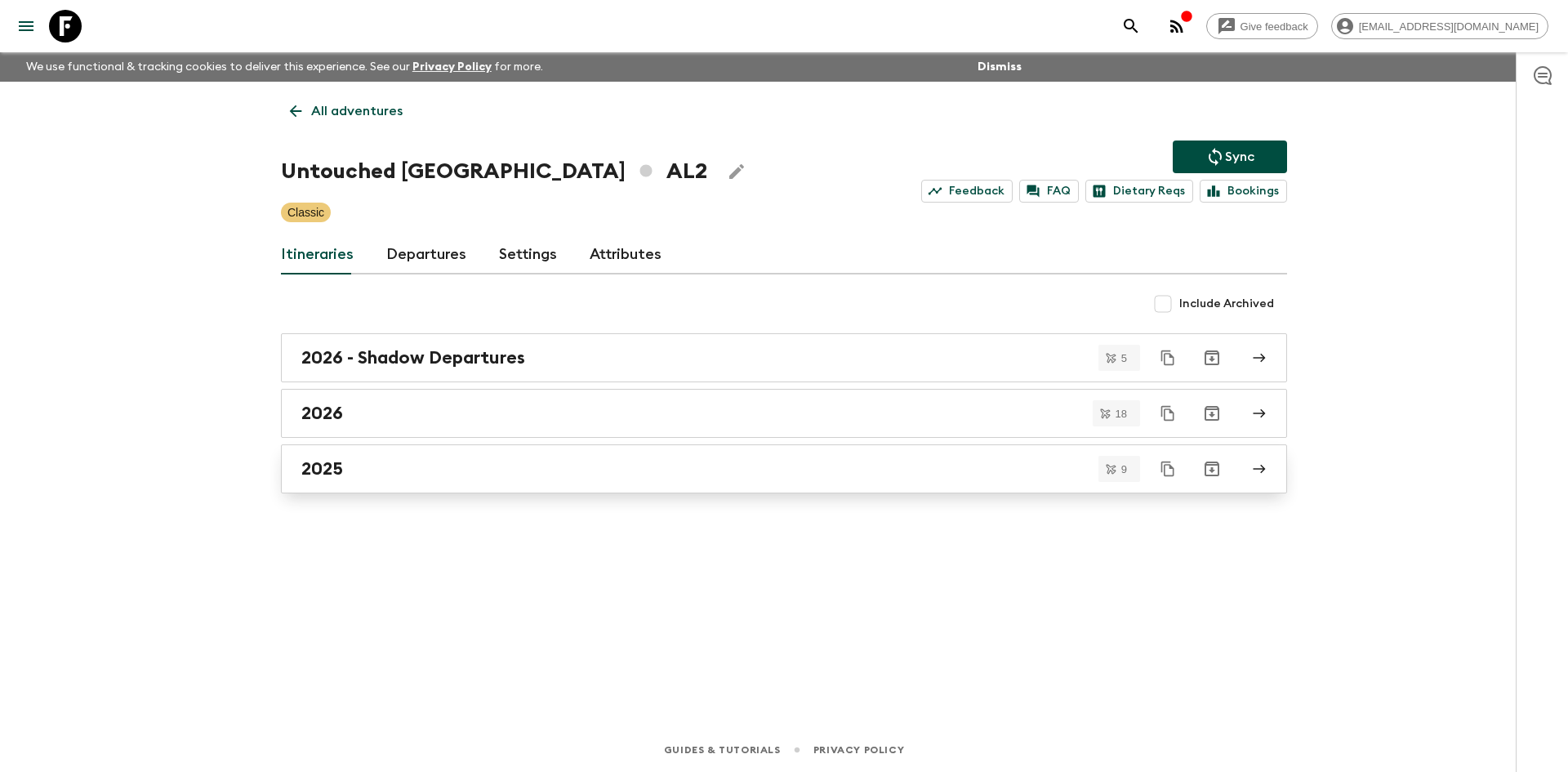
click at [367, 464] on div "2025" at bounding box center [768, 469] width 934 height 21
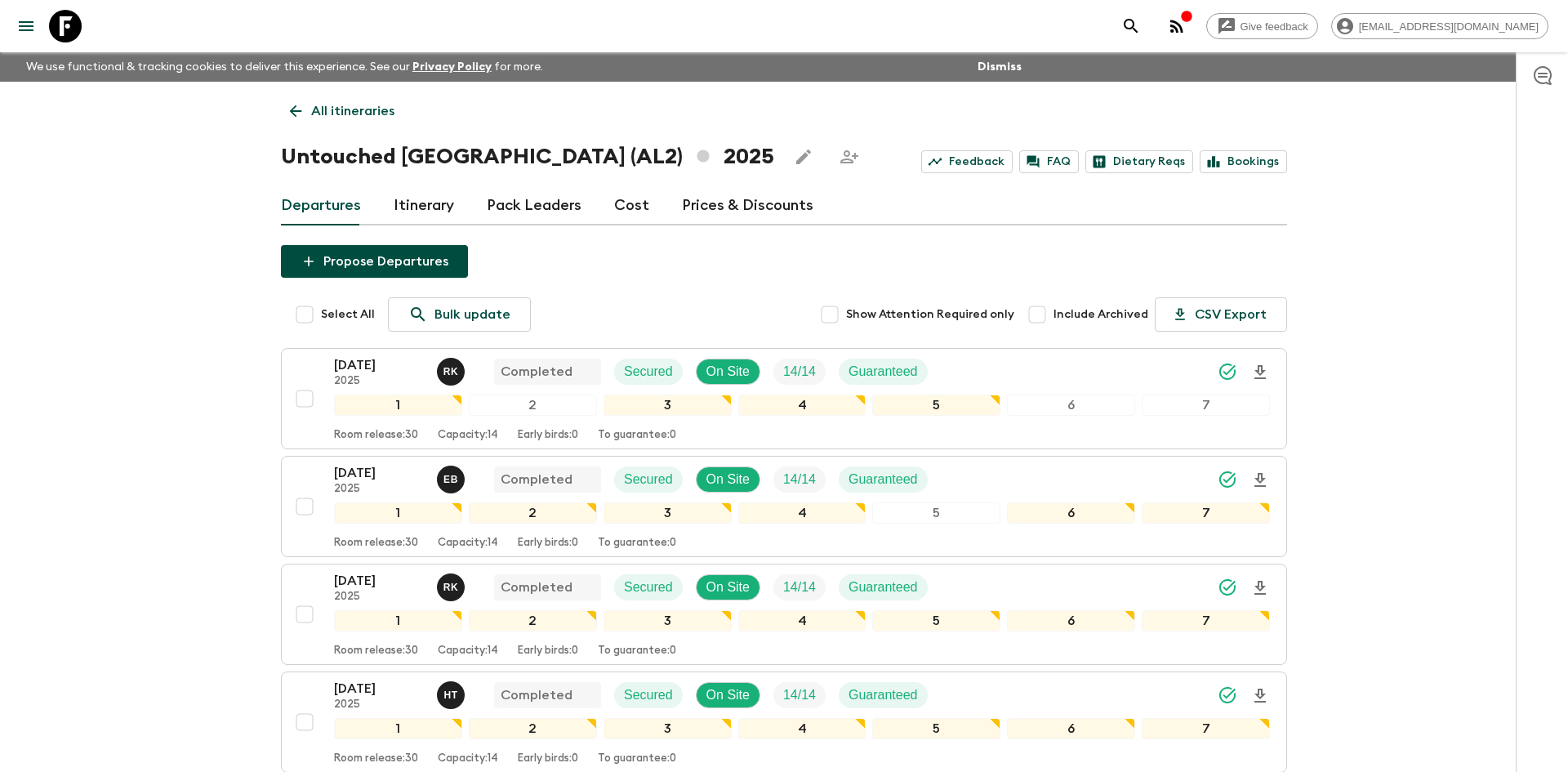
click at [323, 108] on p "All itineraries" at bounding box center [352, 110] width 83 height 20
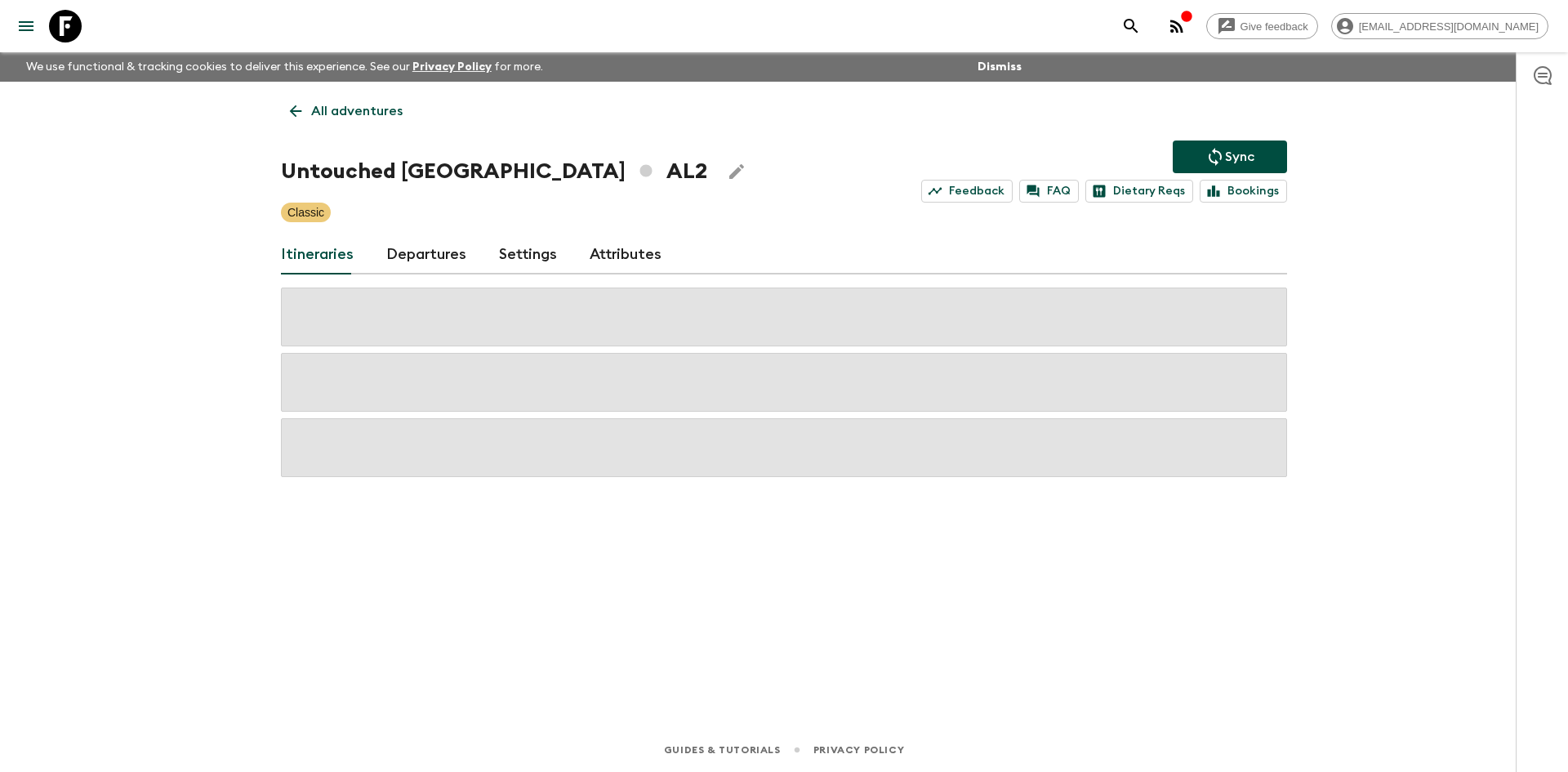
click at [323, 108] on p "All adventures" at bounding box center [357, 110] width 91 height 20
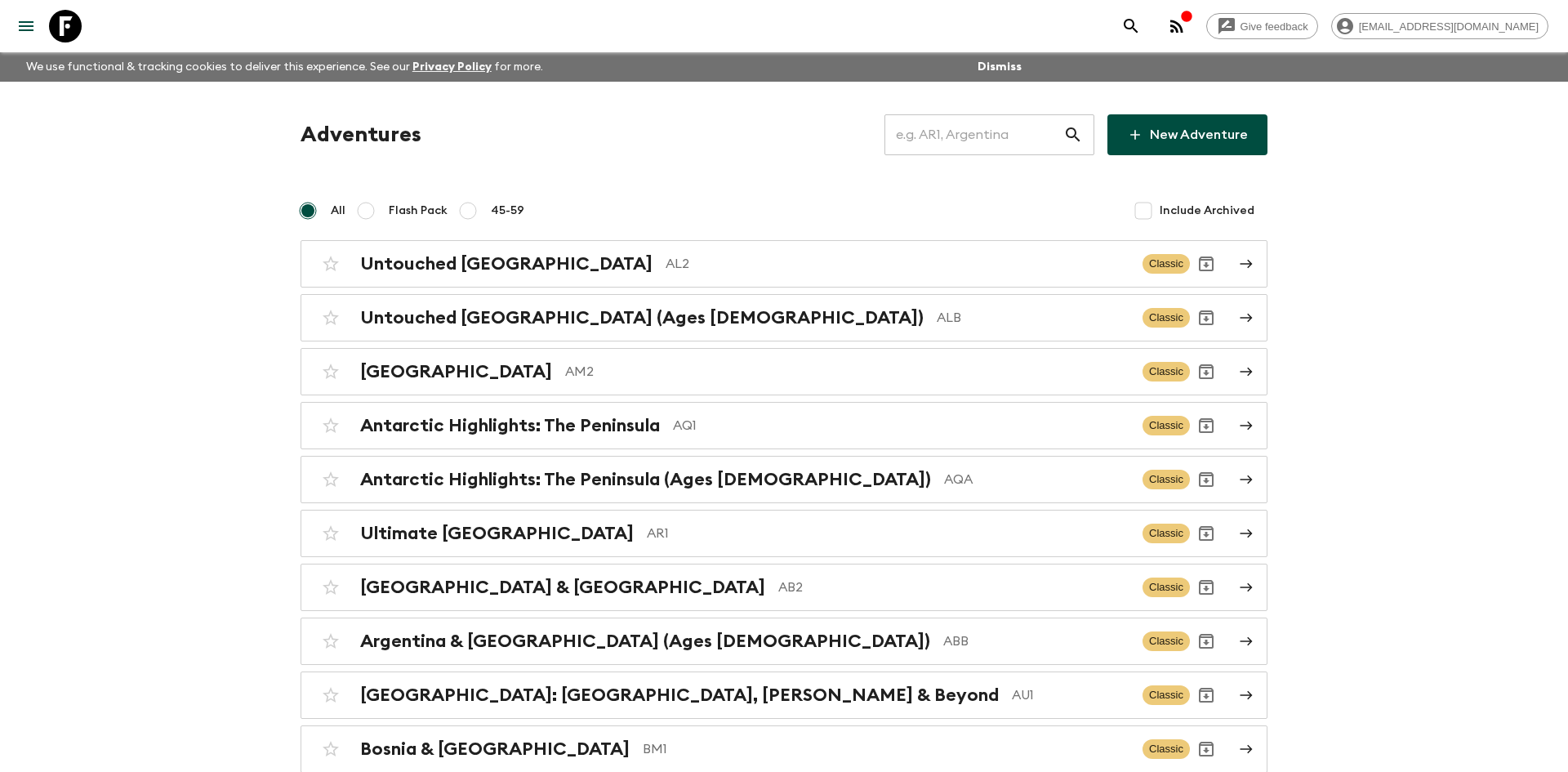
click at [917, 142] on input "text" at bounding box center [973, 134] width 179 height 46
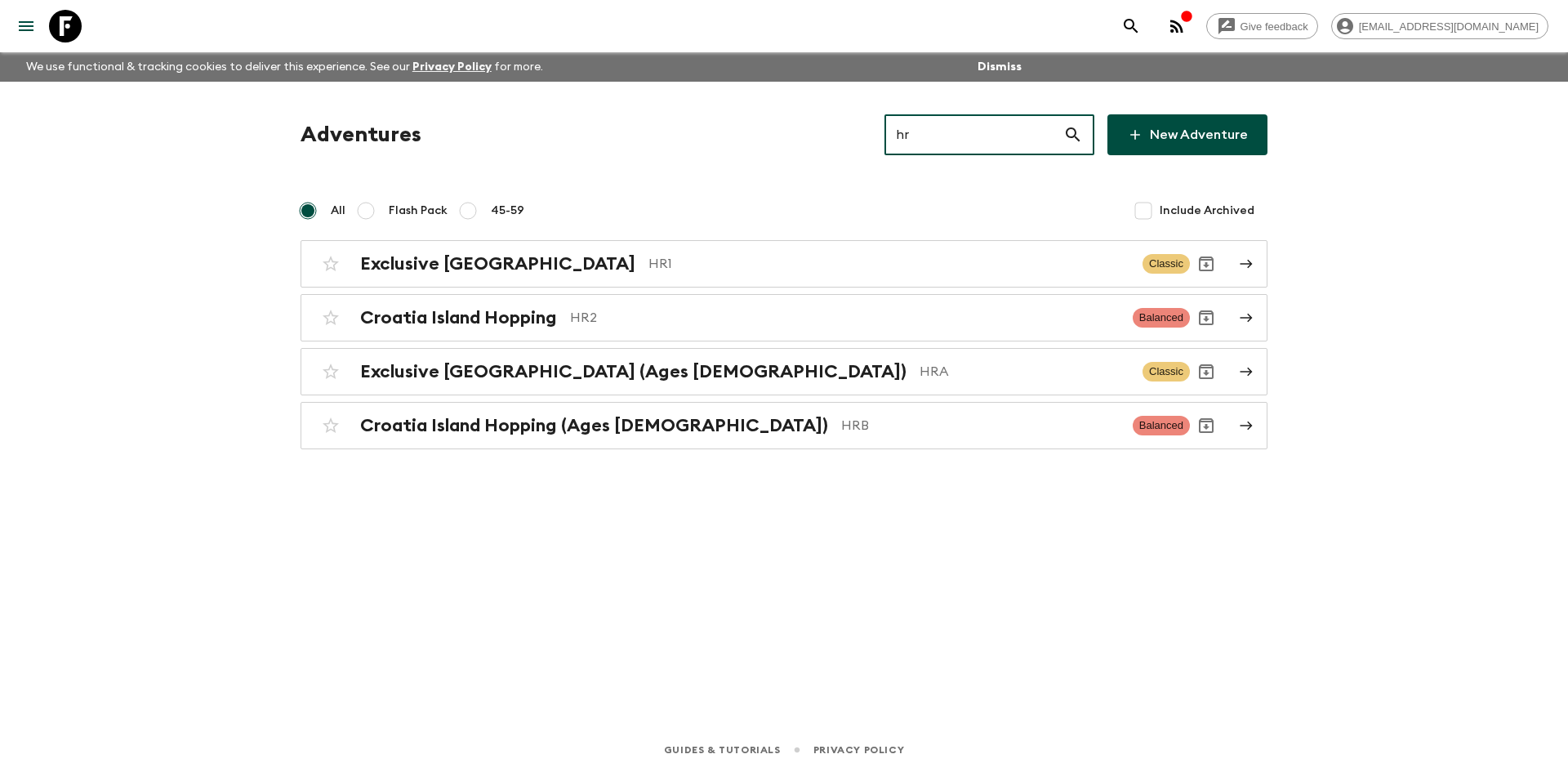
type input "hr2"
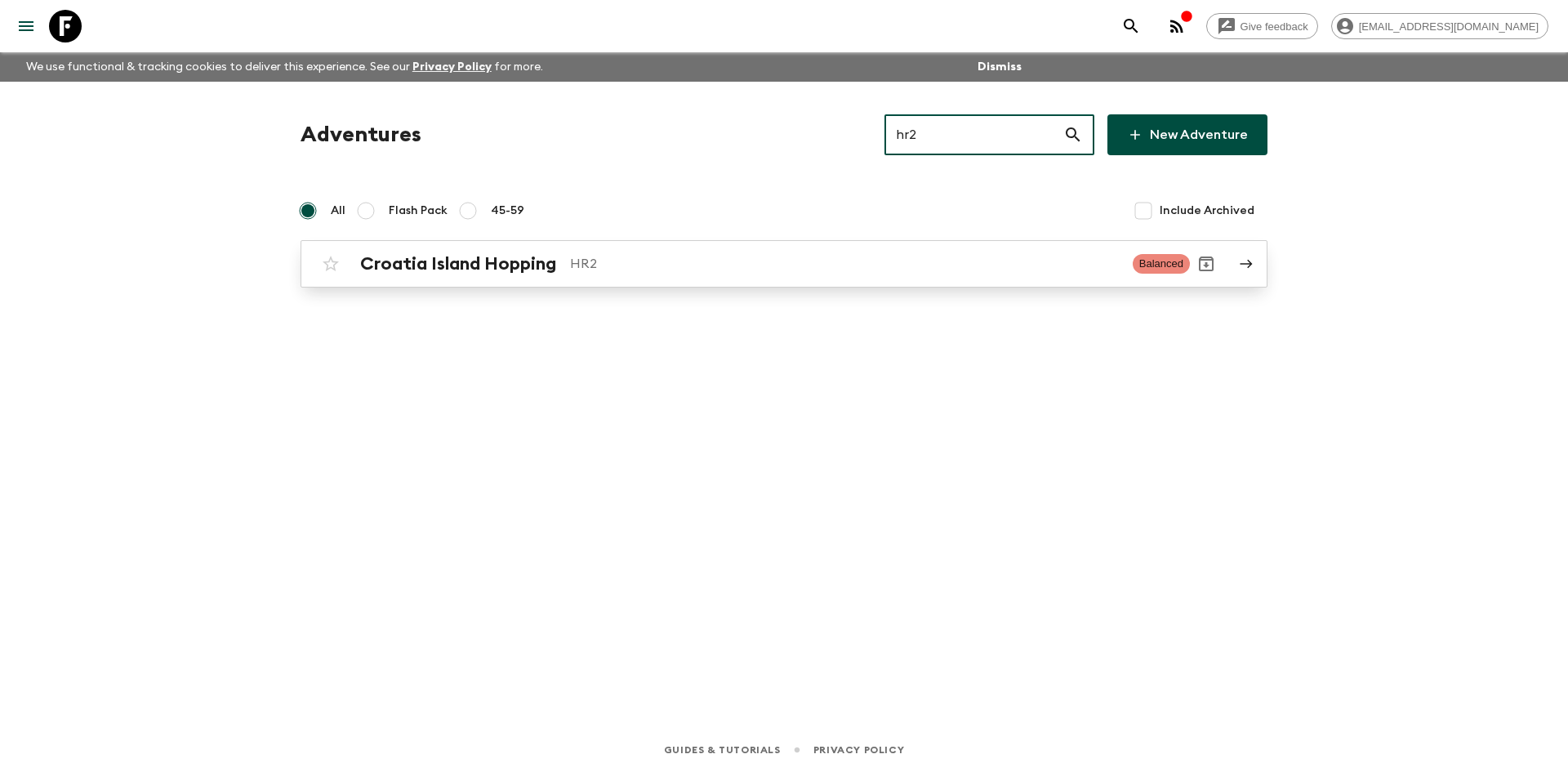
click at [546, 286] on link "Croatia Island Hopping HR2 Balanced" at bounding box center [784, 263] width 967 height 48
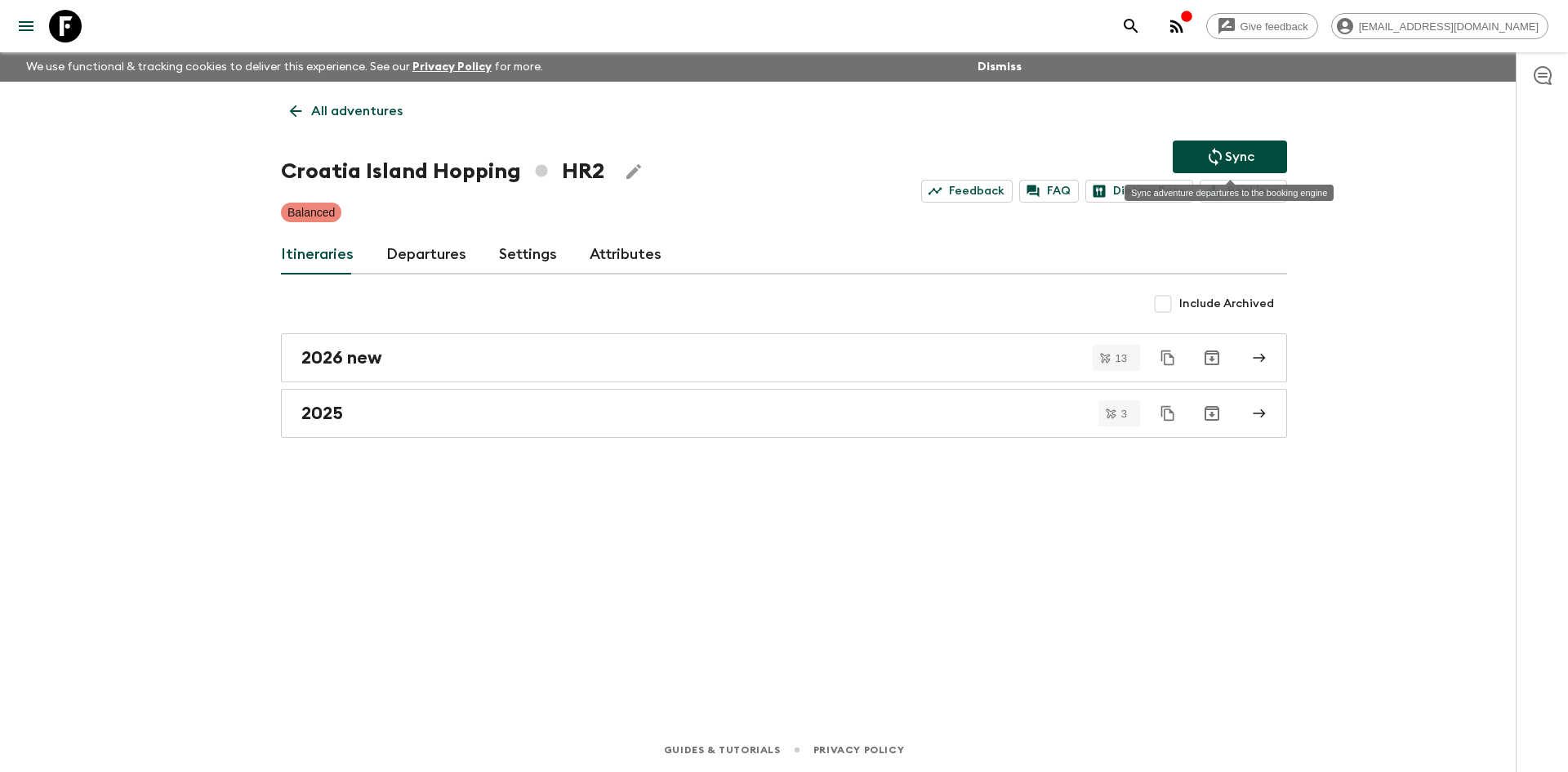
click at [1241, 160] on p "Sync" at bounding box center [1239, 156] width 29 height 20
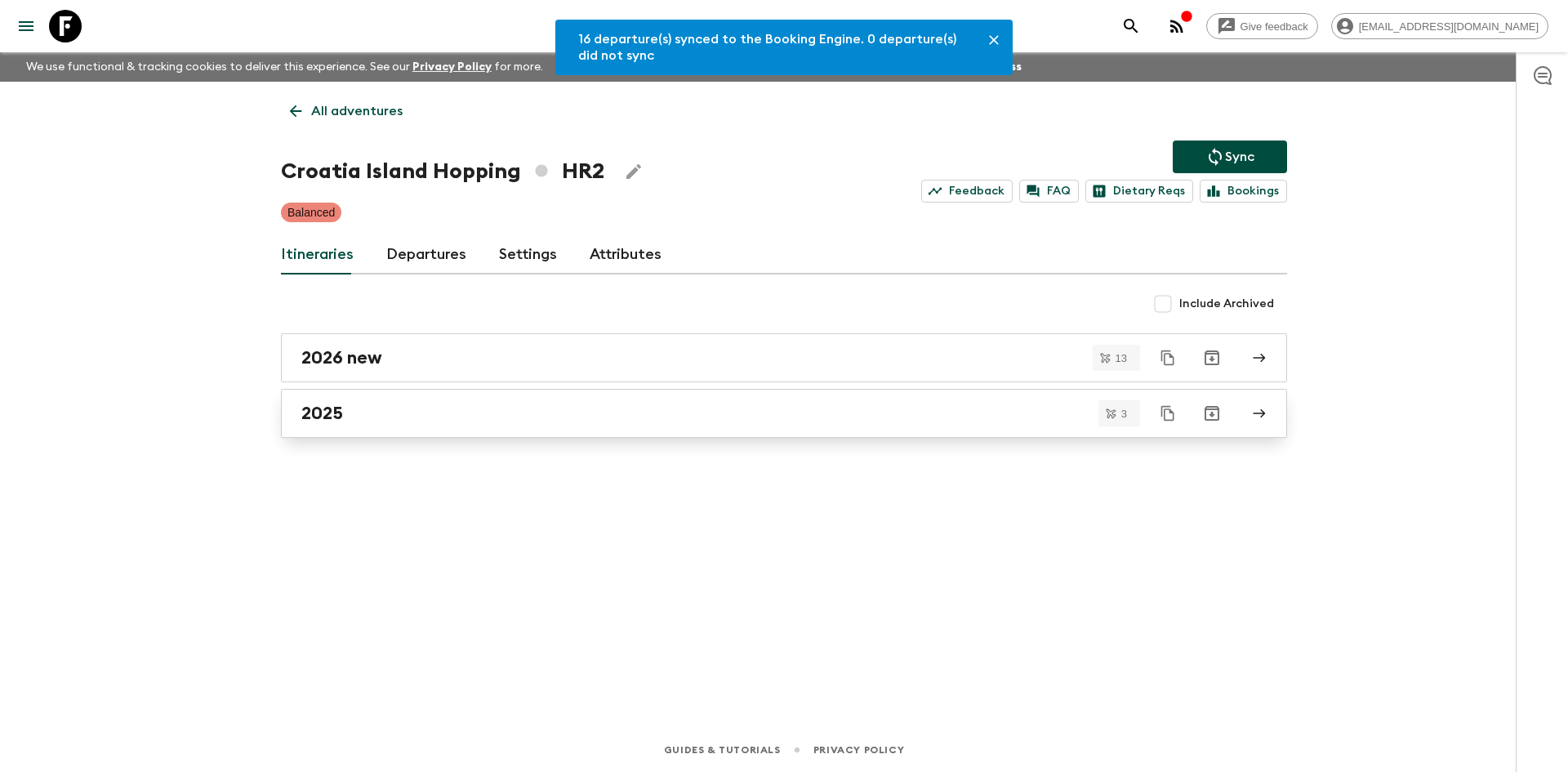
click at [310, 428] on link "2025" at bounding box center [784, 413] width 1006 height 49
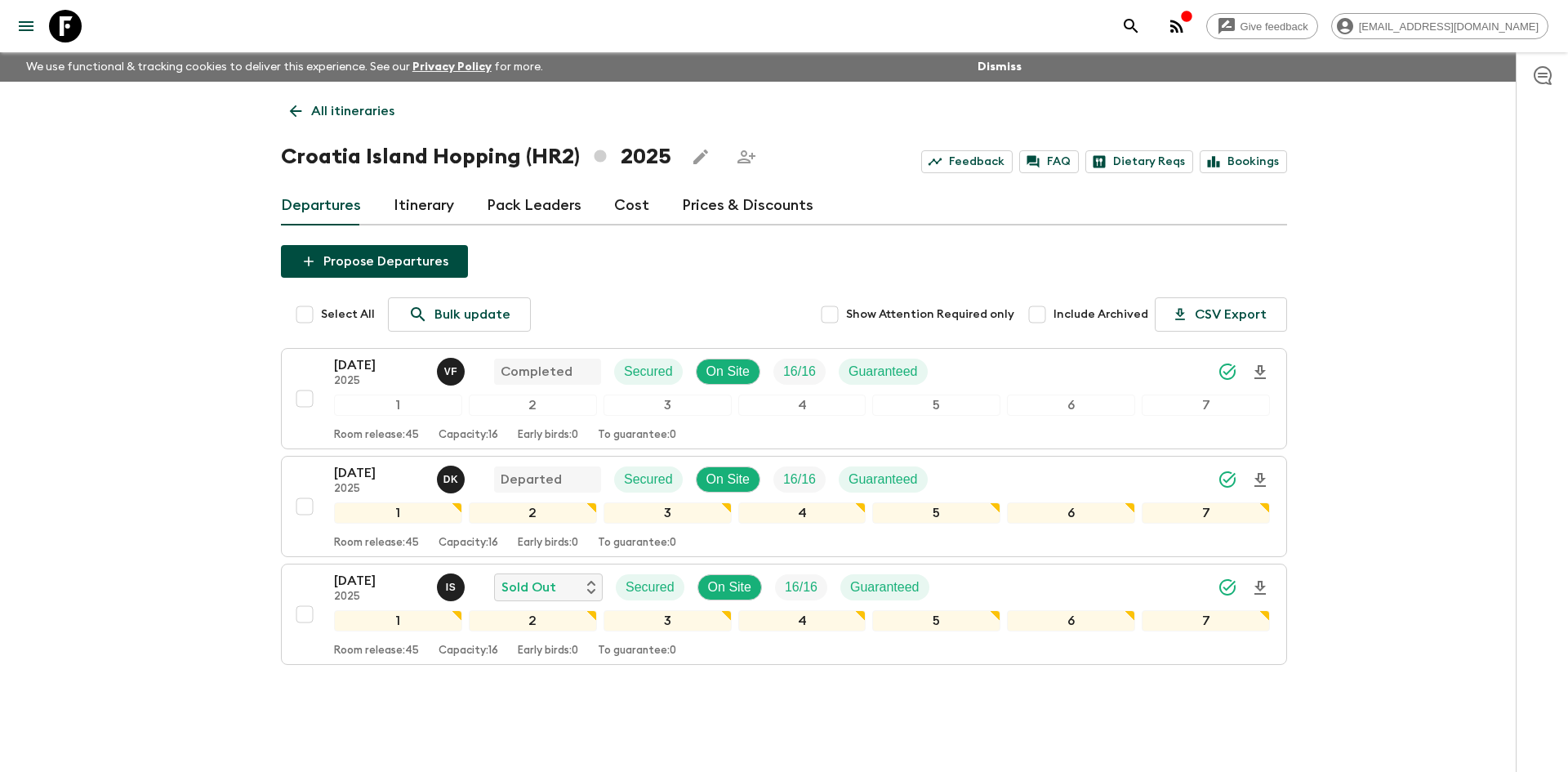
click at [365, 106] on p "All itineraries" at bounding box center [352, 110] width 83 height 20
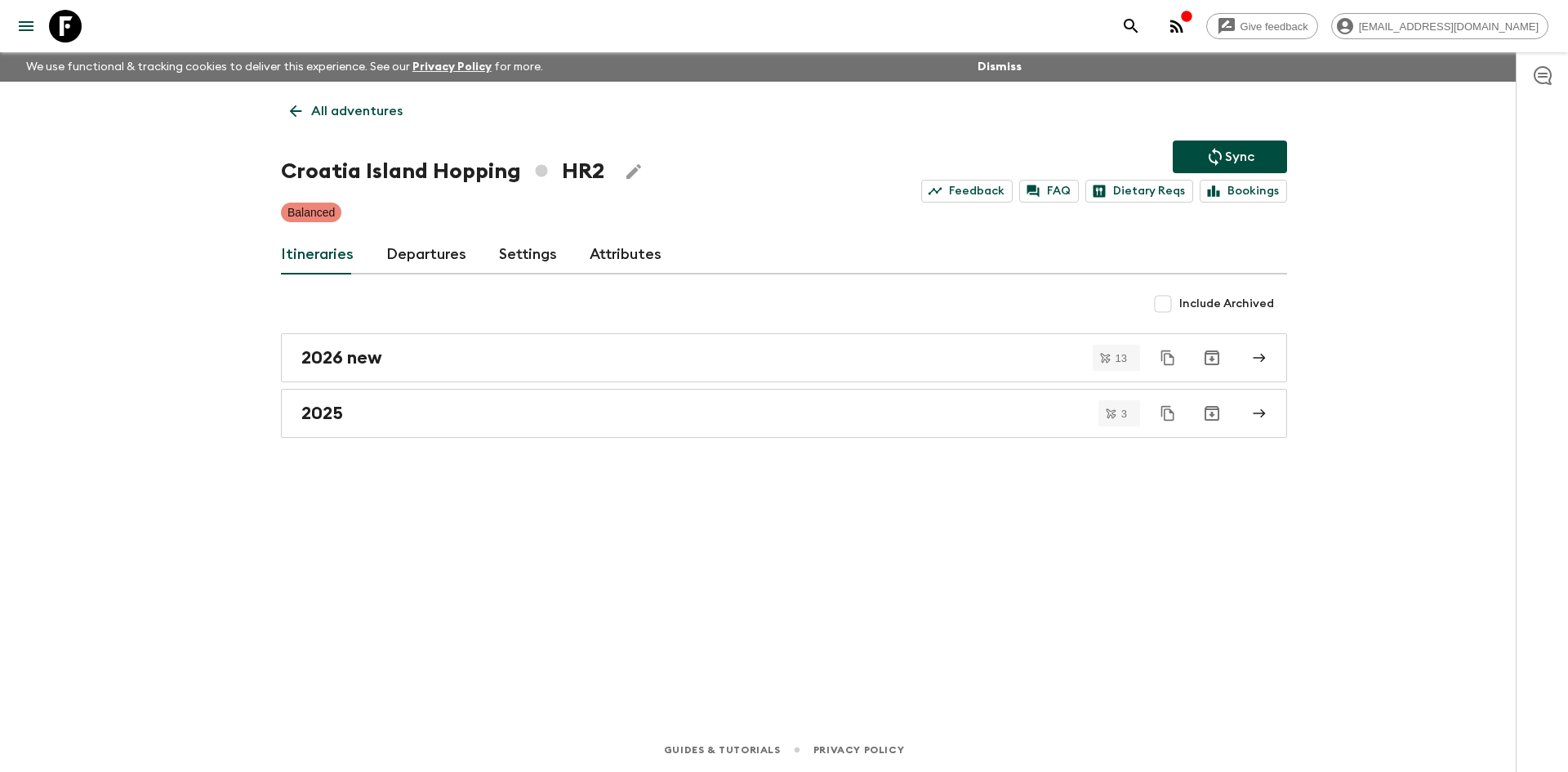
click at [365, 106] on p "All adventures" at bounding box center [357, 110] width 91 height 20
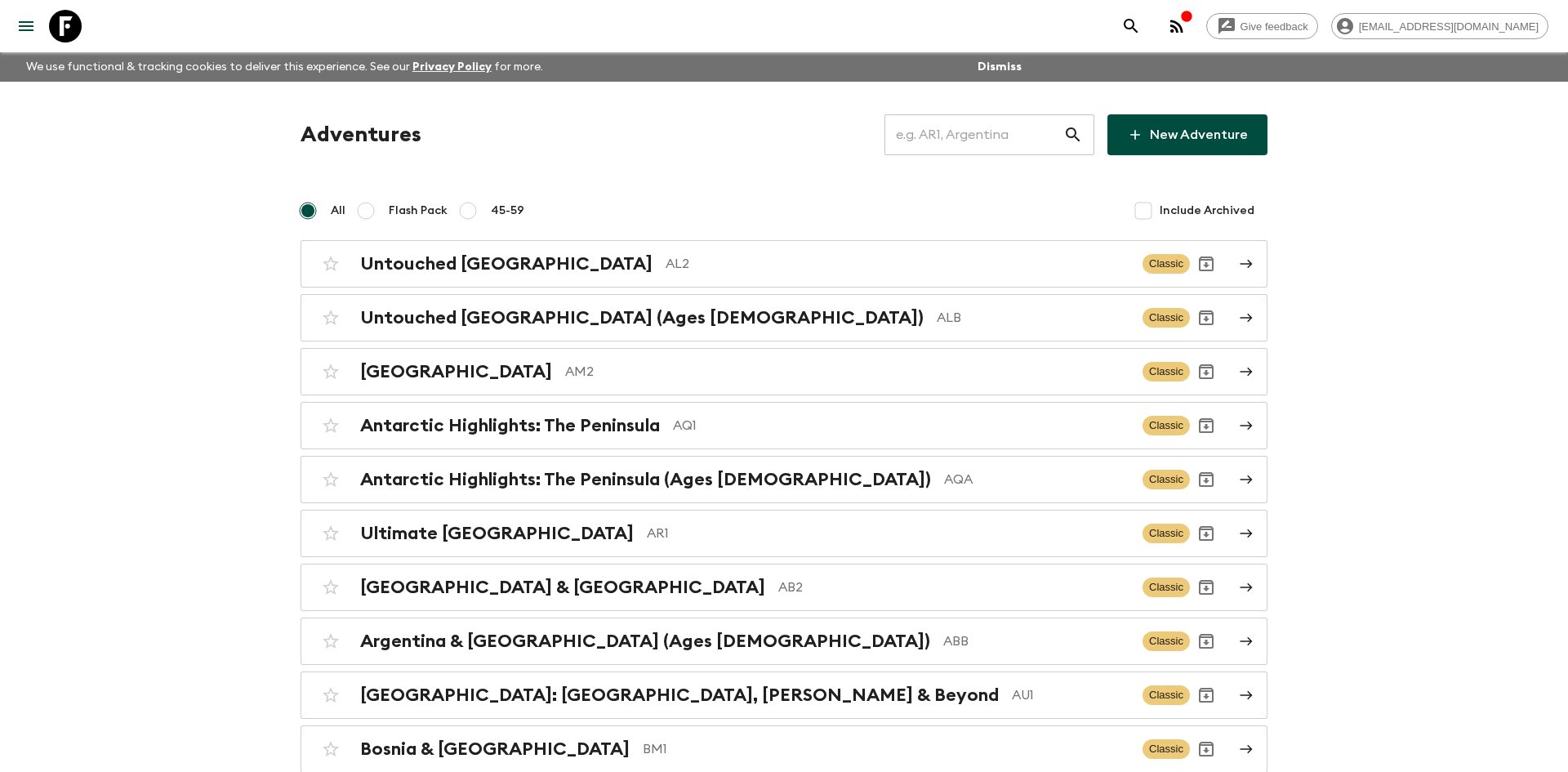
click at [944, 133] on input "text" at bounding box center [973, 134] width 179 height 46
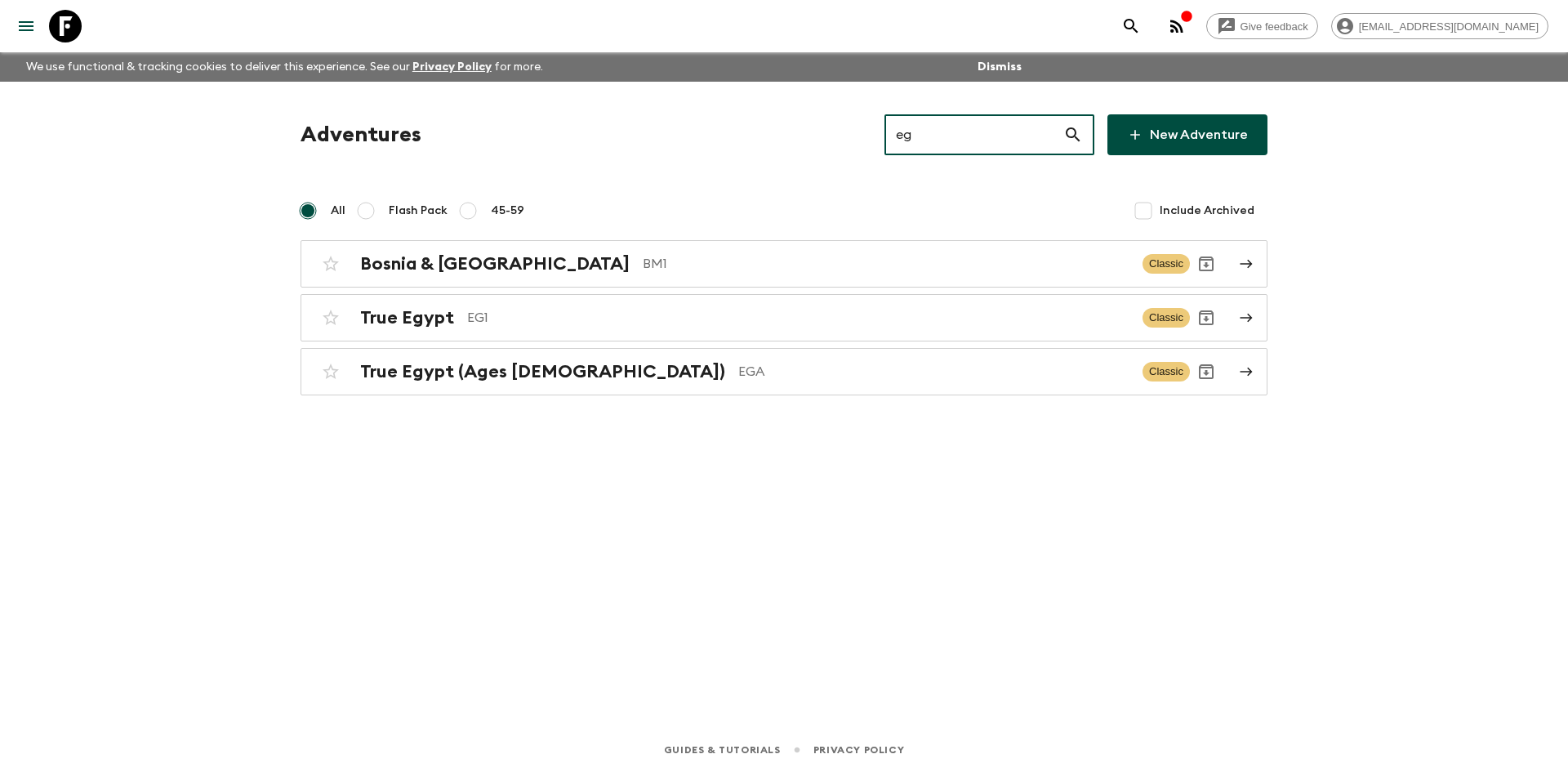
type input "eg1"
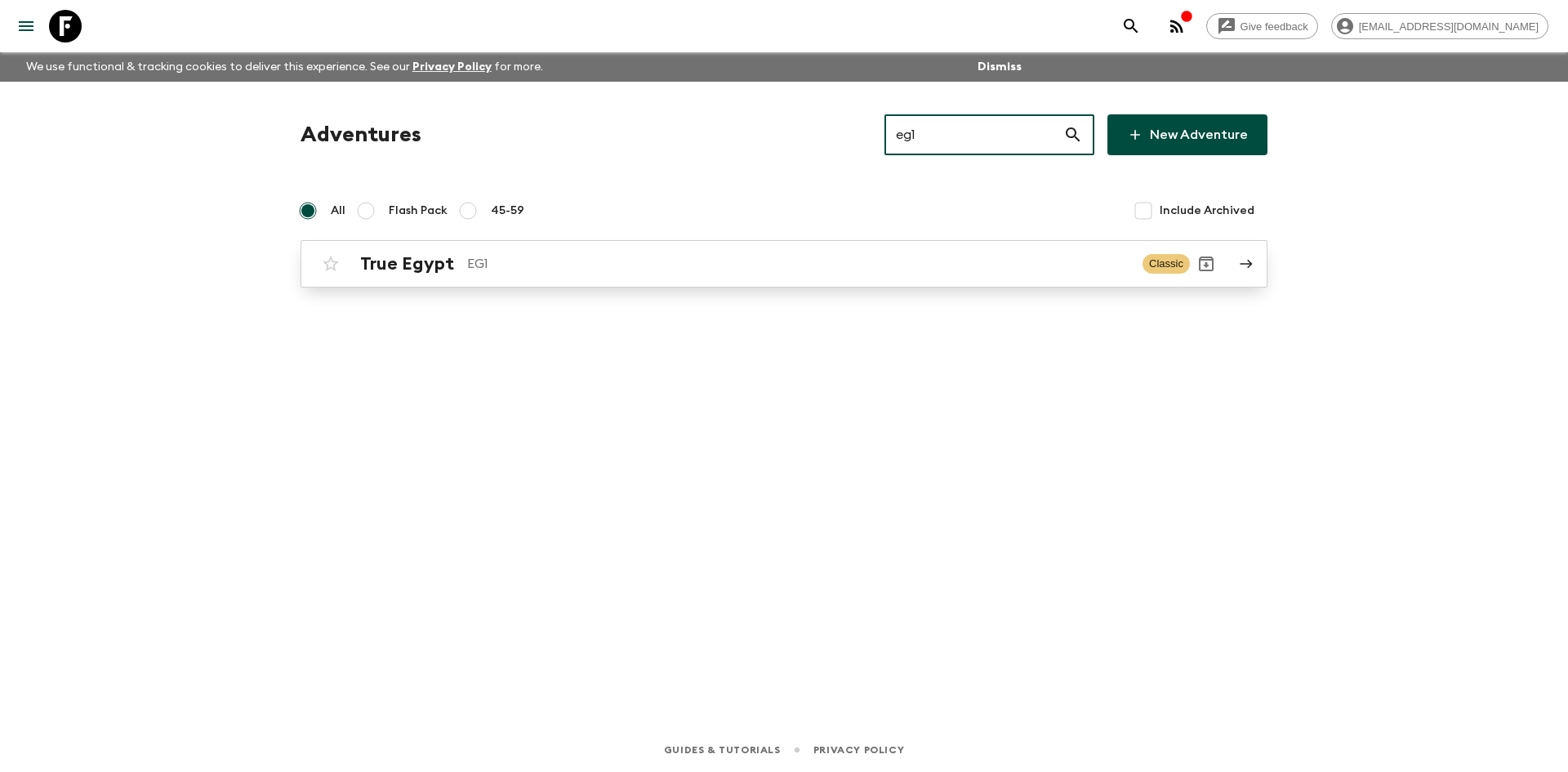
click at [411, 268] on h2 "True Egypt" at bounding box center [407, 263] width 94 height 21
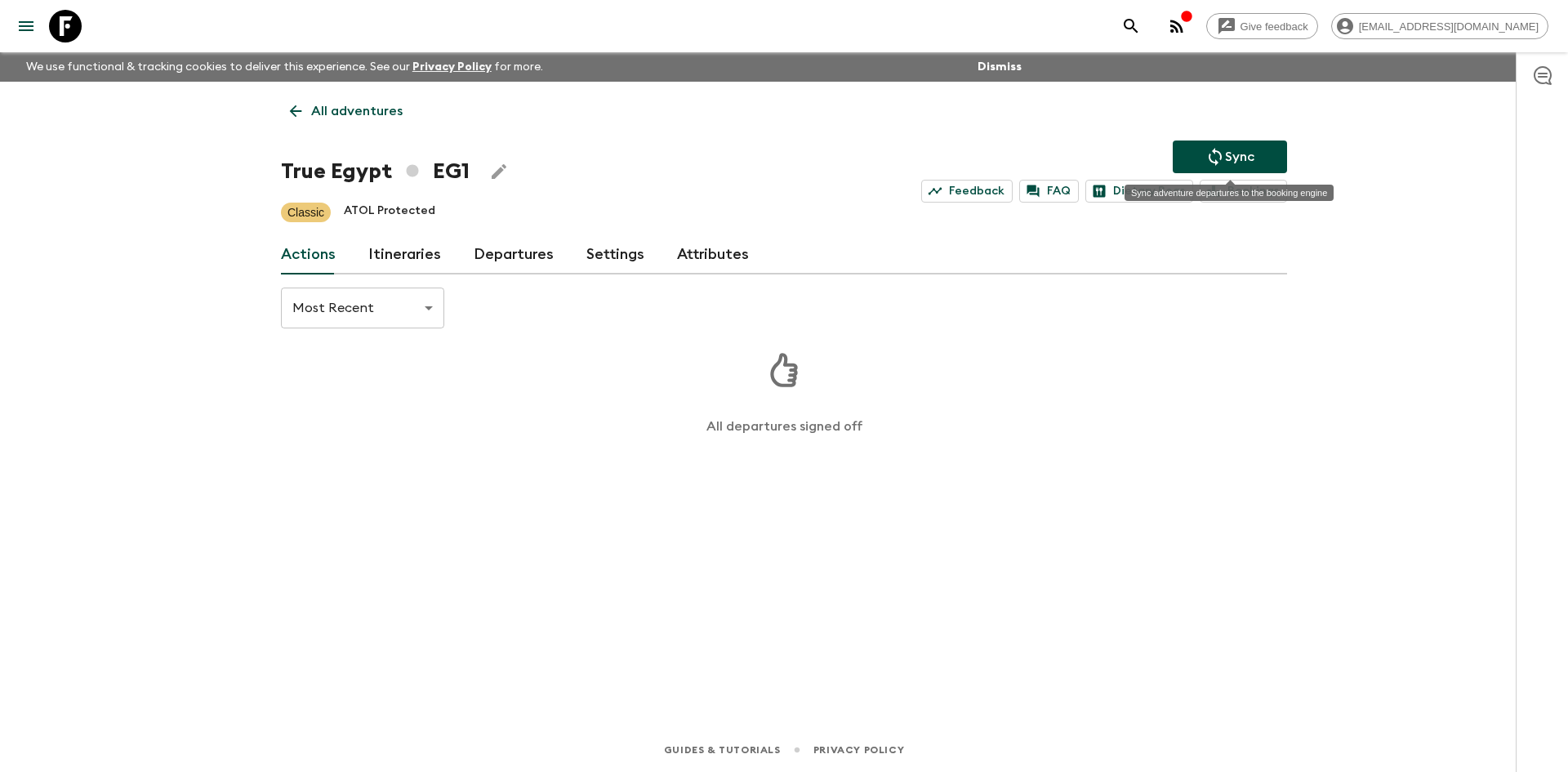
click at [1205, 155] on icon "Sync adventure departures to the booking engine" at bounding box center [1214, 156] width 20 height 20
click at [1231, 159] on p "Sync" at bounding box center [1239, 156] width 29 height 20
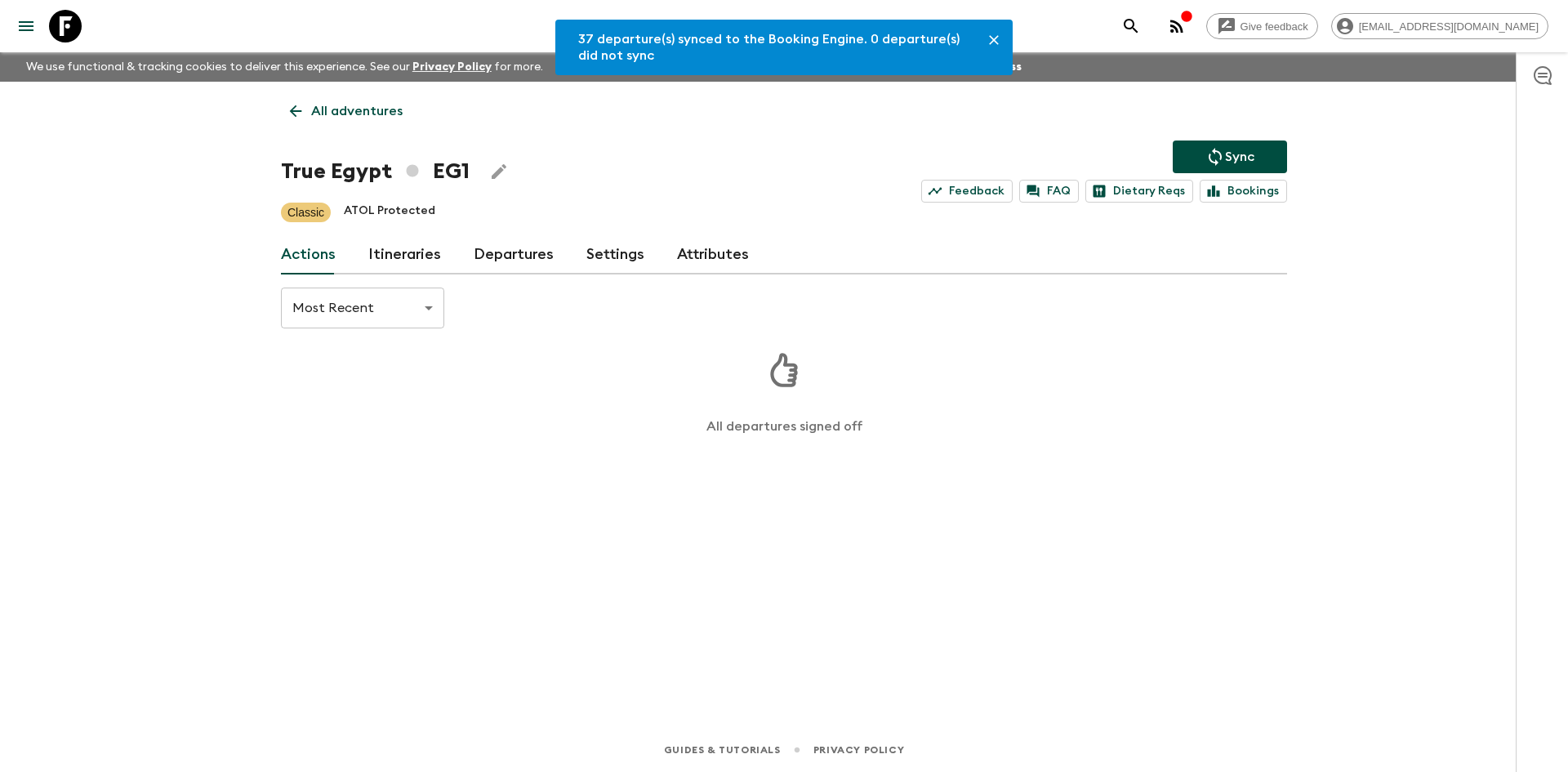
click at [525, 252] on link "Departures" at bounding box center [513, 255] width 80 height 39
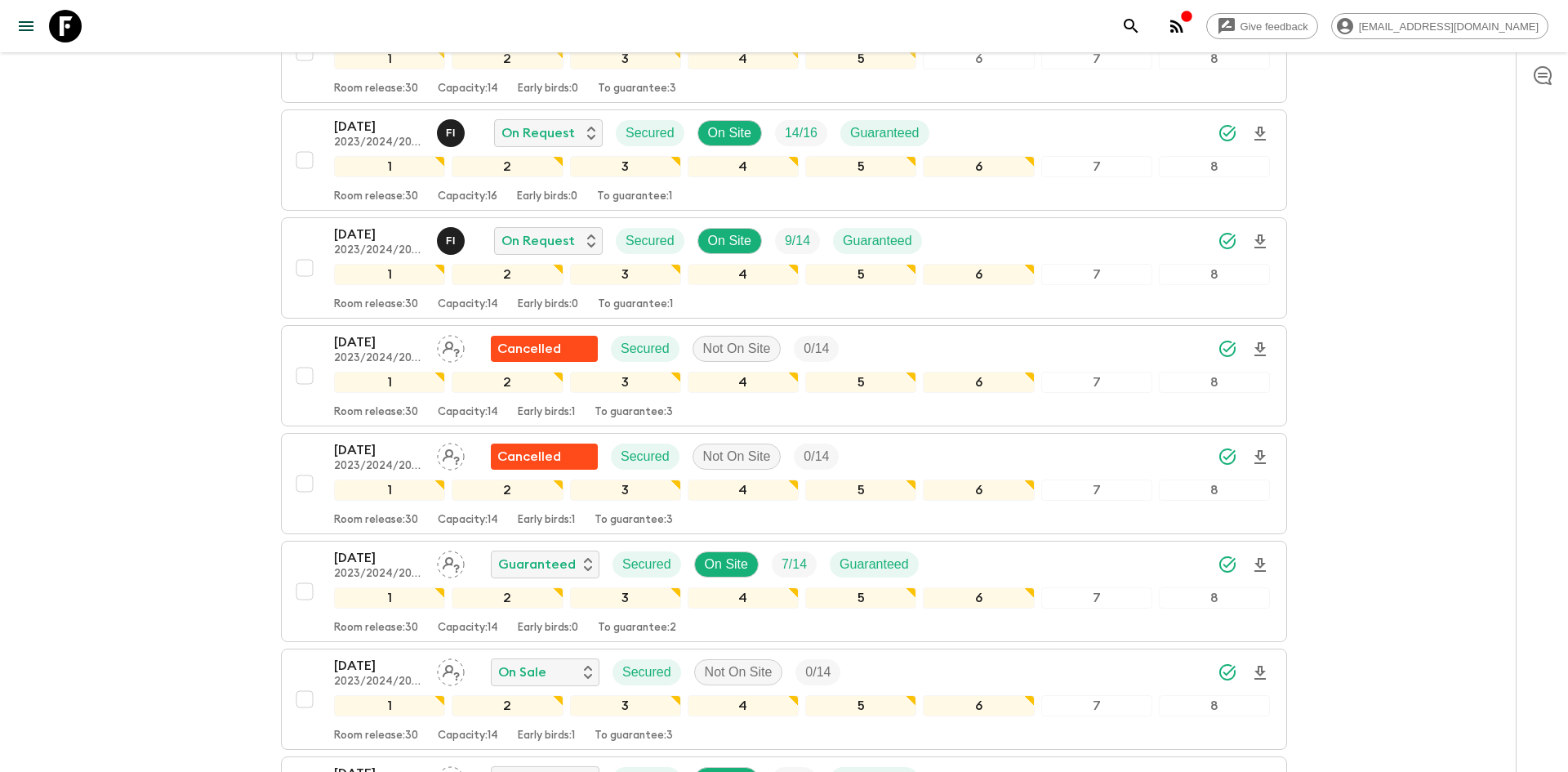
scroll to position [1125, 0]
